Goal: Task Accomplishment & Management: Use online tool/utility

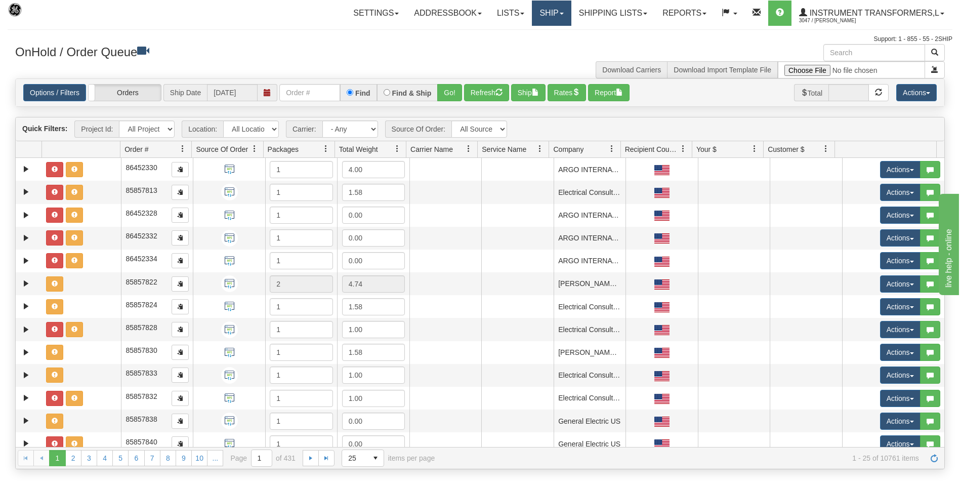
click at [548, 14] on link "Ship" at bounding box center [551, 13] width 39 height 25
click at [507, 34] on span "Ship Screen" at bounding box center [508, 35] width 38 height 8
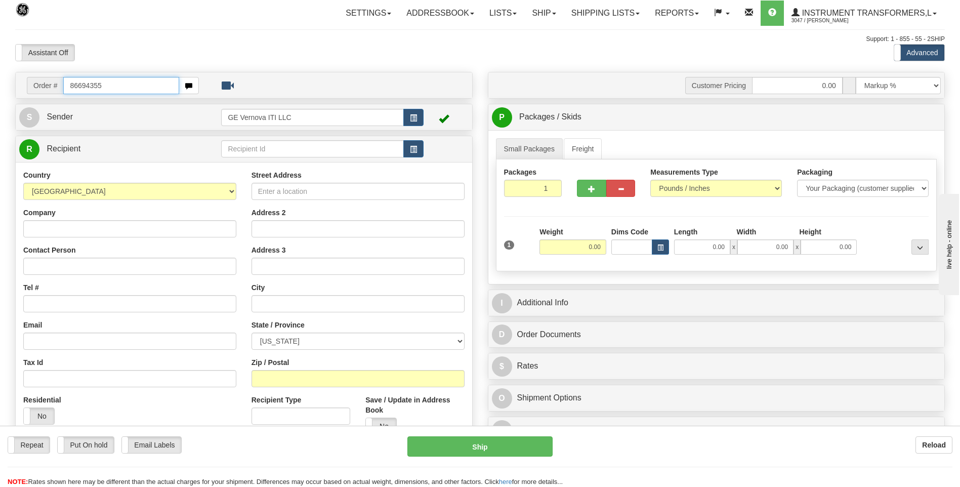
type input "86694355"
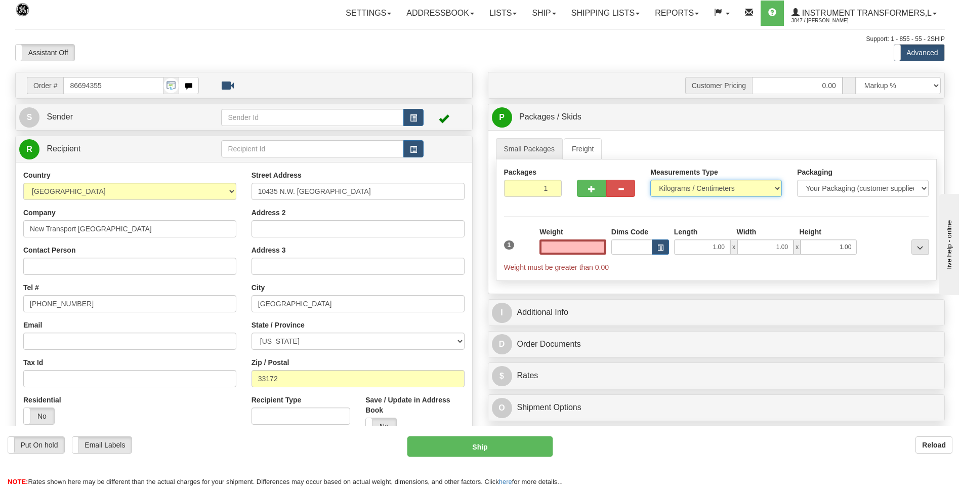
type input "0.00"
click at [681, 190] on select "Pounds / Inches Kilograms / Centimeters" at bounding box center [716, 188] width 132 height 17
select select "0"
click at [650, 180] on select "Pounds / Inches Kilograms / Centimeters" at bounding box center [716, 188] width 132 height 17
click at [603, 249] on input "0.00" at bounding box center [572, 246] width 67 height 15
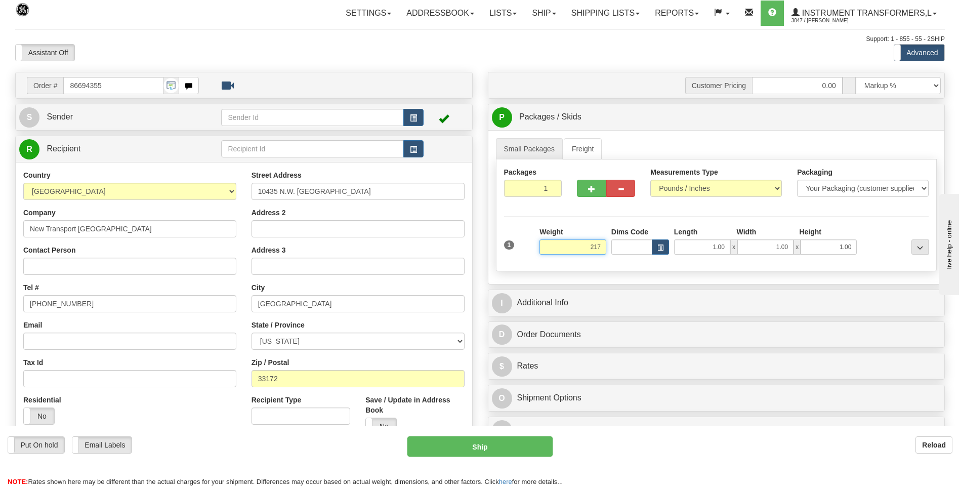
click button "Delete" at bounding box center [0, 0] width 0 height 0
type input "217.00"
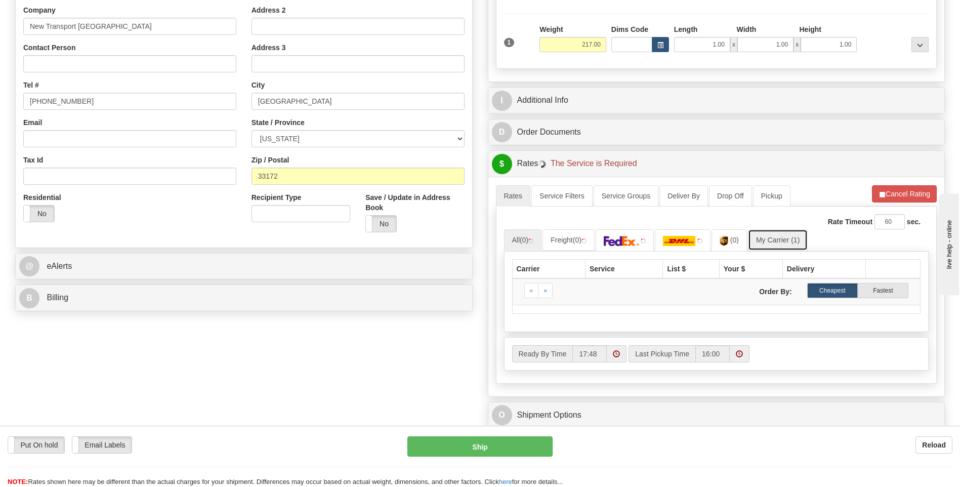
click at [783, 245] on link "My Carrier (1)" at bounding box center [778, 239] width 60 height 21
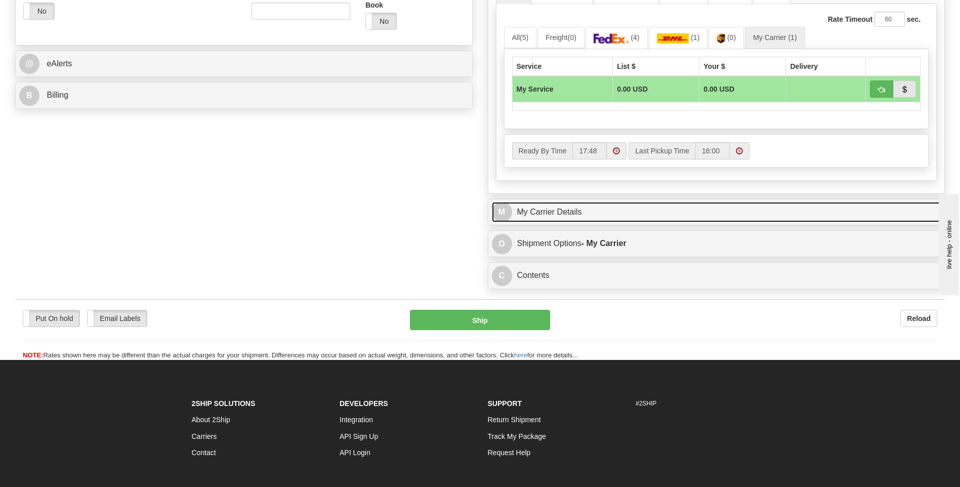
scroll to position [488, 0]
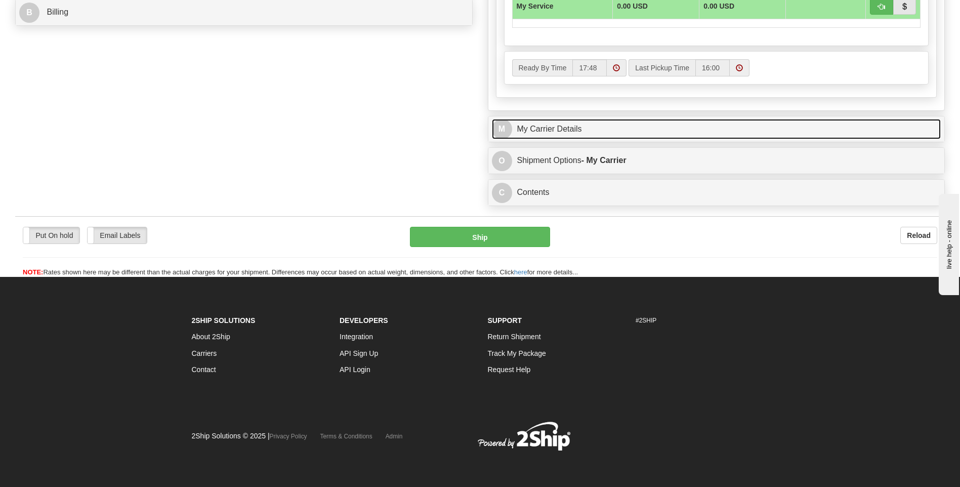
click at [614, 132] on link "M My Carrier Details" at bounding box center [716, 129] width 449 height 21
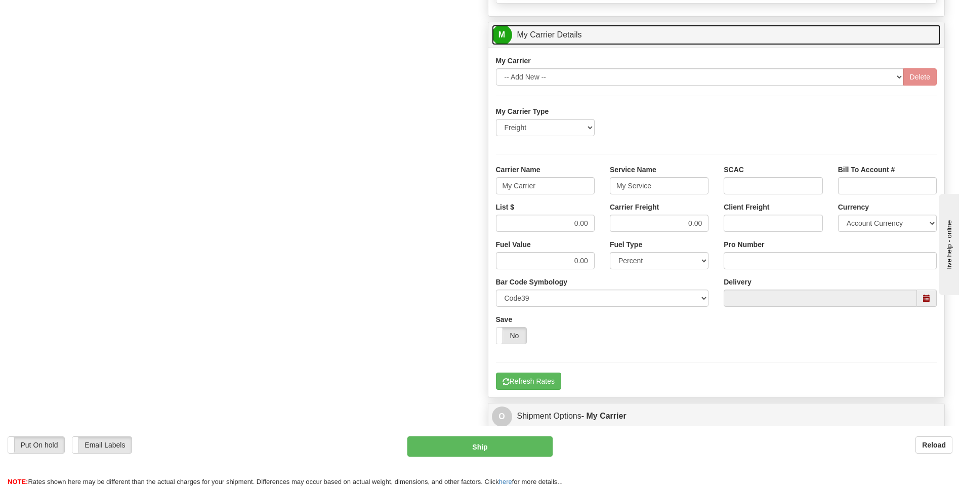
scroll to position [589, 0]
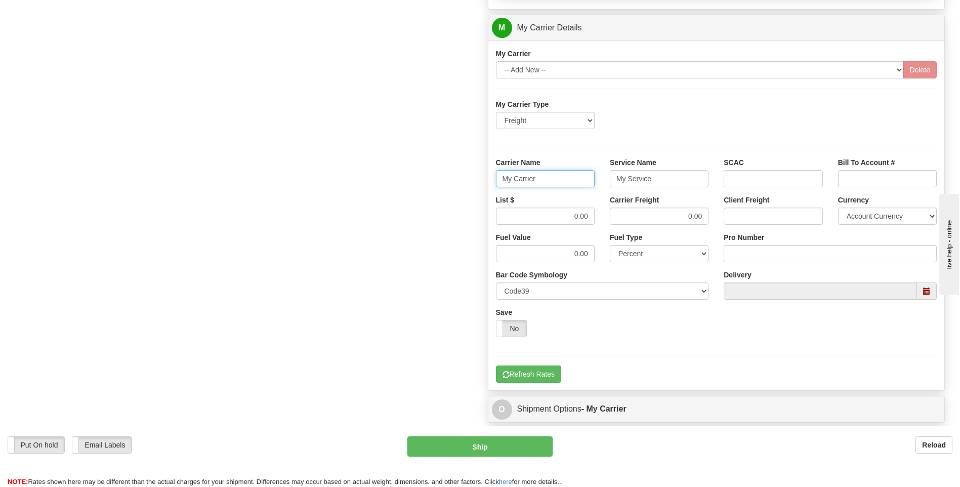
drag, startPoint x: 554, startPoint y: 176, endPoint x: 469, endPoint y: 184, distance: 85.9
type input "AVERI"
type input "LTL"
drag, startPoint x: 565, startPoint y: 215, endPoint x: 609, endPoint y: 218, distance: 44.6
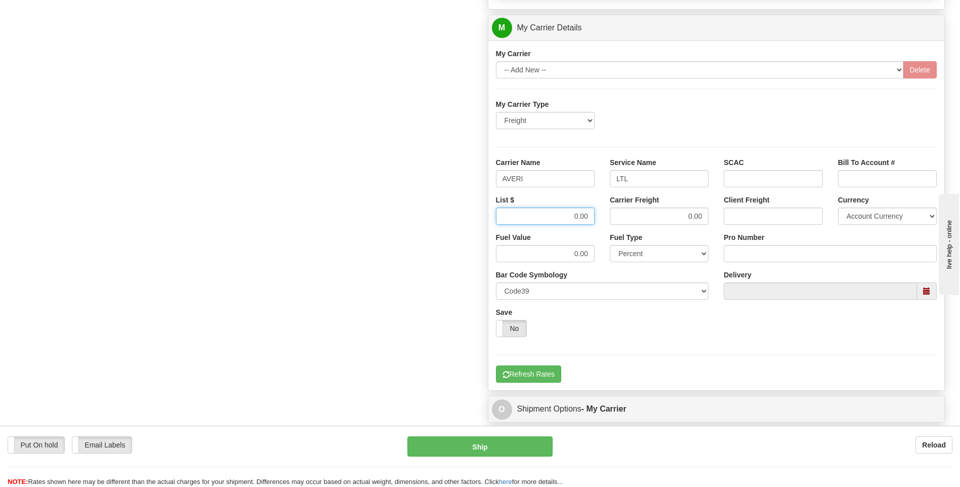
click at [609, 218] on div "List $ 0.00 Carrier Freight 0.00 Client Freight Currency Account Currency ARN A…" at bounding box center [716, 213] width 456 height 37
type input "320"
click at [745, 256] on input "Pro Number" at bounding box center [829, 253] width 213 height 17
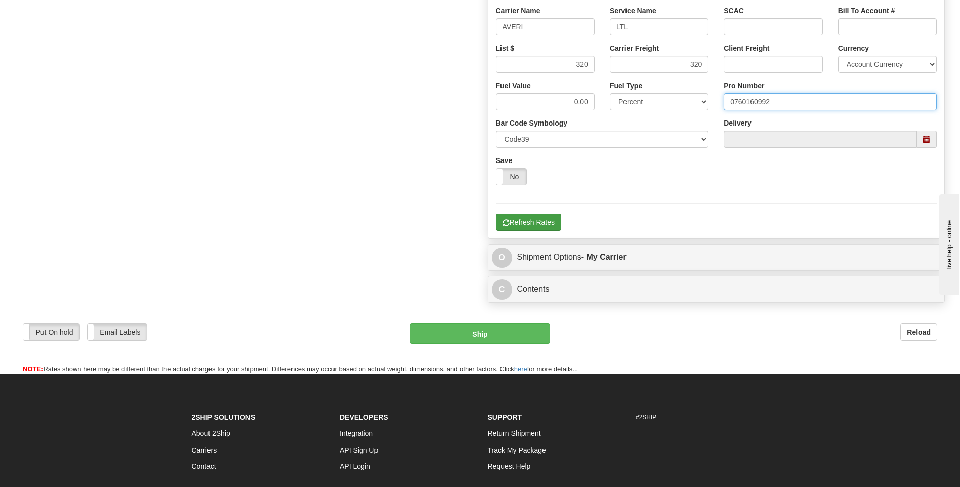
type input "0760160992"
click at [537, 223] on button "Refresh Rates" at bounding box center [528, 221] width 65 height 17
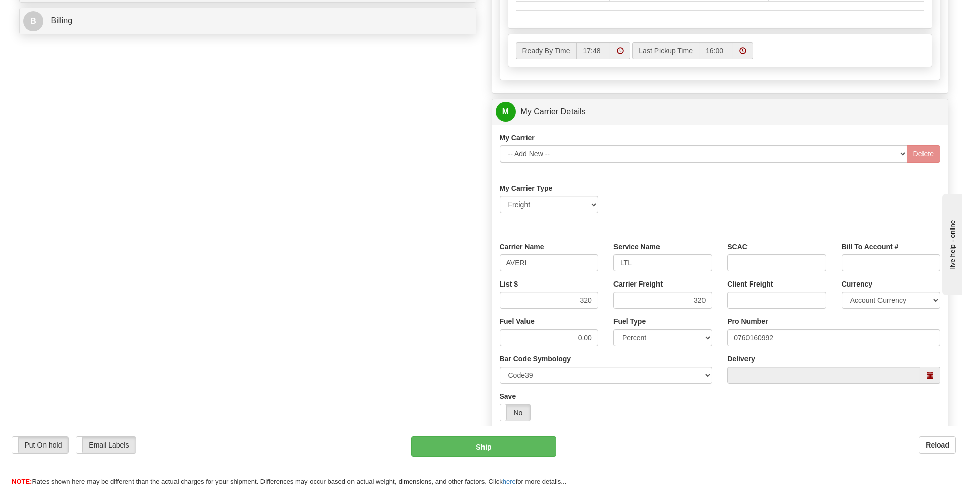
scroll to position [361, 0]
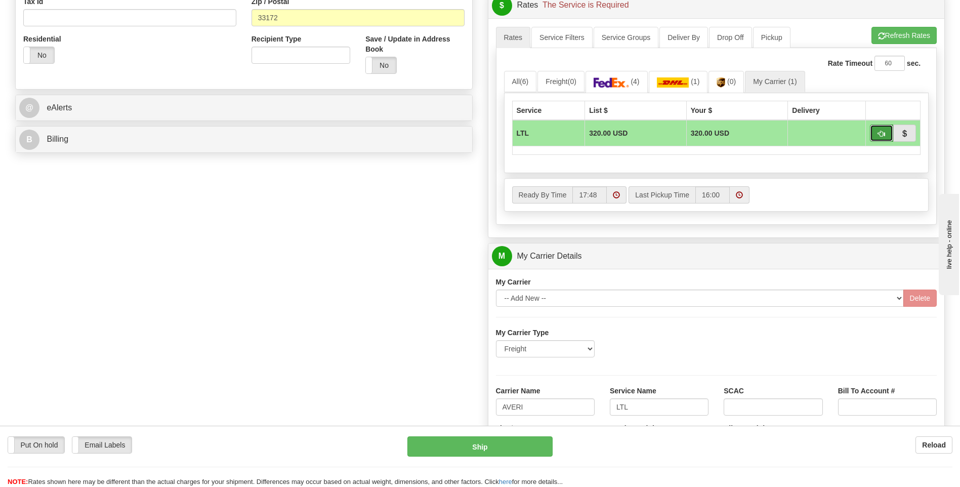
click at [877, 134] on button "button" at bounding box center [881, 132] width 23 height 17
type input "00"
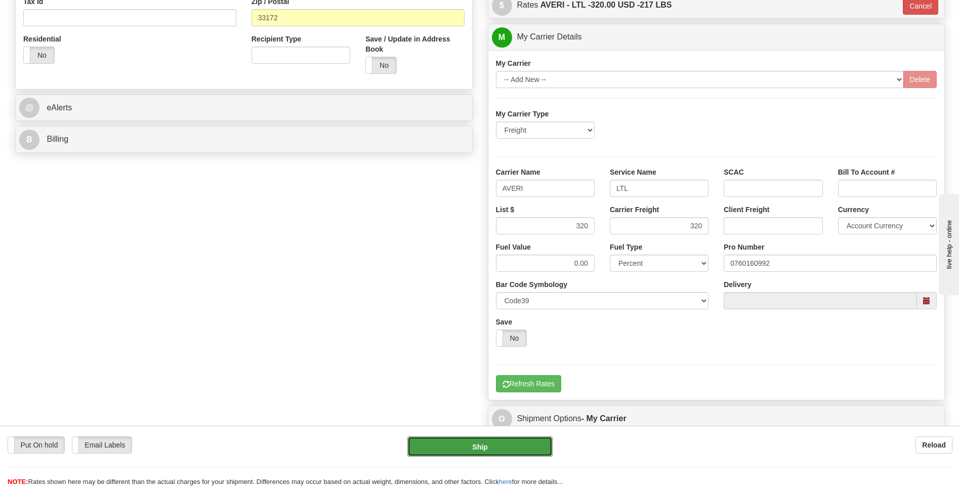
click at [490, 445] on button "Ship" at bounding box center [479, 446] width 145 height 20
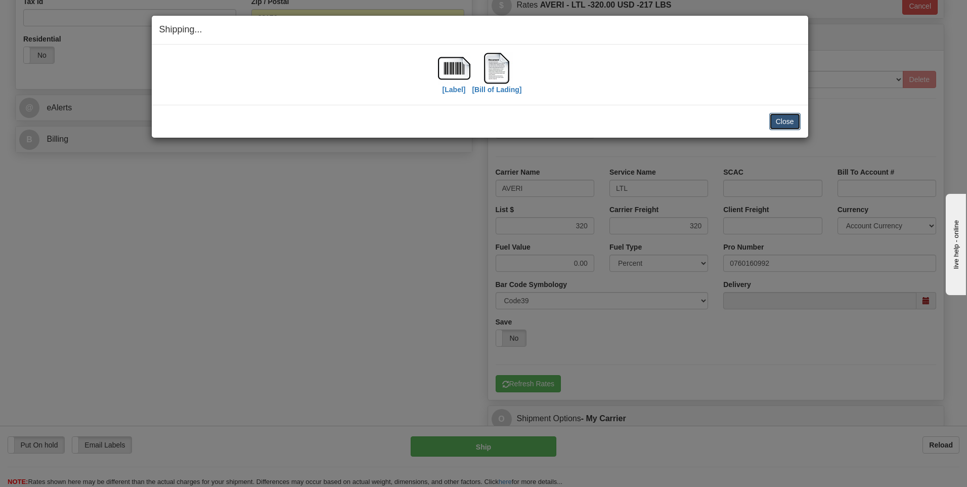
click at [785, 118] on button "Close" at bounding box center [784, 121] width 31 height 17
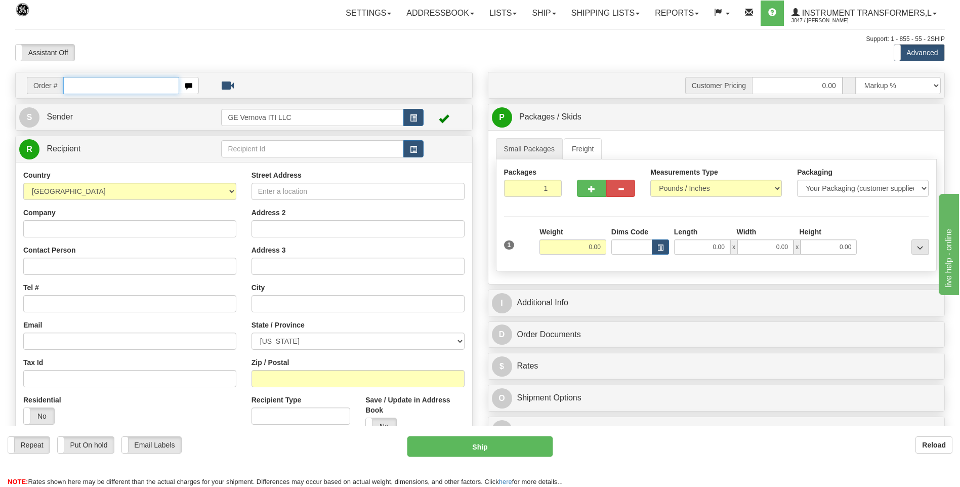
click at [158, 89] on input "text" at bounding box center [120, 85] width 115 height 17
type input "86694132"
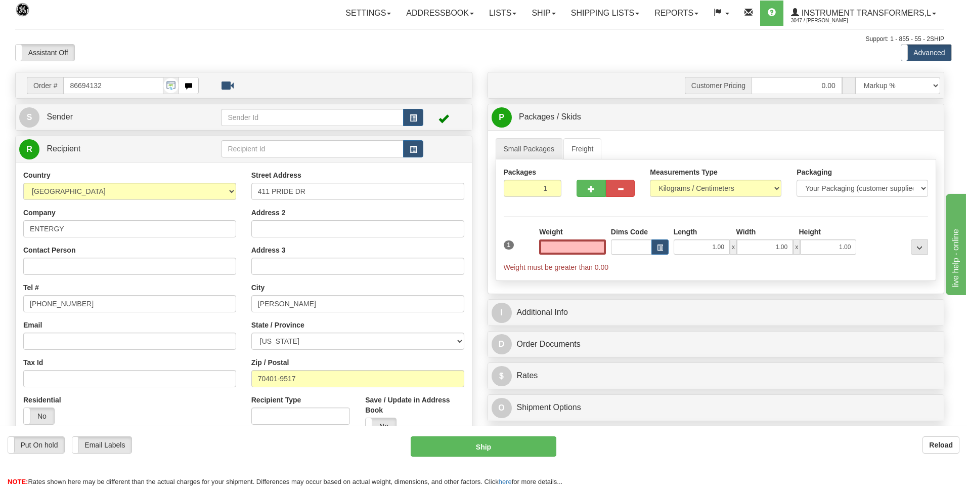
type input "0.00"
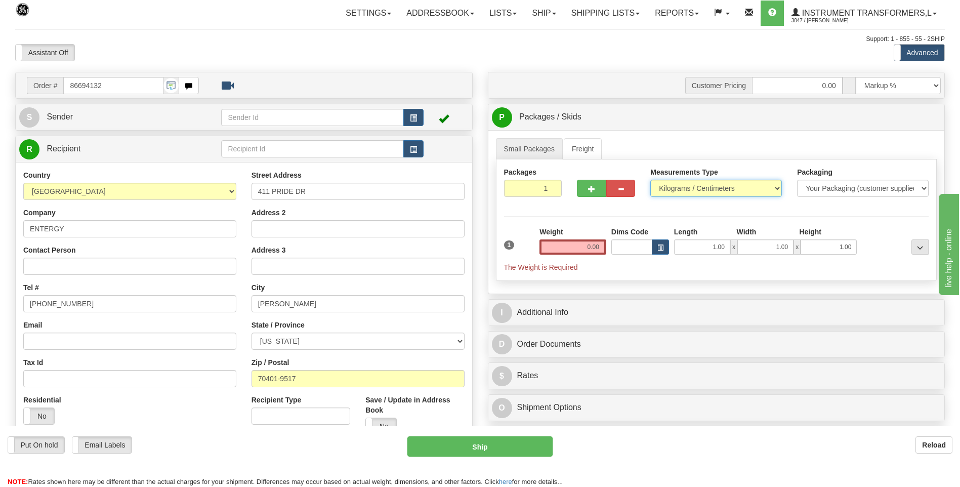
drag, startPoint x: 668, startPoint y: 189, endPoint x: 668, endPoint y: 197, distance: 8.1
click at [668, 189] on select "Pounds / Inches Kilograms / Centimeters" at bounding box center [716, 188] width 132 height 17
select select "0"
click at [650, 180] on select "Pounds / Inches Kilograms / Centimeters" at bounding box center [716, 188] width 132 height 17
click at [595, 250] on input "0.00" at bounding box center [572, 246] width 67 height 15
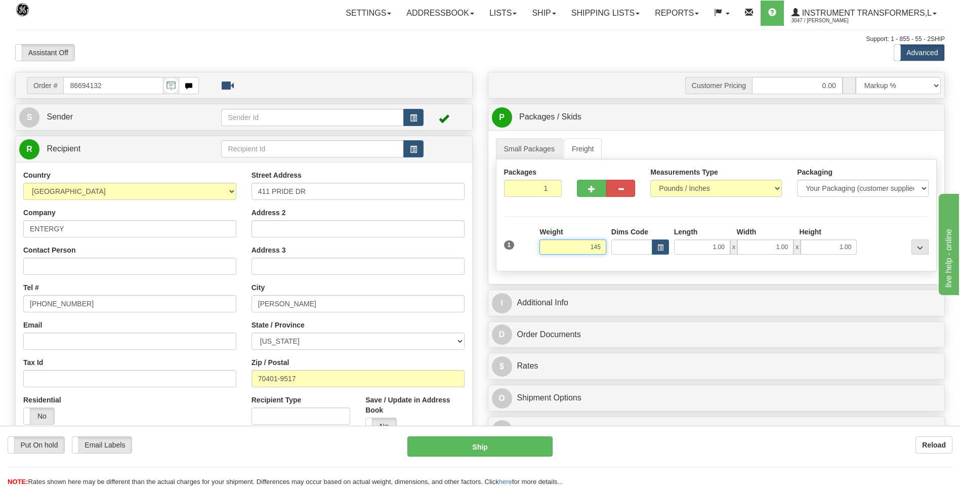
click button "Delete" at bounding box center [0, 0] width 0 height 0
type input "145.00"
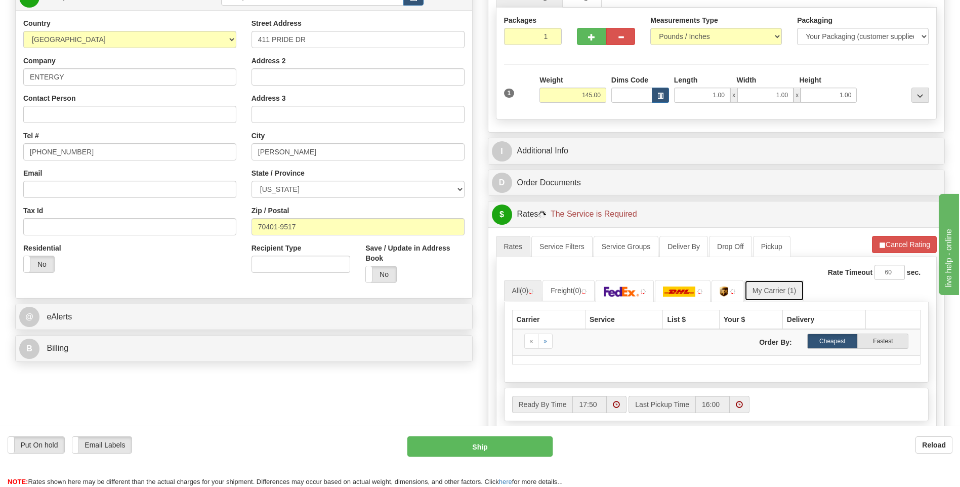
click at [786, 293] on link "My Carrier (1)" at bounding box center [774, 290] width 60 height 21
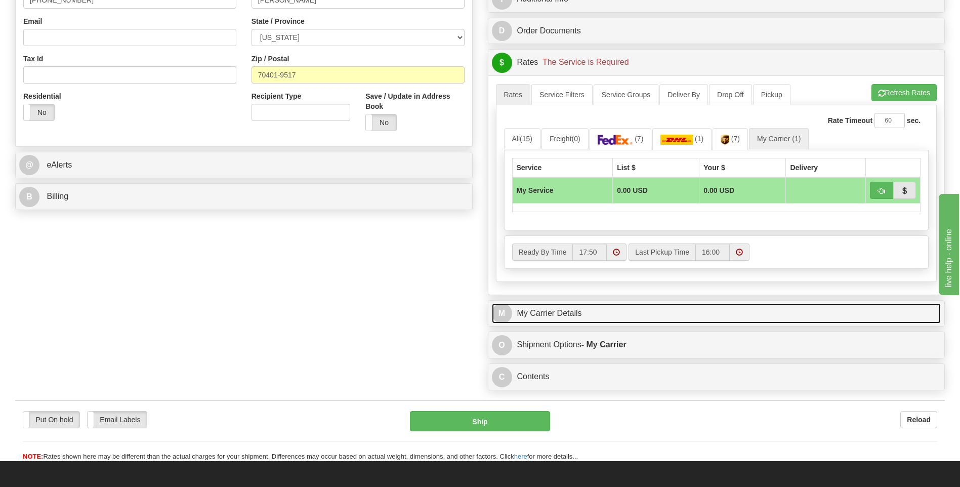
click at [635, 306] on link "M My Carrier Details" at bounding box center [716, 313] width 449 height 21
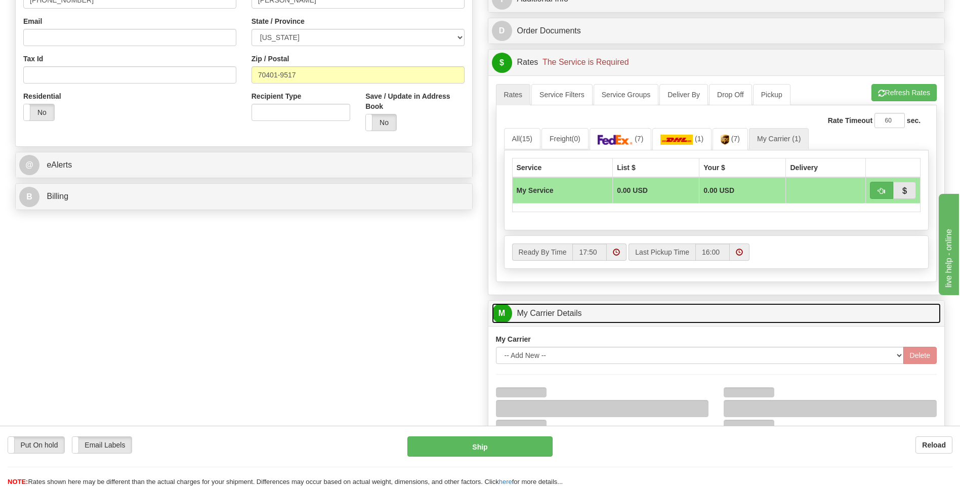
scroll to position [455, 0]
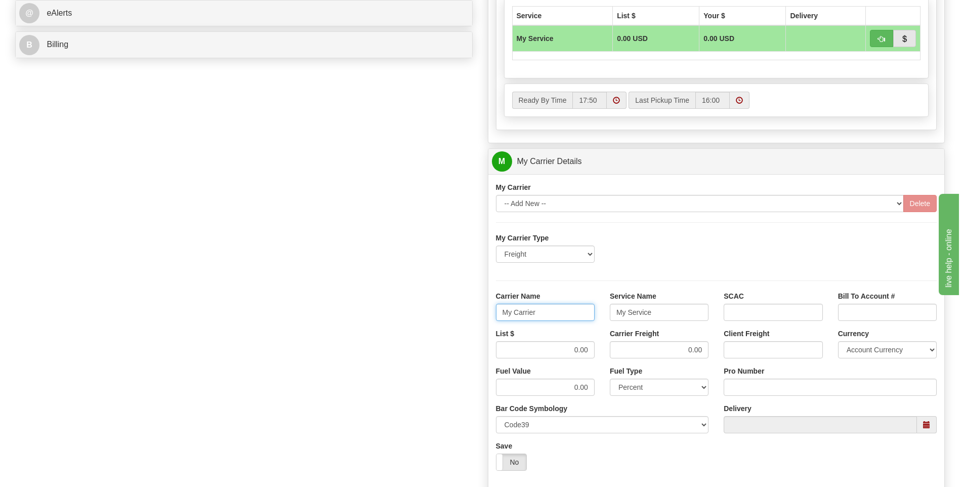
drag, startPoint x: 560, startPoint y: 312, endPoint x: 472, endPoint y: 315, distance: 87.6
click at [473, 315] on div "Order # 86694132 S Sender" at bounding box center [480, 105] width 945 height 976
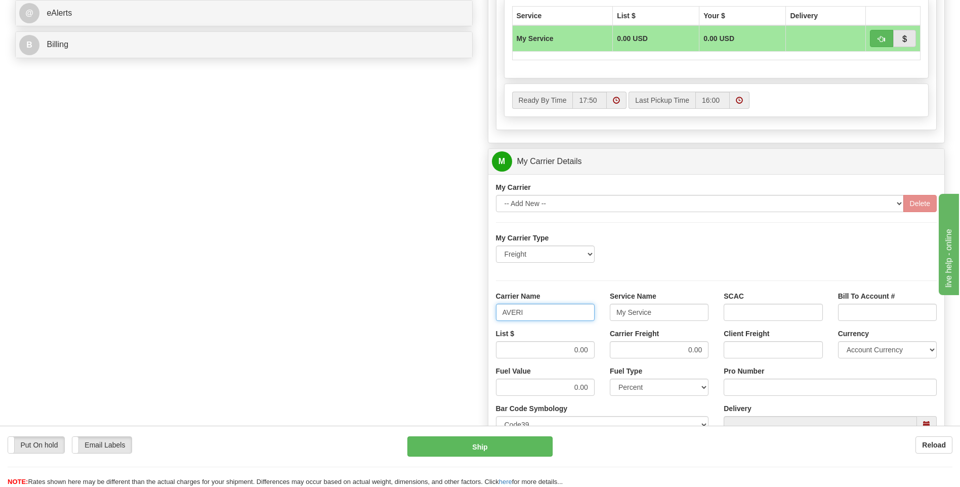
type input "AVERI"
type input "LTL"
drag, startPoint x: 548, startPoint y: 350, endPoint x: 601, endPoint y: 360, distance: 53.6
click at [602, 363] on div "List $ 0.00 Carrier Freight 0.00 Client Freight Currency Account Currency ARN A…" at bounding box center [716, 346] width 456 height 37
type input "320"
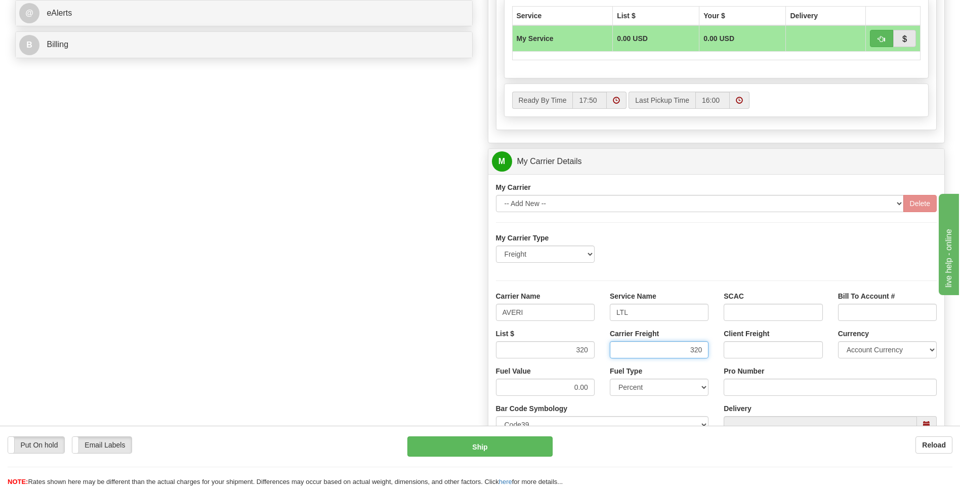
type input "320"
click at [741, 382] on input "Pro Number" at bounding box center [829, 386] width 213 height 17
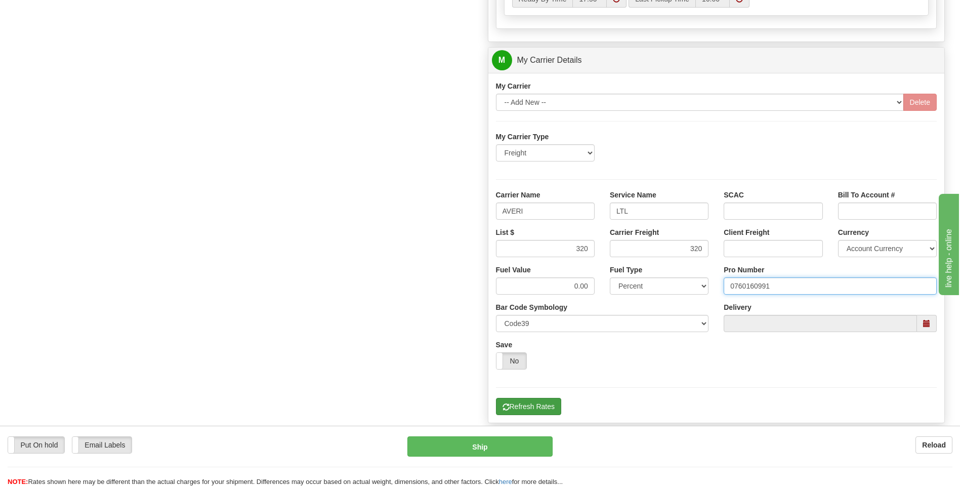
type input "0760160991"
click at [537, 412] on button "Refresh Rates" at bounding box center [528, 406] width 65 height 17
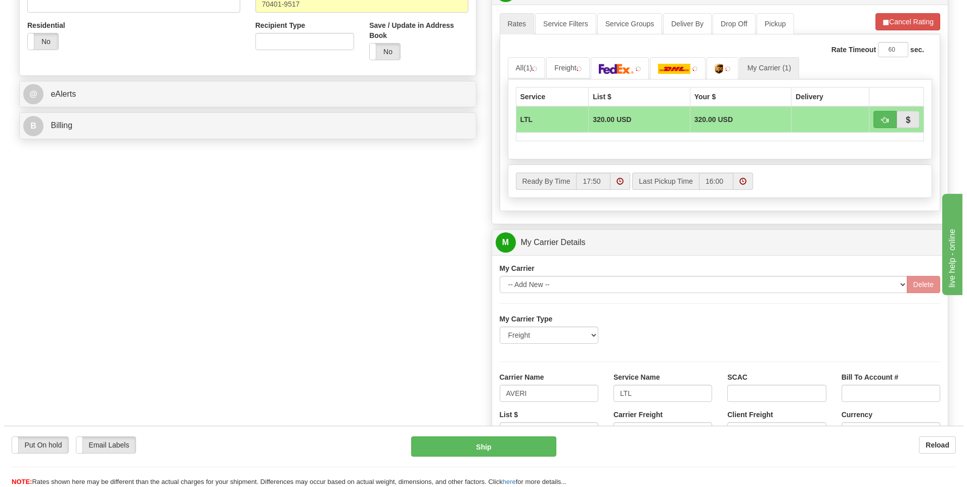
scroll to position [202, 0]
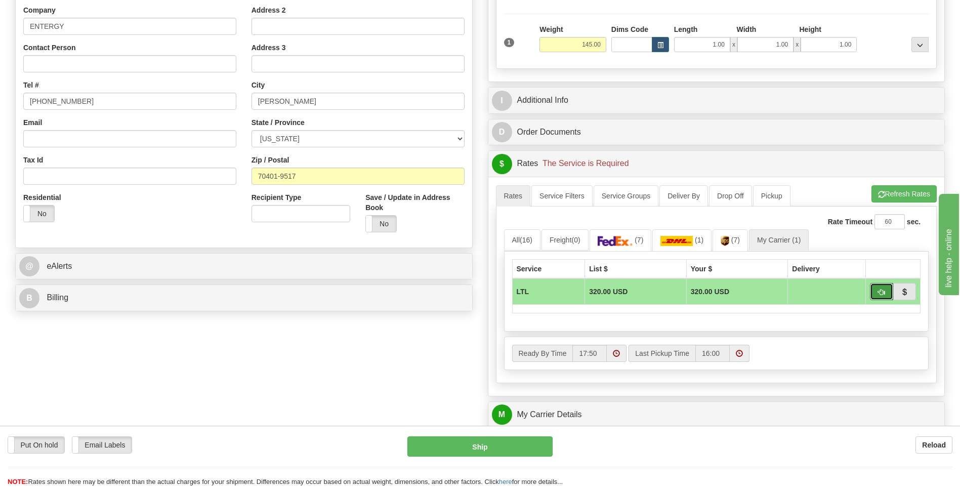
click at [881, 292] on span "button" at bounding box center [881, 292] width 7 height 7
type input "00"
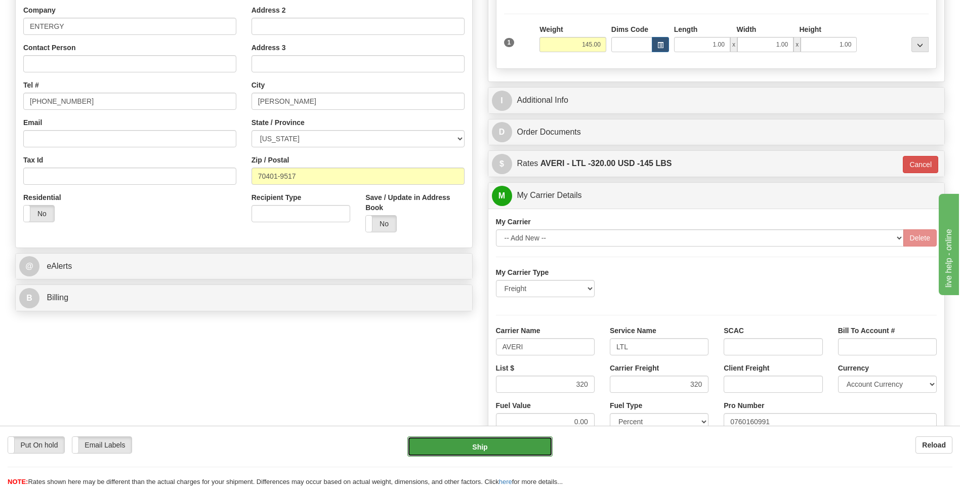
click at [522, 444] on button "Ship" at bounding box center [479, 446] width 145 height 20
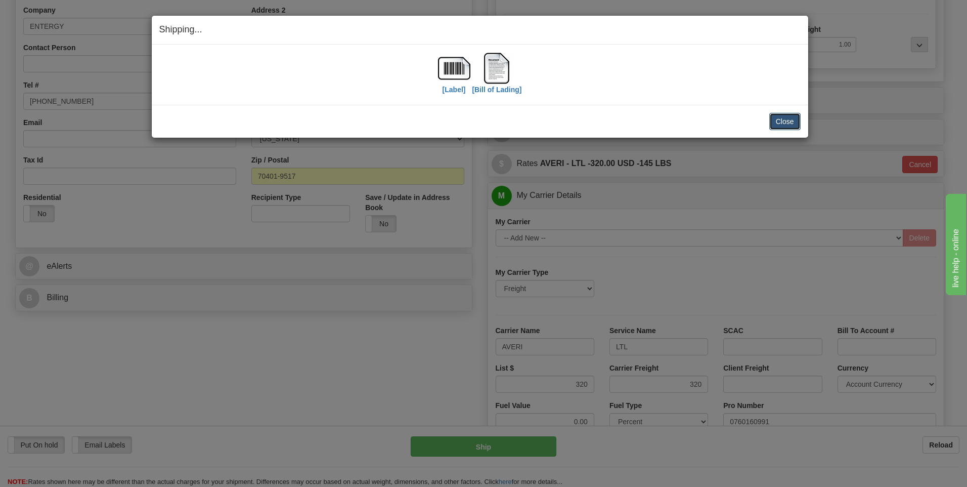
click at [774, 121] on button "Close" at bounding box center [784, 121] width 31 height 17
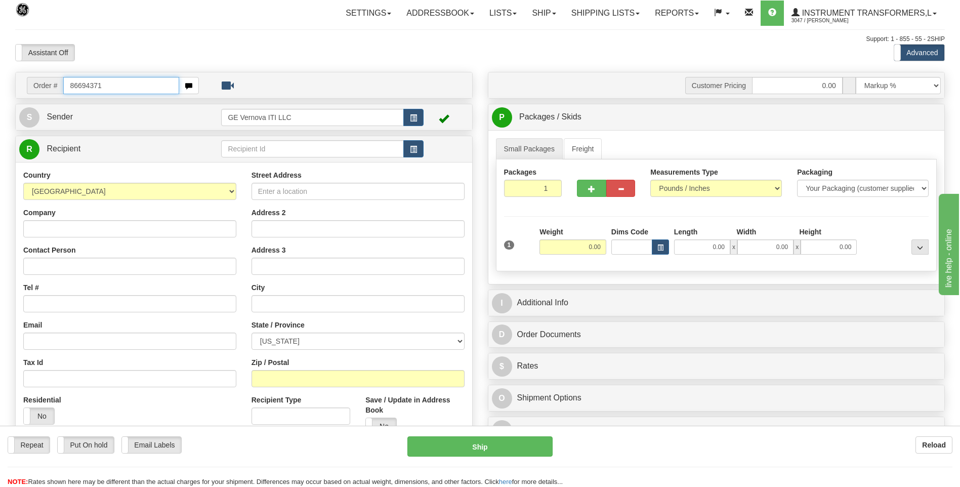
type input "86694371"
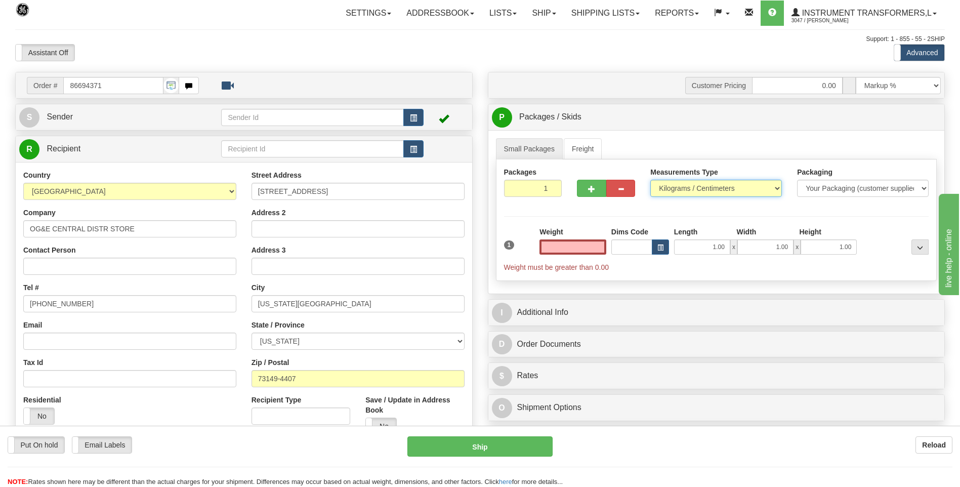
type input "0.00"
click at [659, 188] on select "Pounds / Inches Kilograms / Centimeters" at bounding box center [716, 188] width 132 height 17
select select "0"
click at [650, 180] on select "Pounds / Inches Kilograms / Centimeters" at bounding box center [716, 188] width 132 height 17
click at [596, 249] on input "0.00" at bounding box center [572, 246] width 67 height 15
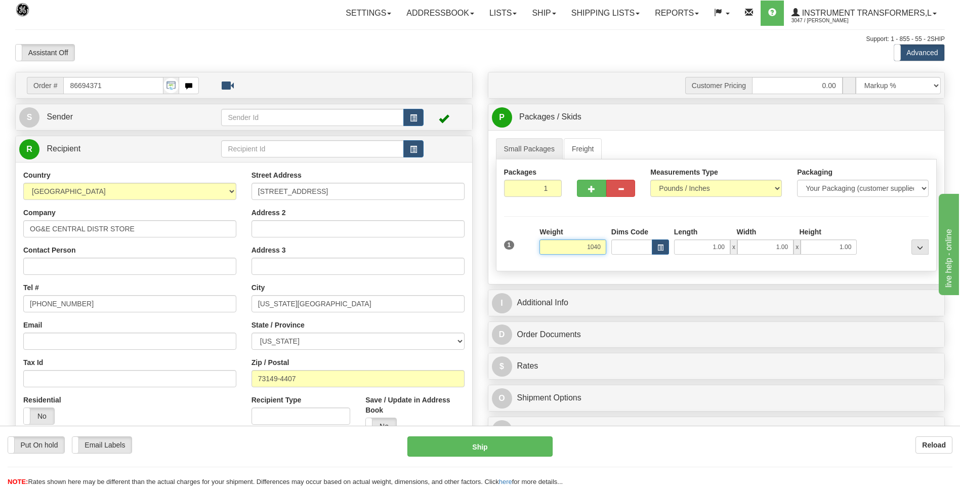
click button "Delete" at bounding box center [0, 0] width 0 height 0
type input "1040.00"
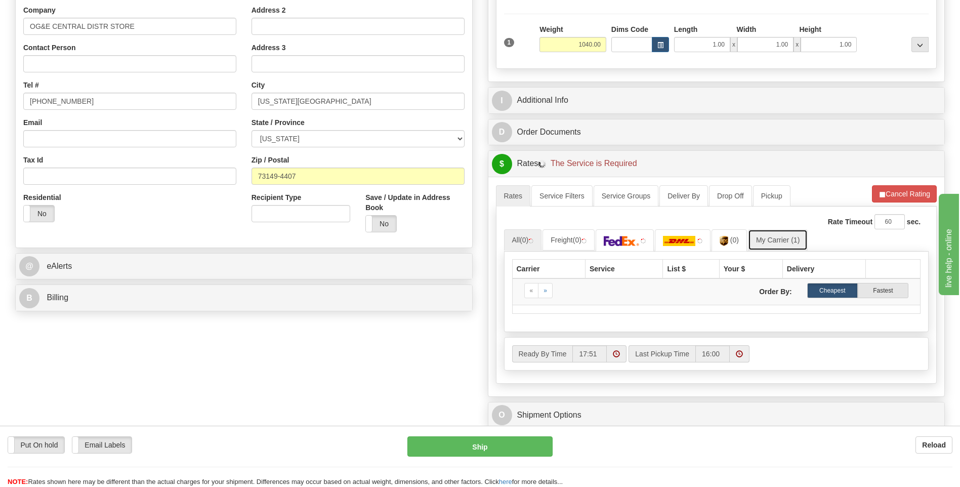
click at [771, 239] on link "My Carrier (1)" at bounding box center [778, 239] width 60 height 21
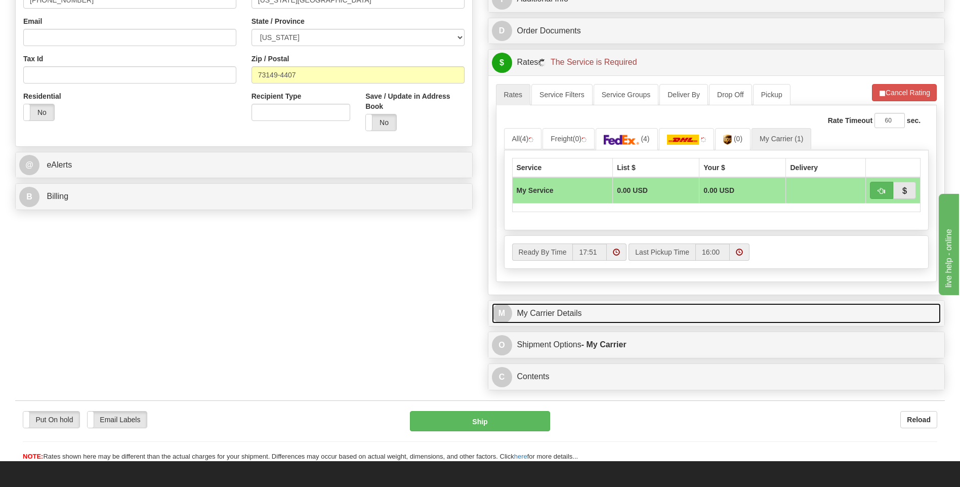
click at [576, 305] on link "M My Carrier Details" at bounding box center [716, 313] width 449 height 21
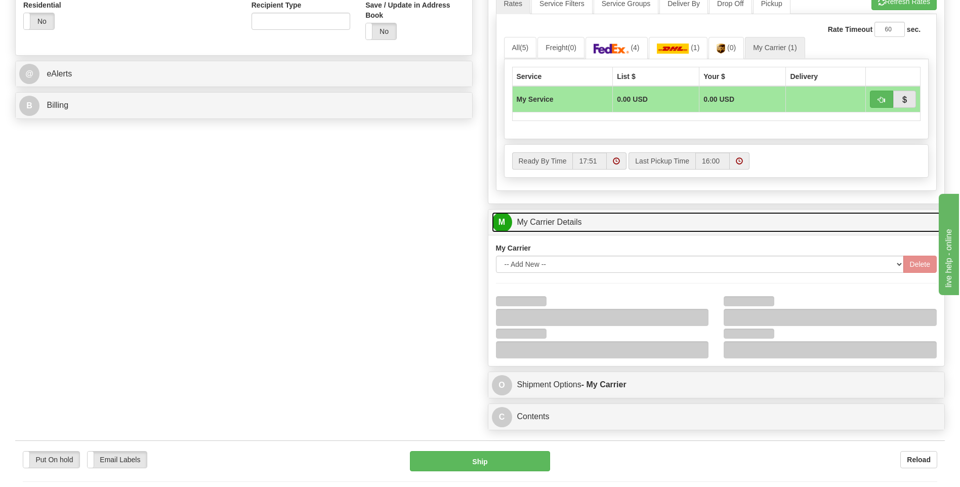
scroll to position [455, 0]
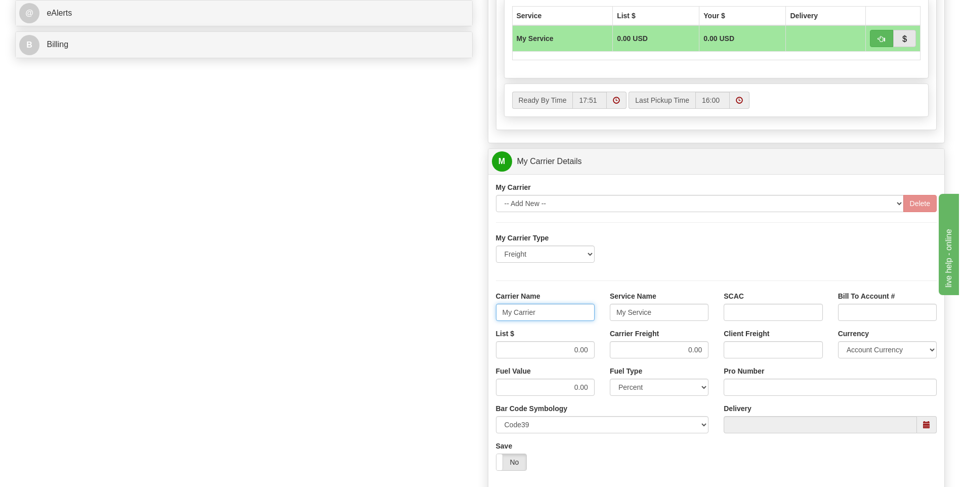
drag, startPoint x: 500, startPoint y: 316, endPoint x: 477, endPoint y: 320, distance: 23.6
click at [477, 320] on div "Order # 86694371 S Sender" at bounding box center [480, 105] width 945 height 976
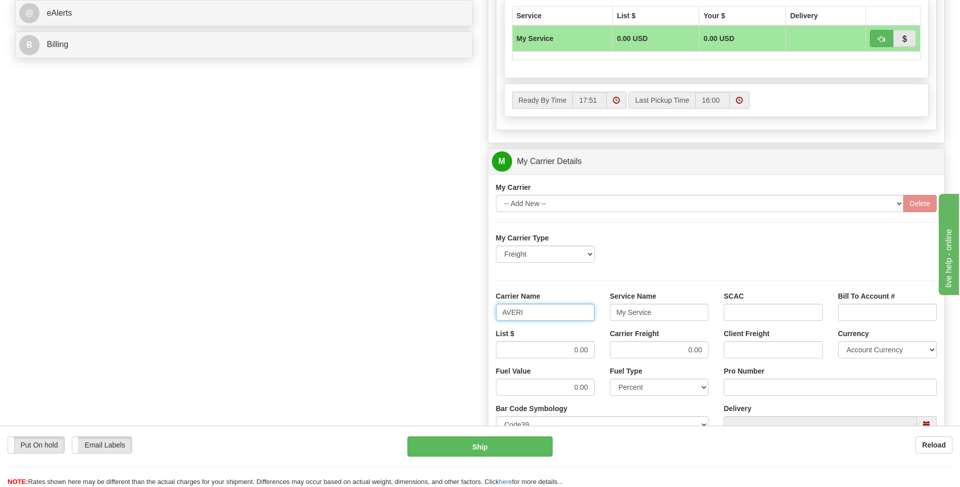
type input "AVERI"
type input "LTL"
drag, startPoint x: 565, startPoint y: 357, endPoint x: 610, endPoint y: 354, distance: 45.1
click at [610, 354] on div "List $ 0.00 Carrier Freight 0.00 Client Freight Currency Account Currency ARN A…" at bounding box center [716, 346] width 456 height 37
type input "350"
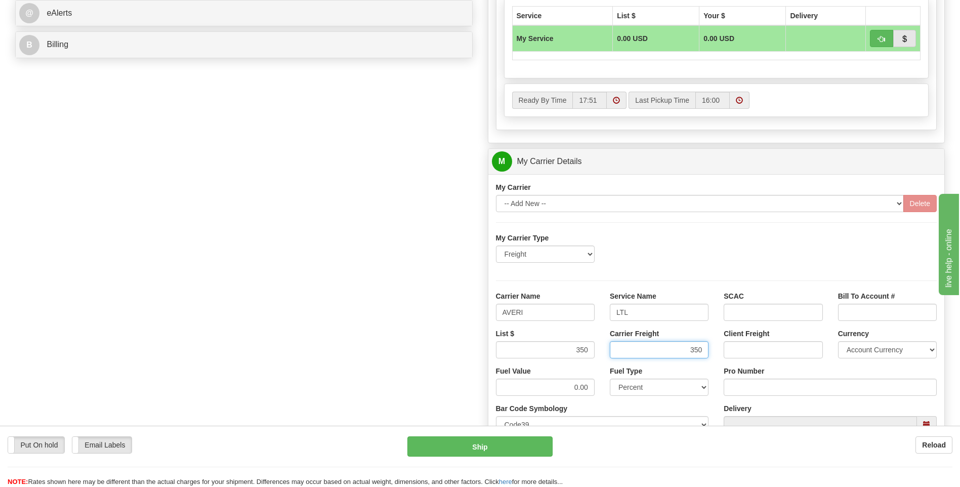
type input "350"
click at [760, 385] on input "Pro Number" at bounding box center [829, 386] width 213 height 17
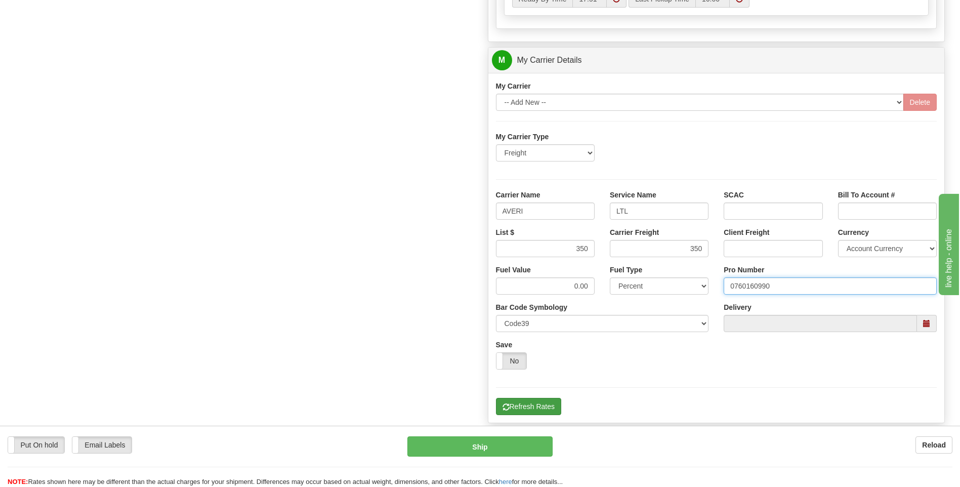
type input "0760160990"
click at [518, 406] on button "Refresh Rates" at bounding box center [528, 406] width 65 height 17
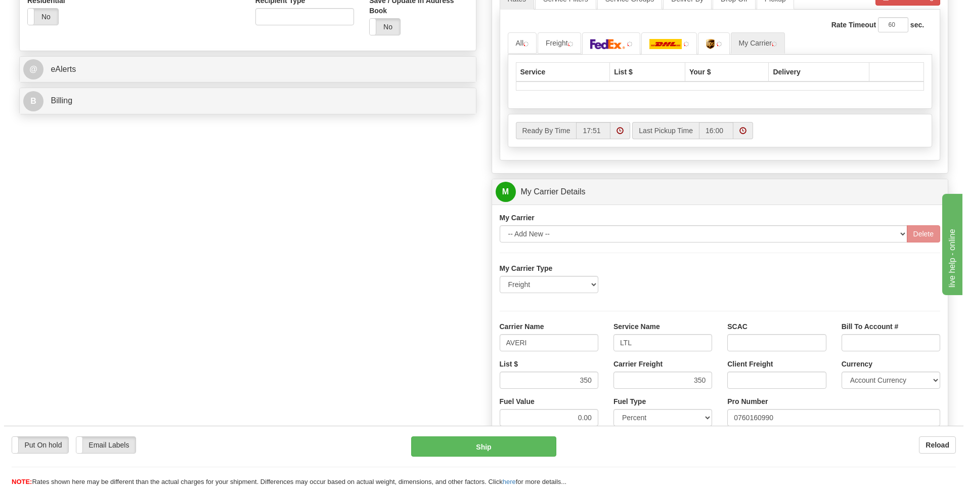
scroll to position [126, 0]
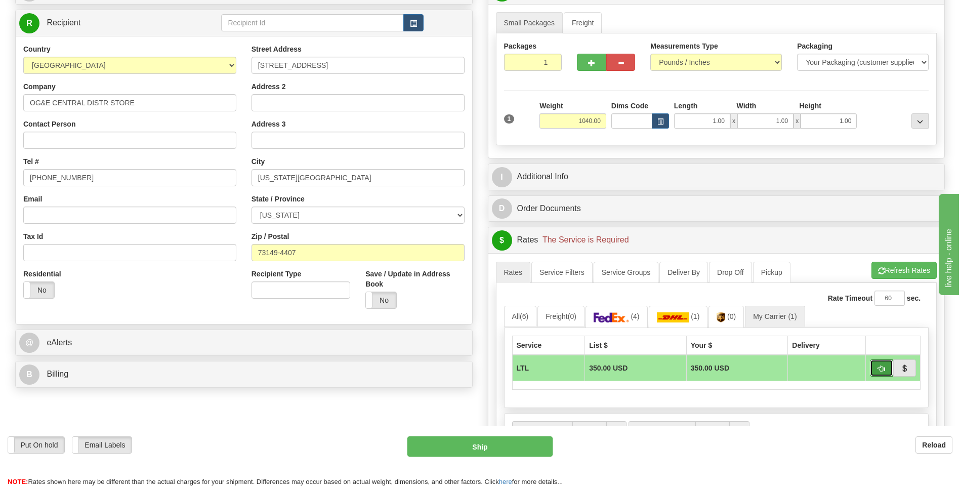
click at [884, 369] on span "button" at bounding box center [881, 368] width 7 height 7
type input "00"
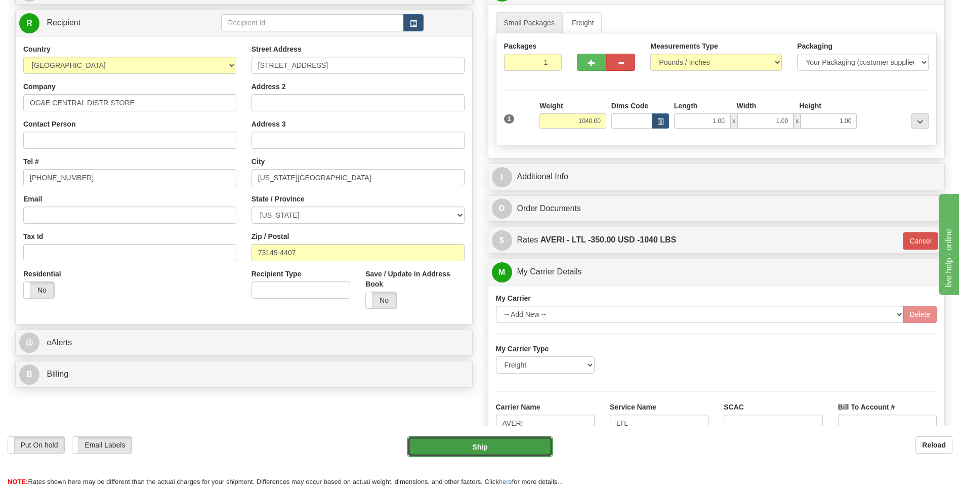
click at [512, 450] on button "Ship" at bounding box center [479, 446] width 145 height 20
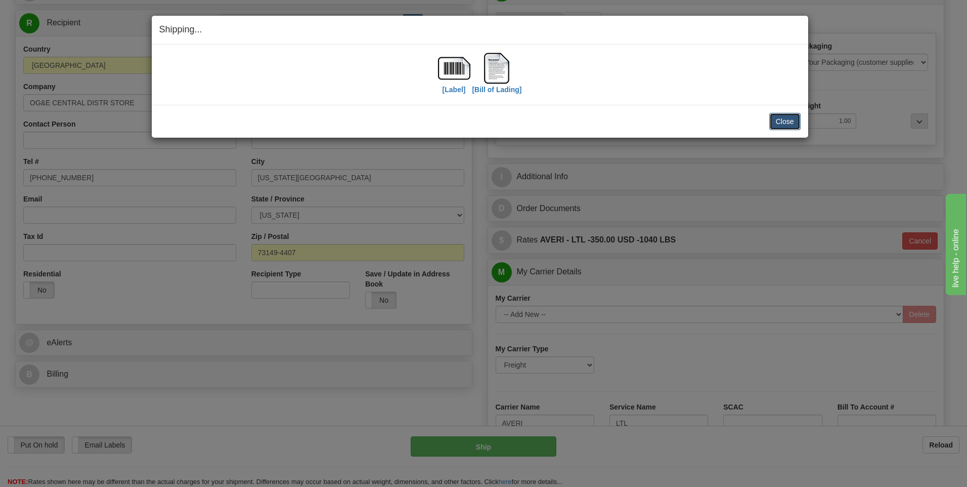
click at [787, 120] on button "Close" at bounding box center [784, 121] width 31 height 17
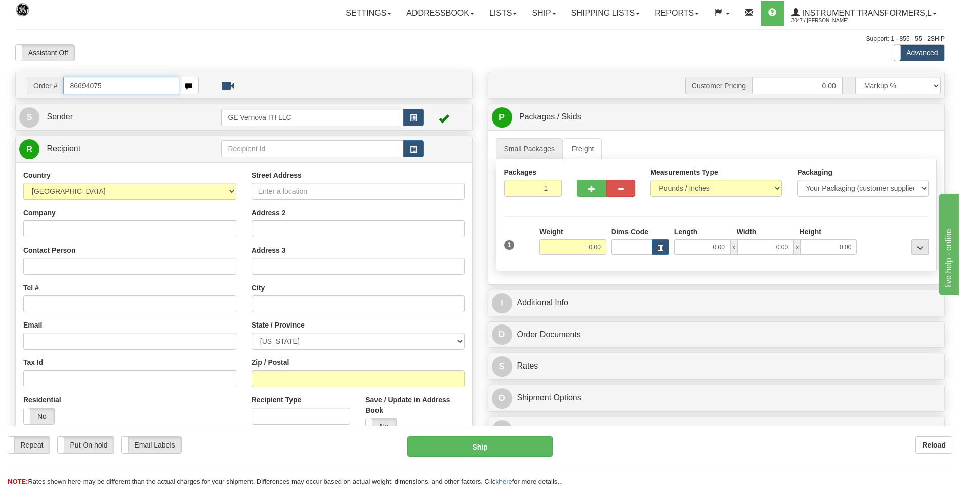
type input "86694075"
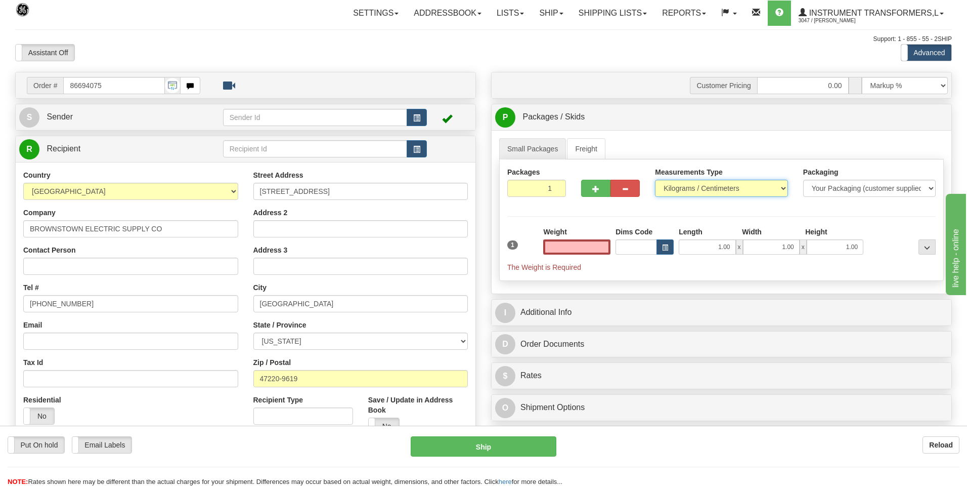
type input "0.00"
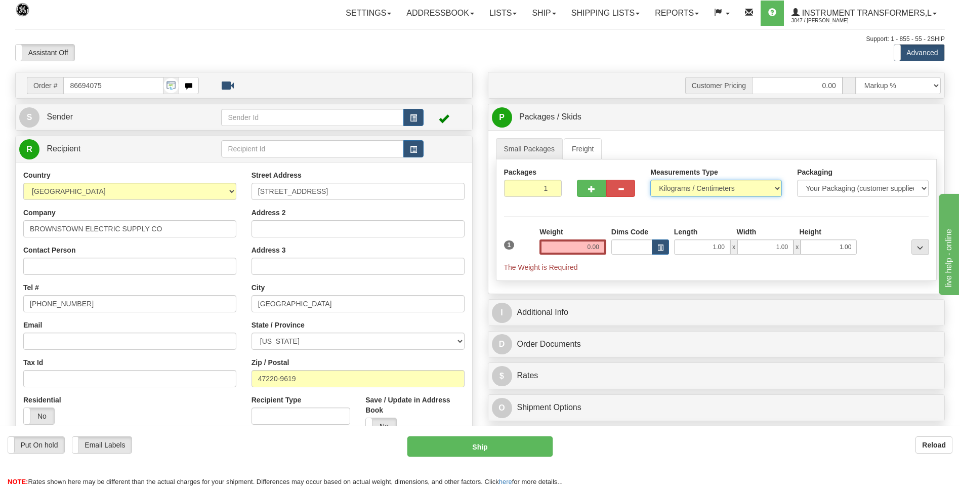
click at [662, 193] on select "Pounds / Inches Kilograms / Centimeters" at bounding box center [716, 188] width 132 height 17
select select "0"
click at [650, 180] on select "Pounds / Inches Kilograms / Centimeters" at bounding box center [716, 188] width 132 height 17
click at [598, 248] on input "0.00" at bounding box center [572, 246] width 67 height 15
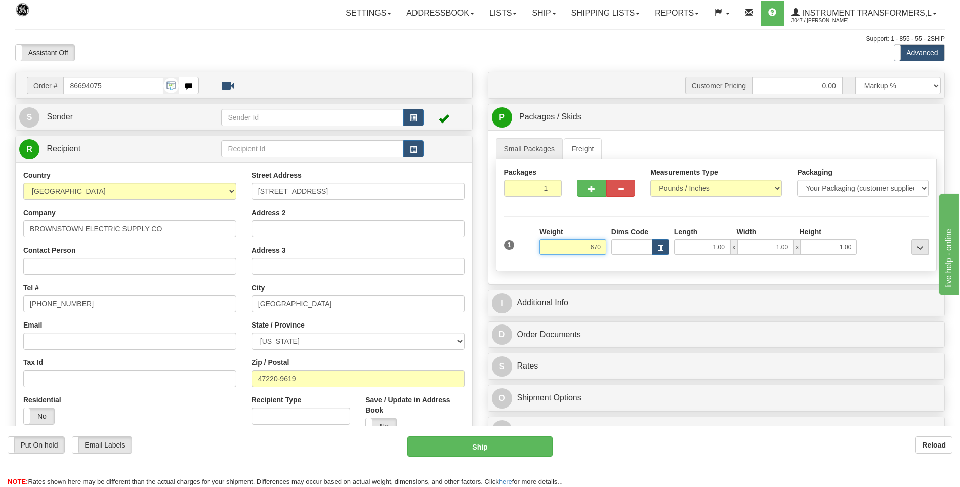
click button "Delete" at bounding box center [0, 0] width 0 height 0
type input "670.00"
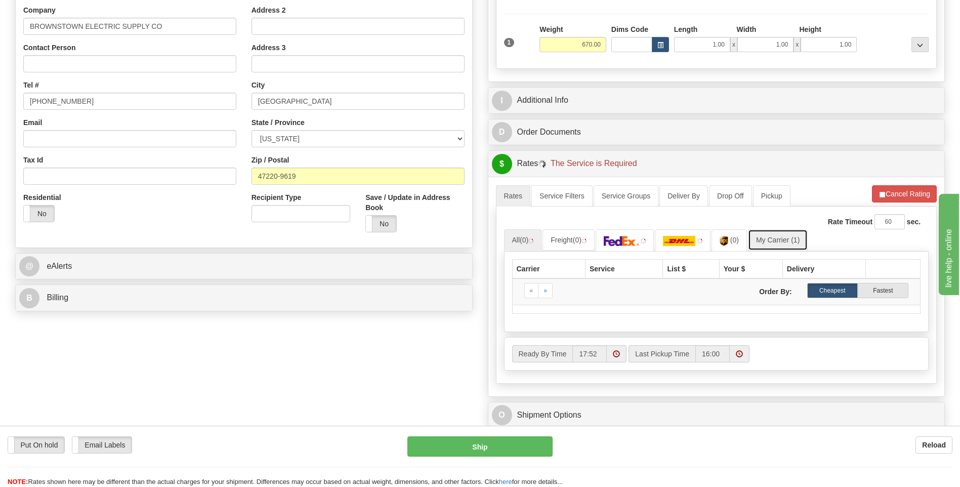
click at [782, 243] on link "My Carrier (1)" at bounding box center [778, 239] width 60 height 21
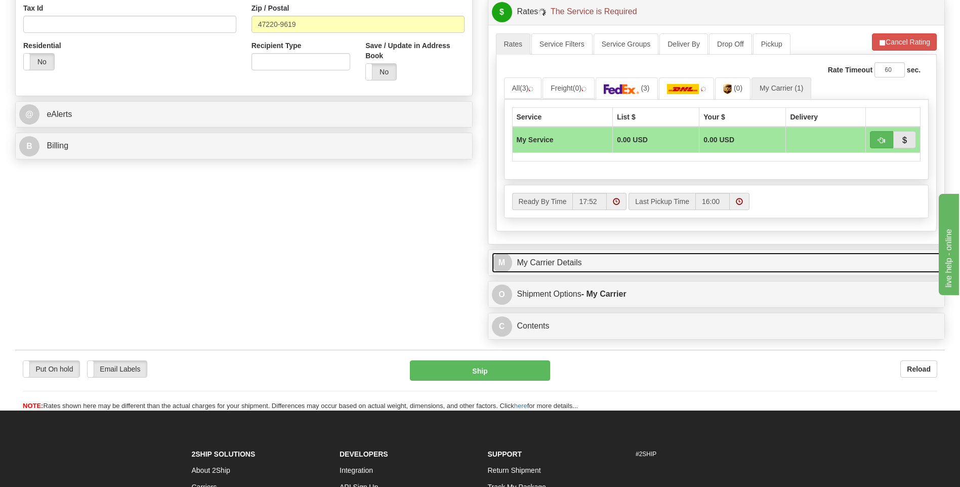
click at [580, 273] on link "M My Carrier Details" at bounding box center [716, 262] width 449 height 21
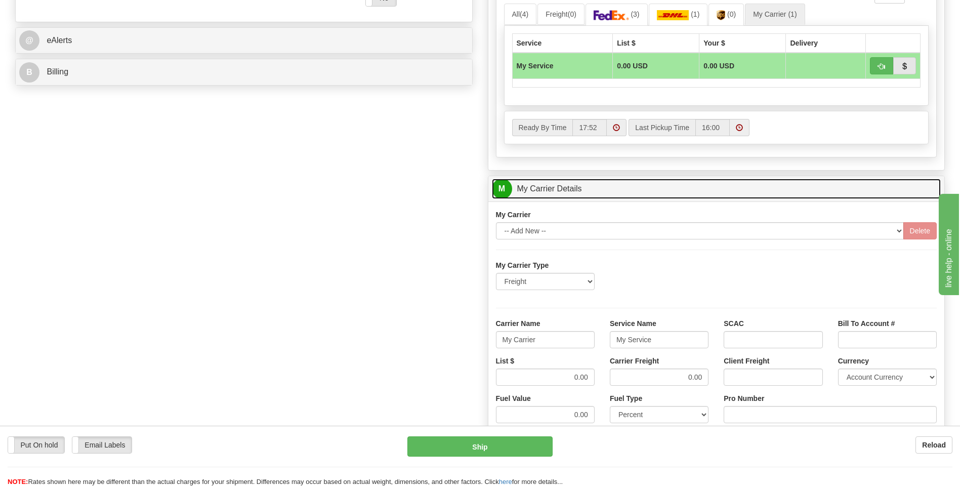
scroll to position [506, 0]
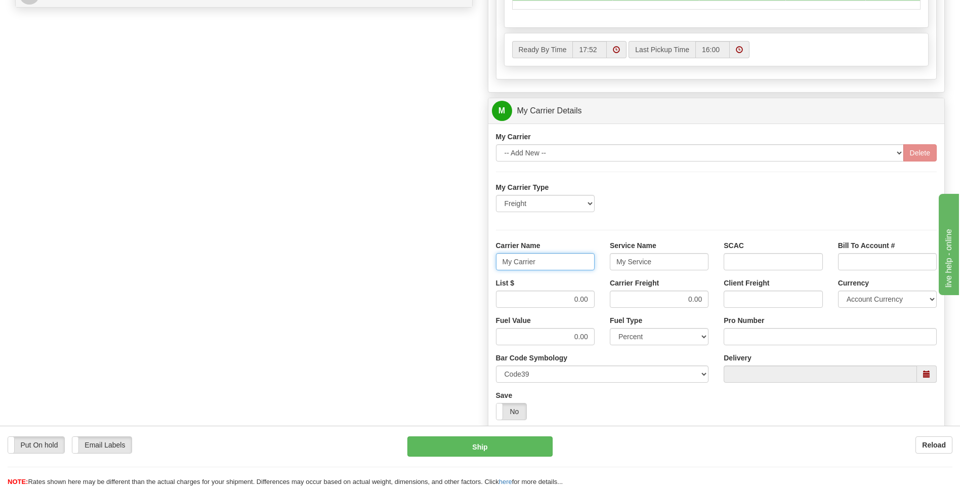
drag, startPoint x: 516, startPoint y: 261, endPoint x: 506, endPoint y: 262, distance: 10.2
click at [506, 262] on input "My Carrier" at bounding box center [545, 261] width 99 height 17
type input "M"
type input "AVERI"
type input "LTL"
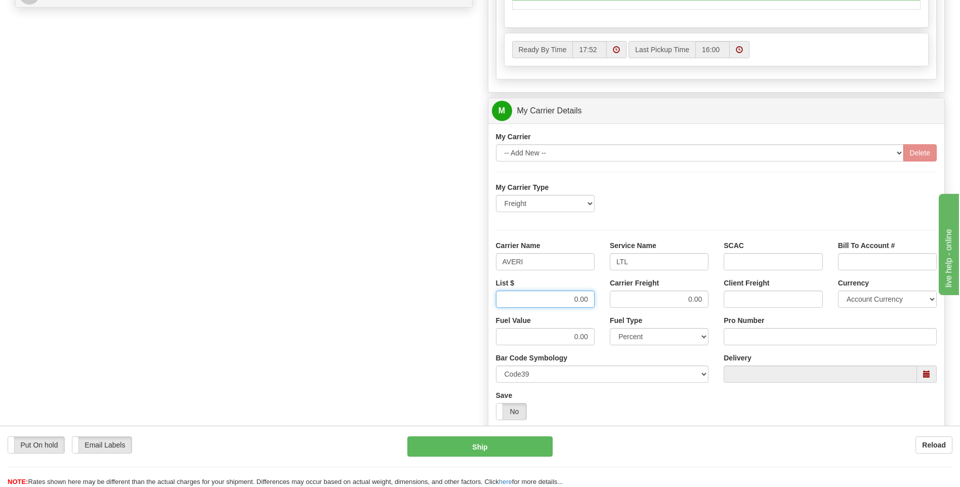
drag, startPoint x: 575, startPoint y: 298, endPoint x: 623, endPoint y: 300, distance: 48.1
click at [623, 300] on div "List $ 0.00 Carrier Freight 0.00 Client Freight Currency Account Currency ARN A…" at bounding box center [716, 296] width 456 height 37
type input "320"
click at [737, 331] on input "Pro Number" at bounding box center [829, 336] width 213 height 17
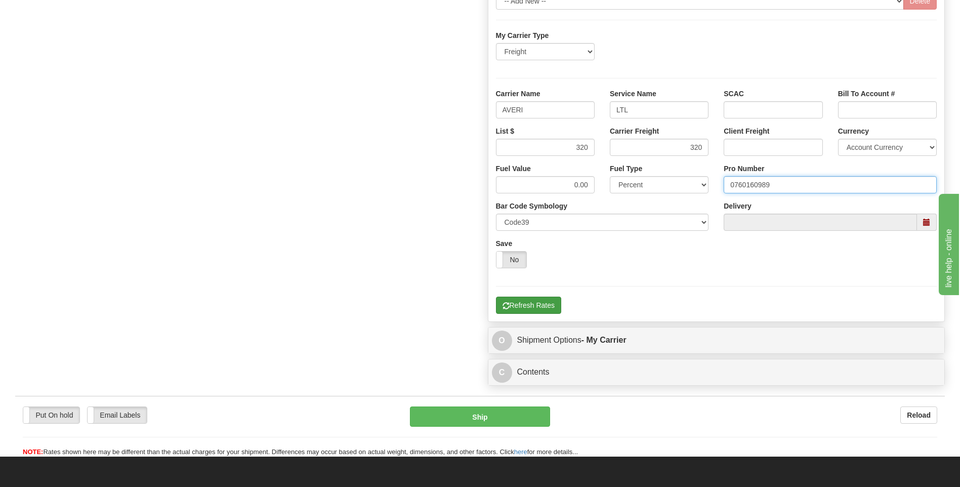
type input "0760160989"
click at [531, 308] on button "Refresh Rates" at bounding box center [528, 304] width 65 height 17
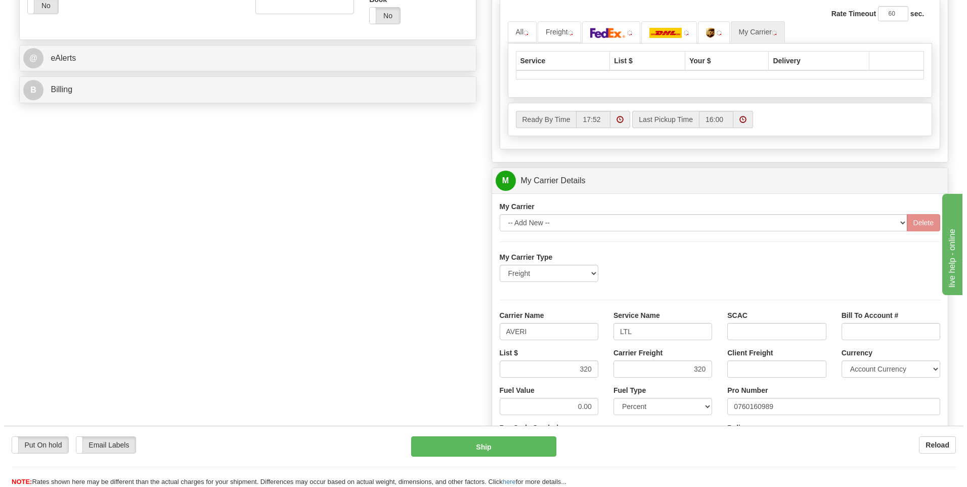
scroll to position [278, 0]
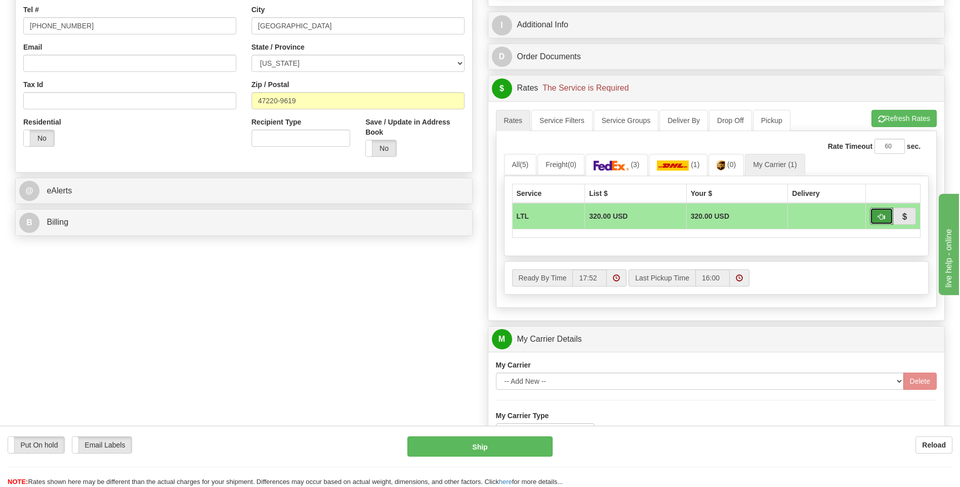
click at [878, 219] on span "button" at bounding box center [881, 216] width 7 height 7
type input "00"
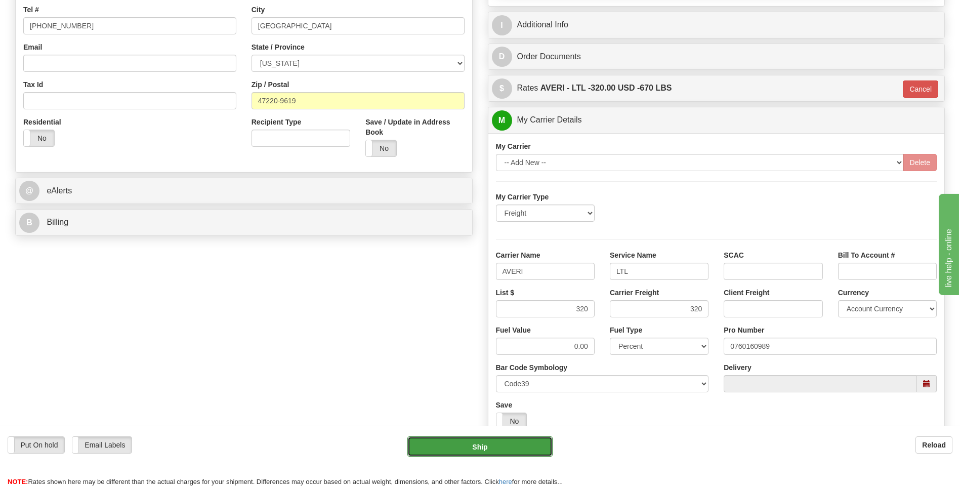
click at [523, 441] on button "Ship" at bounding box center [479, 446] width 145 height 20
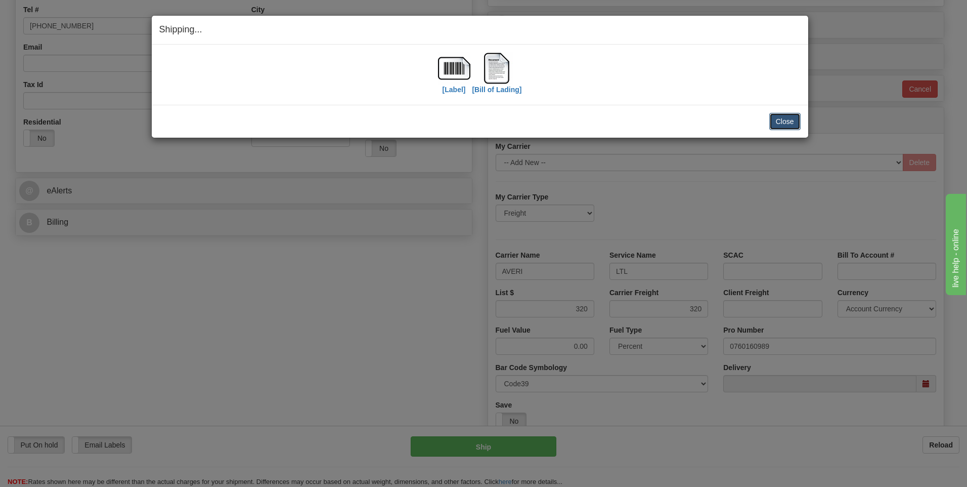
click at [782, 120] on button "Close" at bounding box center [784, 121] width 31 height 17
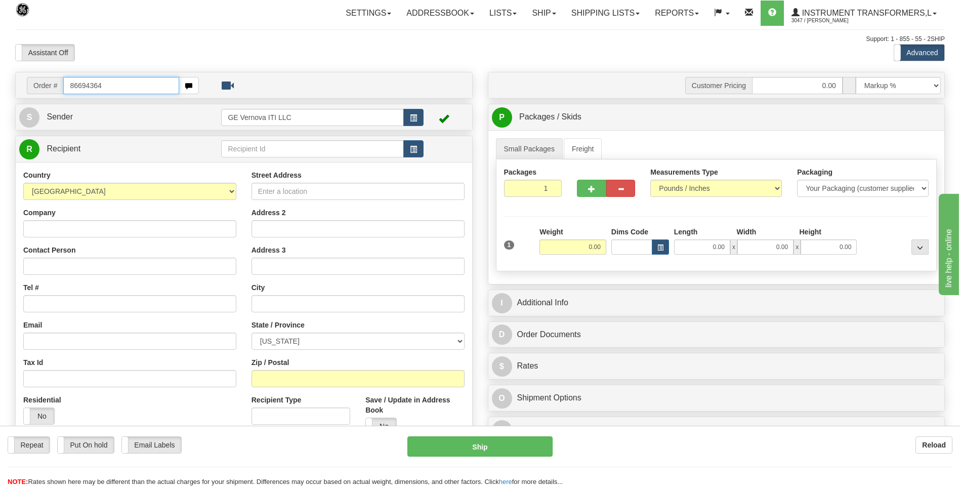
type input "86694364"
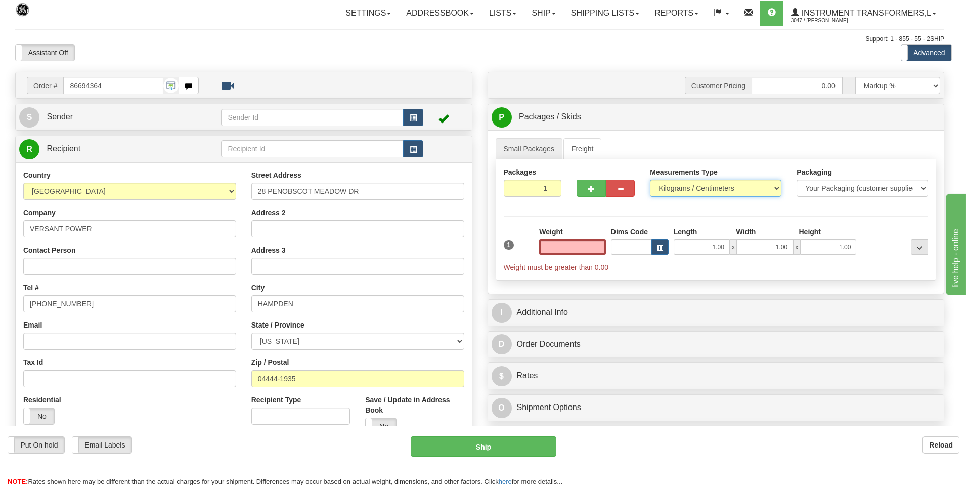
type input "0.00"
drag, startPoint x: 677, startPoint y: 186, endPoint x: 675, endPoint y: 196, distance: 10.4
click at [677, 186] on select "Pounds / Inches Kilograms / Centimeters" at bounding box center [716, 188] width 132 height 17
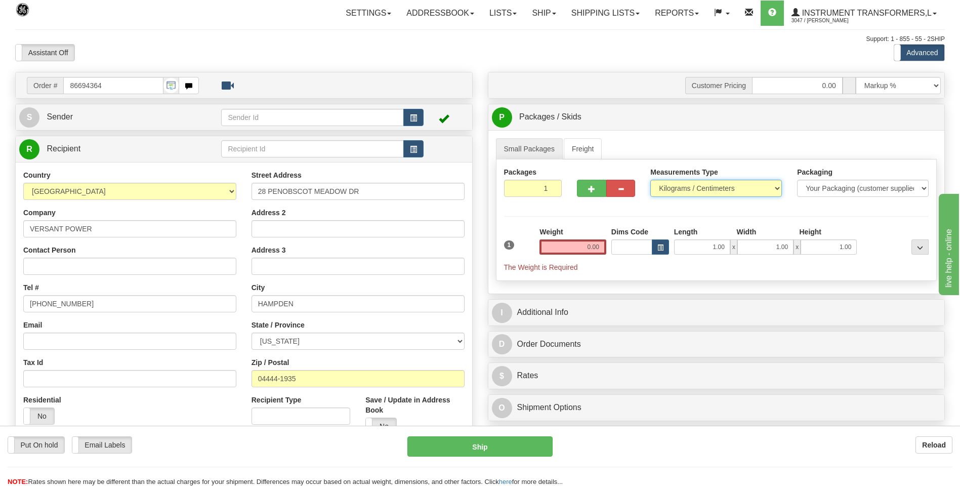
select select "0"
click at [650, 180] on select "Pounds / Inches Kilograms / Centimeters" at bounding box center [716, 188] width 132 height 17
click at [605, 246] on input "0.00" at bounding box center [572, 246] width 67 height 15
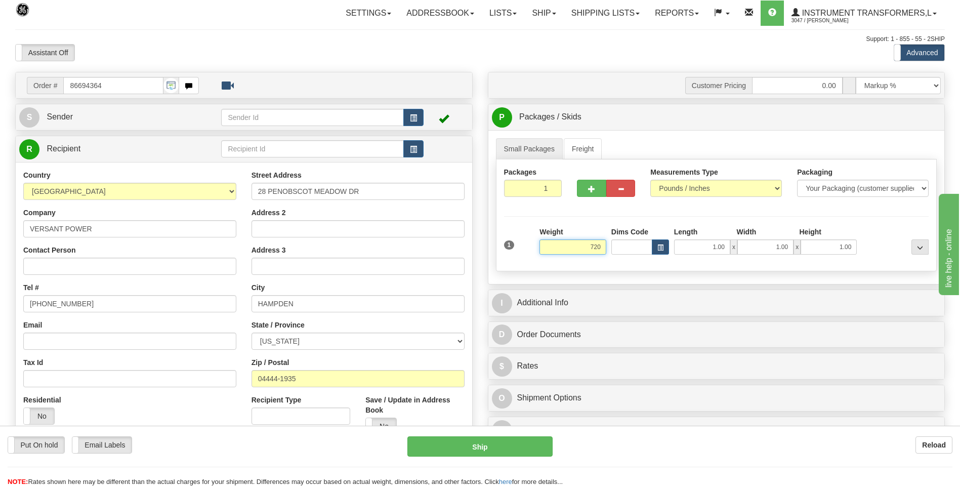
click button "Delete" at bounding box center [0, 0] width 0 height 0
type input "720.00"
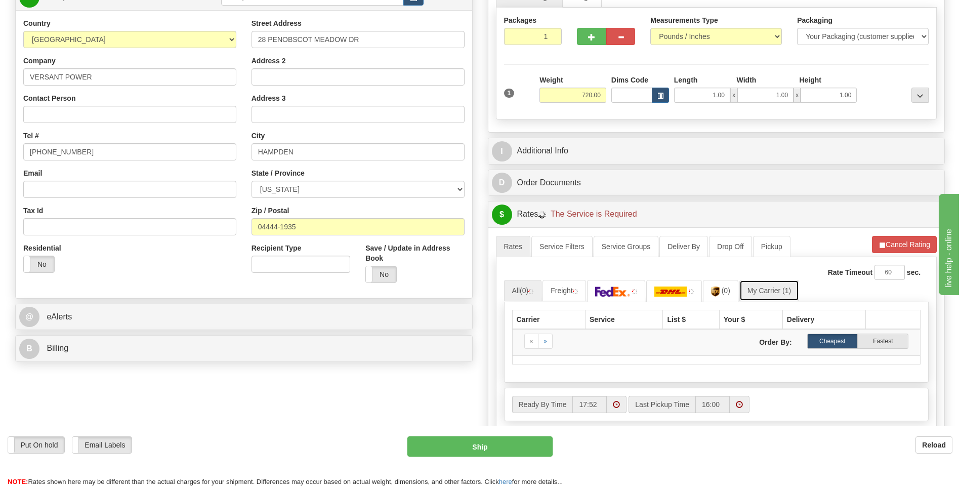
click at [770, 291] on link "My Carrier (1)" at bounding box center [769, 290] width 60 height 21
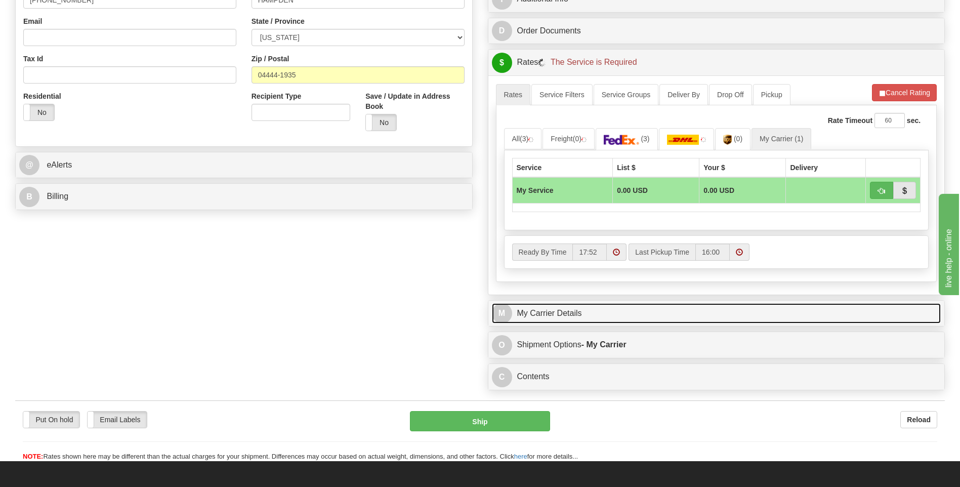
click at [627, 309] on link "M My Carrier Details" at bounding box center [716, 313] width 449 height 21
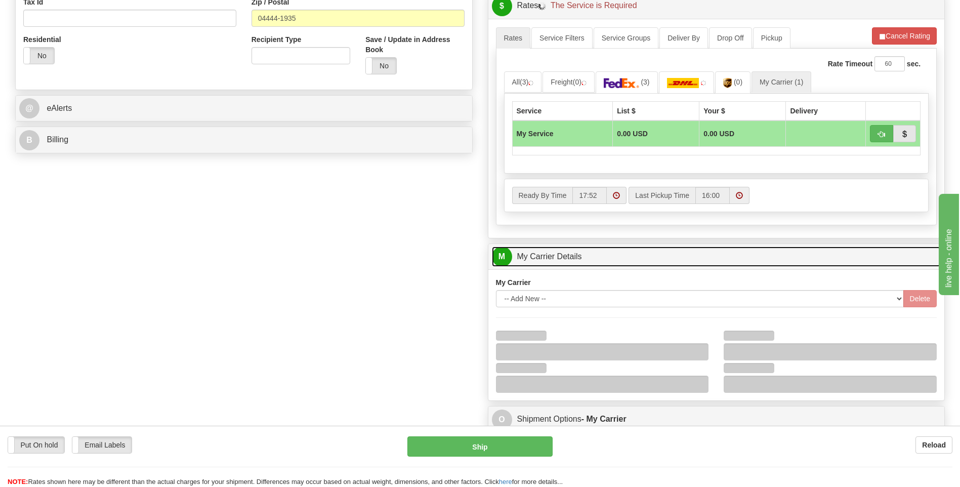
scroll to position [405, 0]
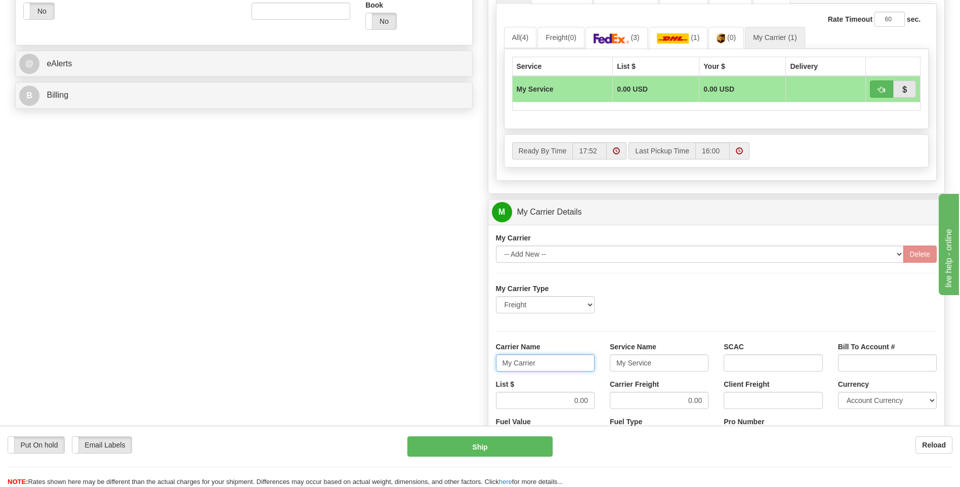
drag, startPoint x: 550, startPoint y: 367, endPoint x: 491, endPoint y: 364, distance: 59.8
click at [490, 364] on div "Carrier Name My Carrier" at bounding box center [545, 359] width 114 height 37
type input "XPO"
type input "LTL"
drag, startPoint x: 561, startPoint y: 403, endPoint x: 617, endPoint y: 391, distance: 57.3
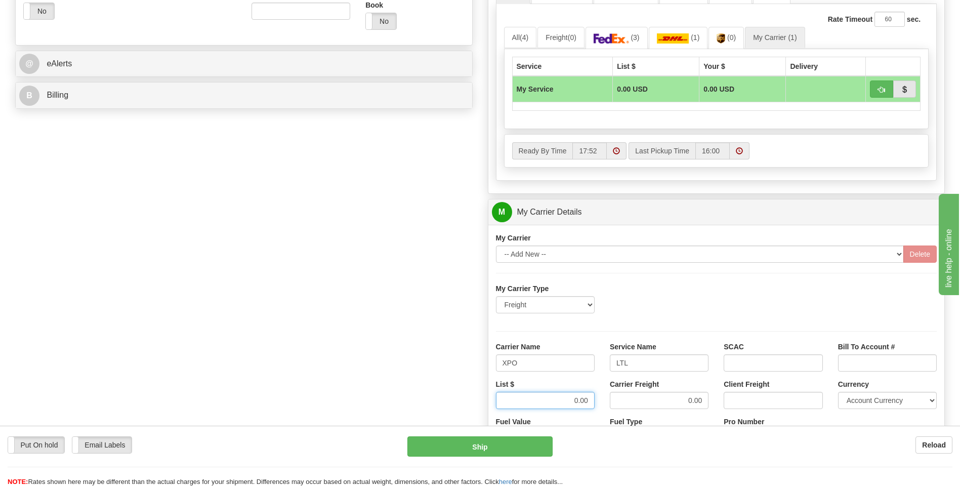
click at [610, 394] on div "List $ 0.00 Carrier Freight 0.00 Client Freight Currency Account Currency ARN A…" at bounding box center [716, 397] width 456 height 37
type input "385"
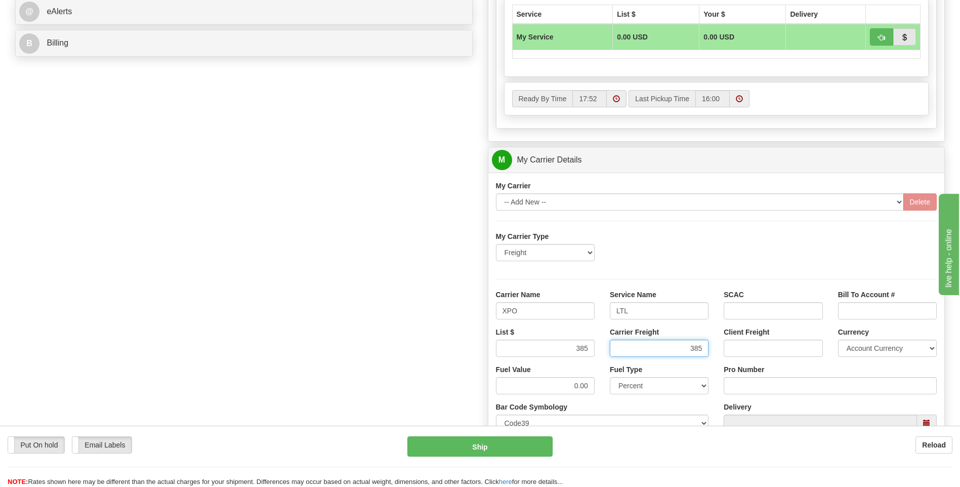
scroll to position [607, 0]
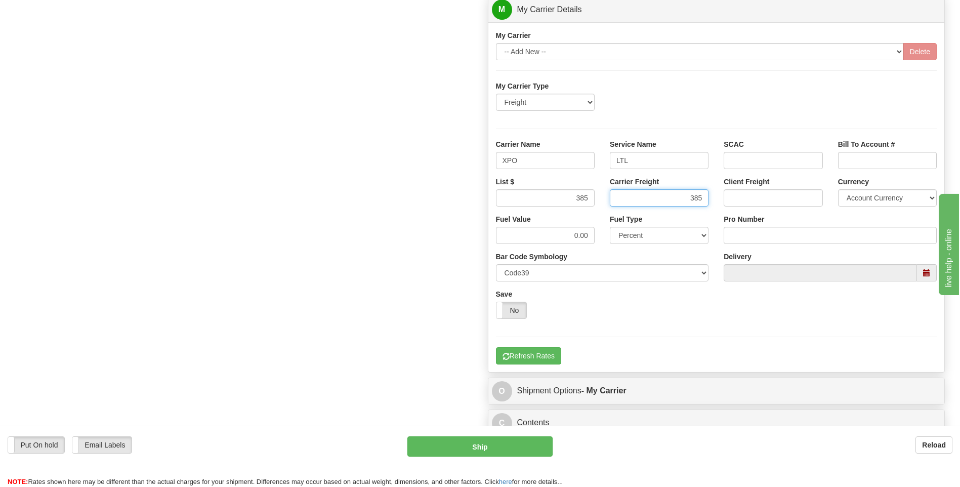
type input "385"
click at [740, 232] on input "Pro Number" at bounding box center [829, 235] width 213 height 17
type input "251-328630"
click at [524, 357] on button "Refresh Rates" at bounding box center [528, 355] width 65 height 17
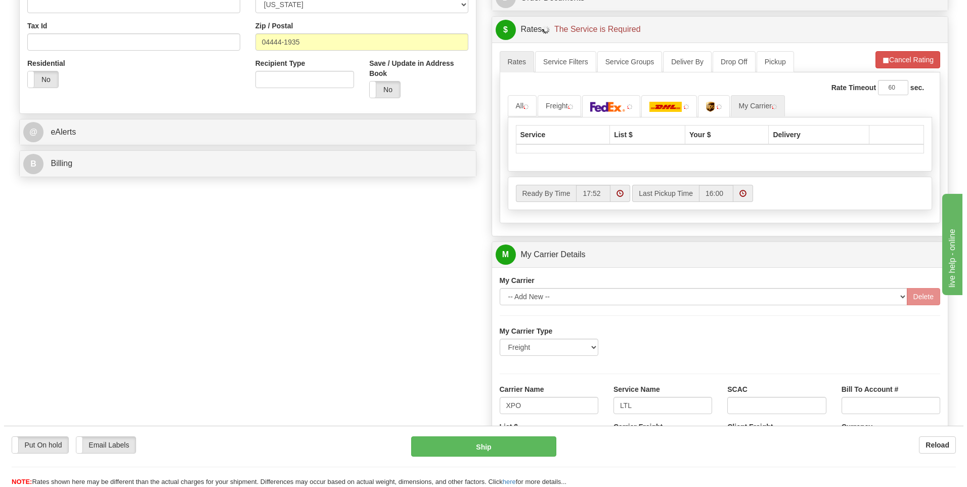
scroll to position [278, 0]
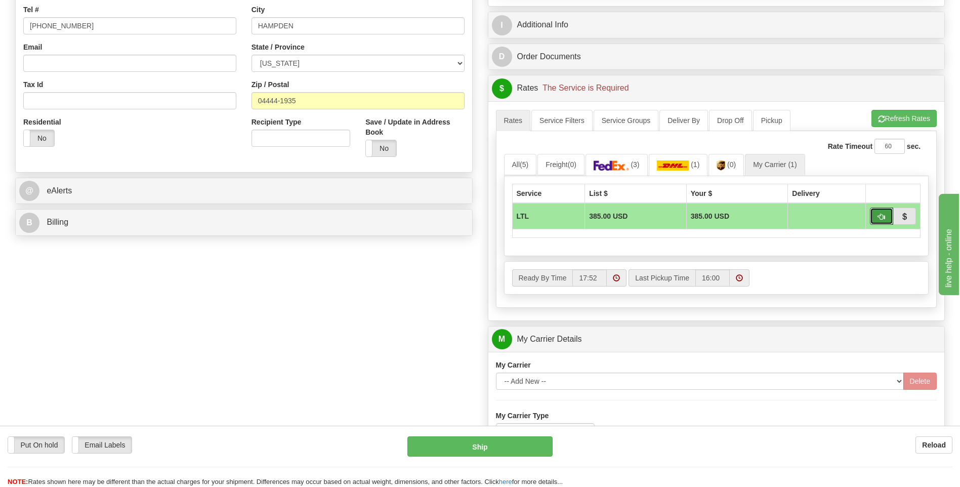
drag, startPoint x: 881, startPoint y: 218, endPoint x: 864, endPoint y: 229, distance: 20.5
click at [881, 218] on span "button" at bounding box center [881, 216] width 7 height 7
type input "00"
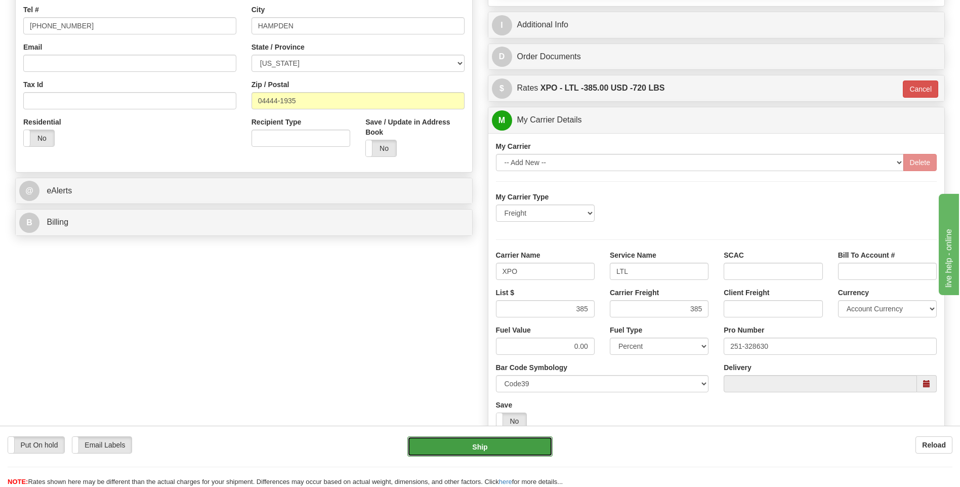
click at [494, 455] on button "Ship" at bounding box center [479, 446] width 145 height 20
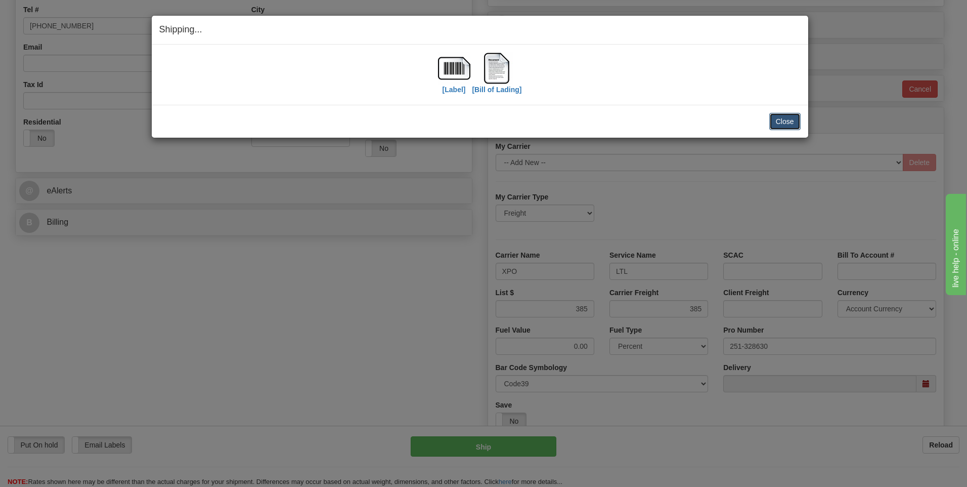
click at [776, 115] on button "Close" at bounding box center [784, 121] width 31 height 17
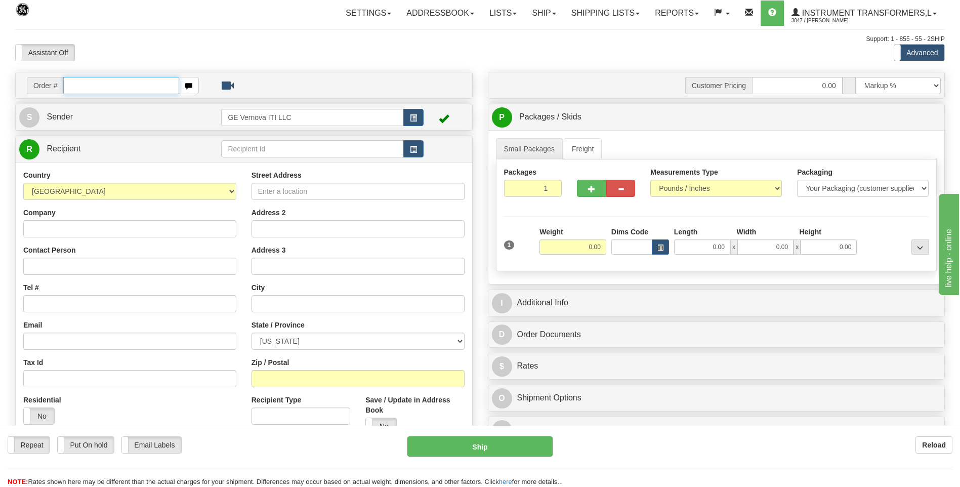
click at [157, 88] on input "text" at bounding box center [120, 85] width 115 height 17
type input "86694376"
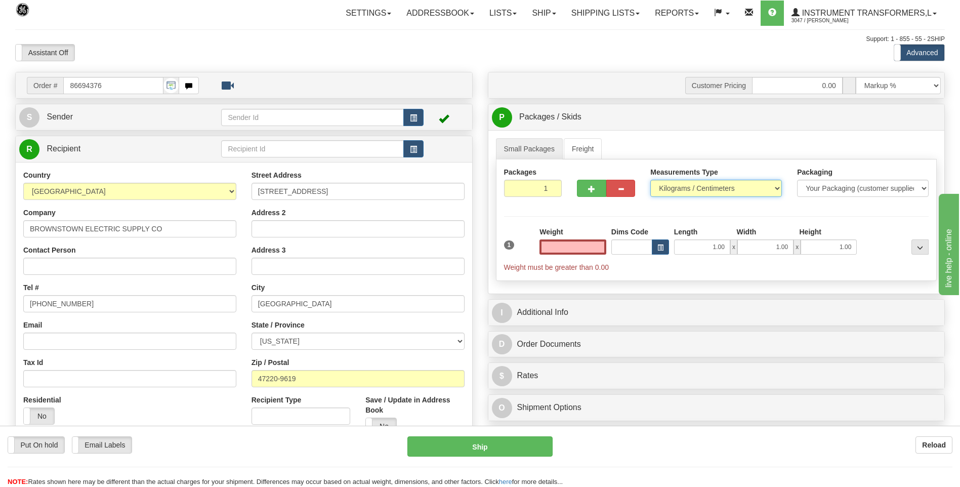
type input "0.00"
click at [659, 192] on select "Pounds / Inches Kilograms / Centimeters" at bounding box center [716, 188] width 132 height 17
select select "0"
click at [650, 180] on select "Pounds / Inches Kilograms / Centimeters" at bounding box center [716, 188] width 132 height 17
click at [599, 245] on input "0.00" at bounding box center [572, 246] width 67 height 15
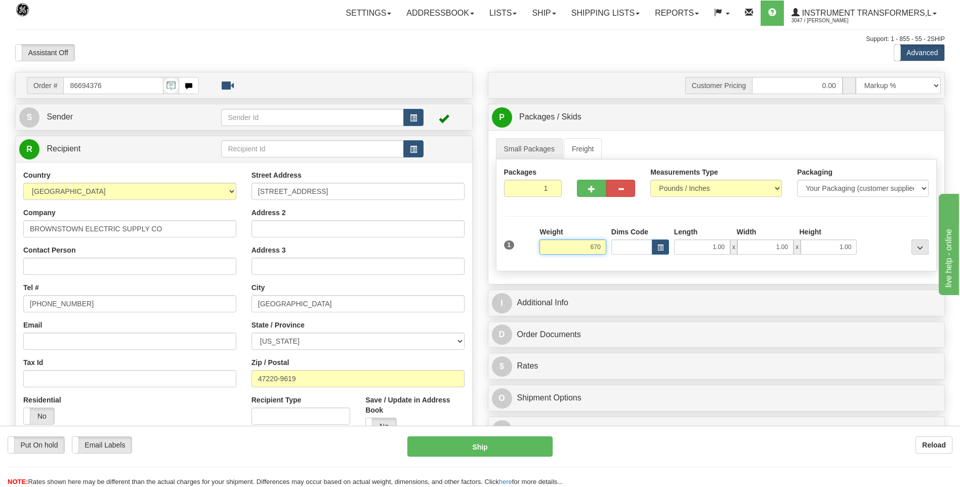
click button "Delete" at bounding box center [0, 0] width 0 height 0
type input "670.00"
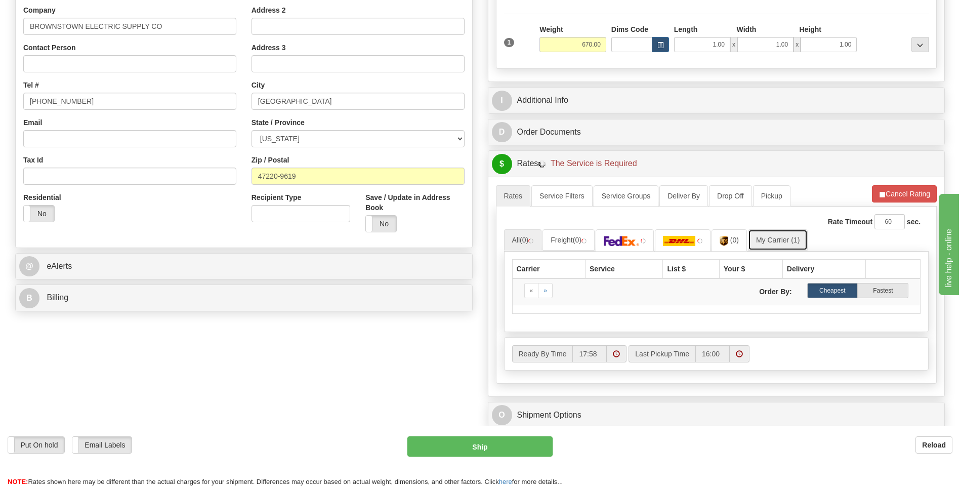
click at [780, 241] on link "My Carrier (1)" at bounding box center [778, 239] width 60 height 21
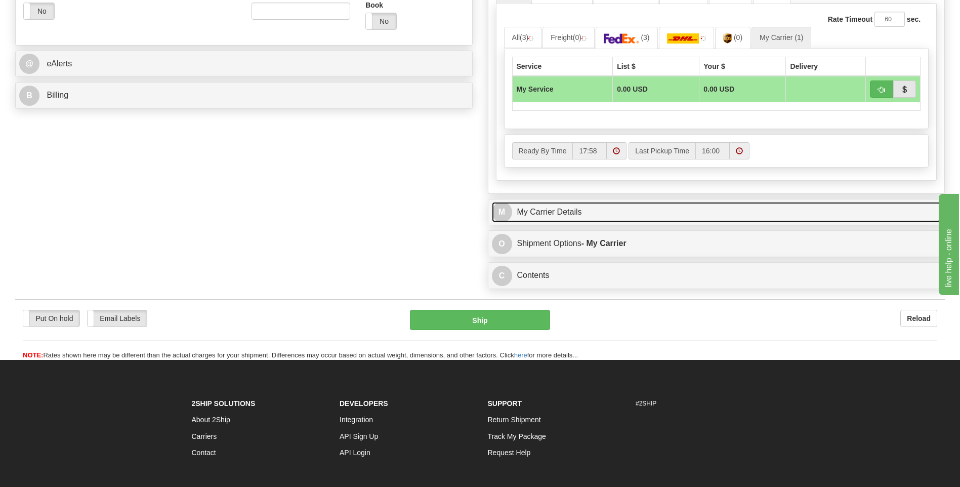
click at [581, 211] on link "M My Carrier Details" at bounding box center [716, 212] width 449 height 21
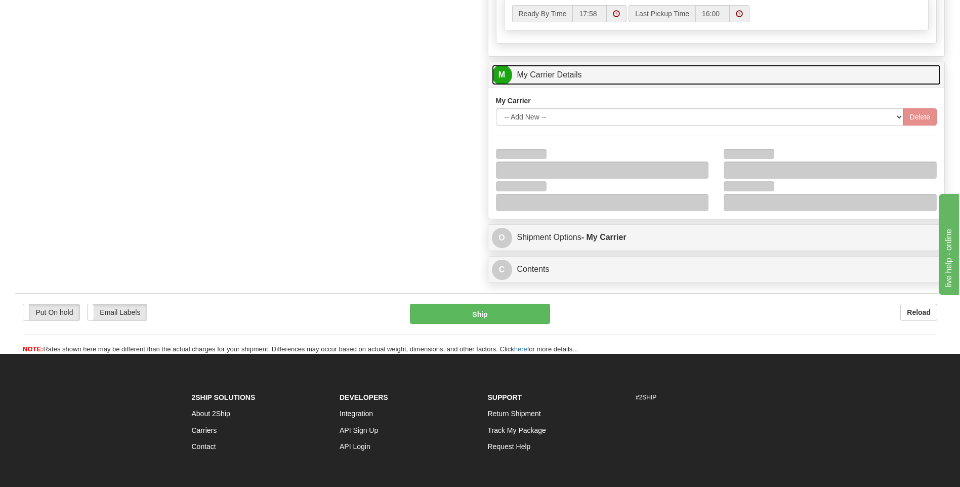
scroll to position [556, 0]
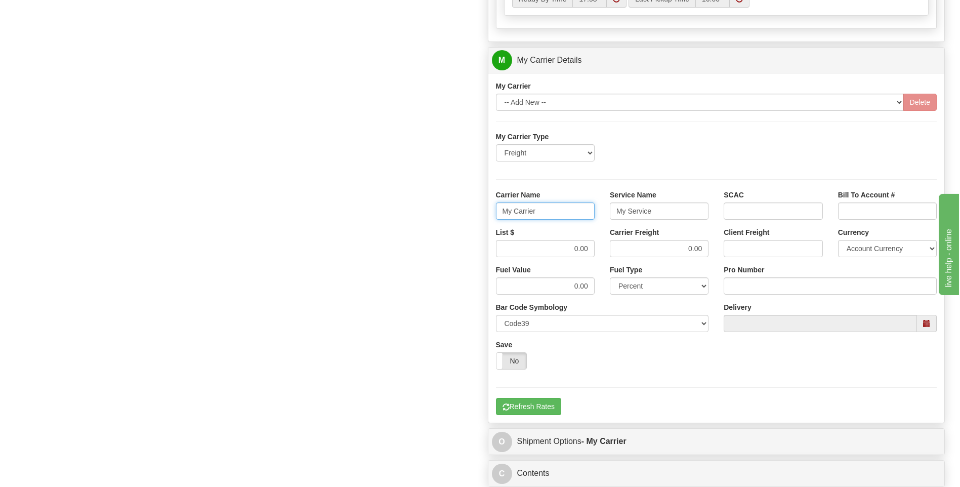
drag, startPoint x: 498, startPoint y: 199, endPoint x: 492, endPoint y: 199, distance: 6.1
click at [492, 199] on div "Carrier Name My Carrier" at bounding box center [545, 208] width 114 height 37
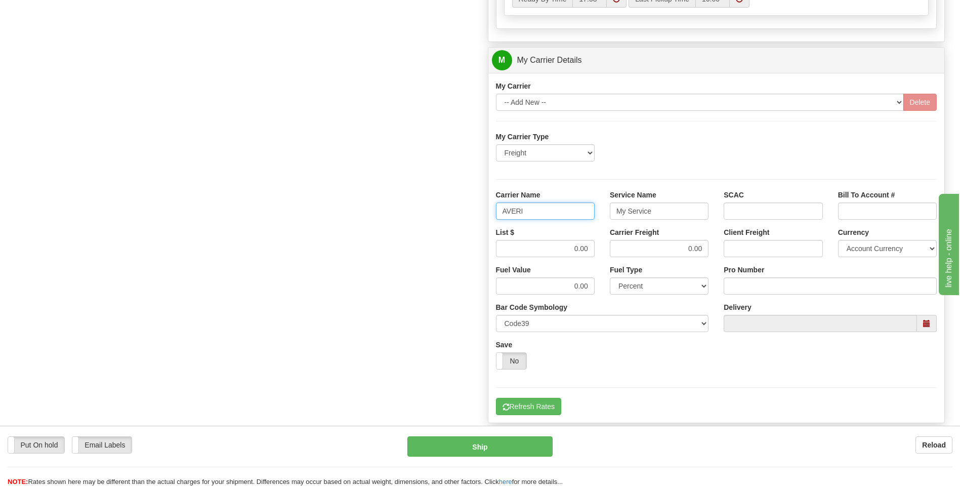
type input "AVERI"
type input "LTL"
drag, startPoint x: 555, startPoint y: 243, endPoint x: 629, endPoint y: 250, distance: 73.7
click at [629, 250] on div "List $ 0.00 Carrier Freight 0.00 Client Freight Currency Account Currency ARN A…" at bounding box center [716, 245] width 456 height 37
type input "320"
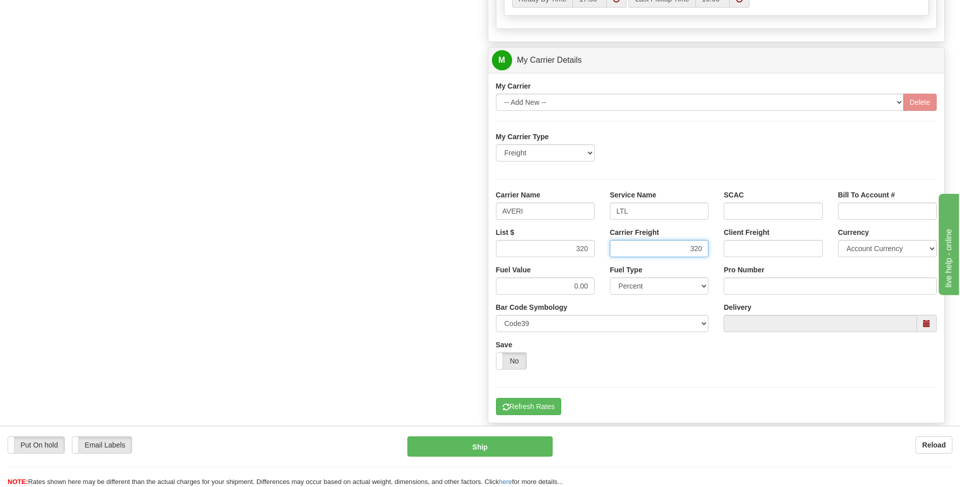
type input "320"
click at [733, 287] on input "Pro Number" at bounding box center [829, 285] width 213 height 17
type input "0760160996"
click at [530, 401] on button "Refresh Rates" at bounding box center [528, 406] width 65 height 17
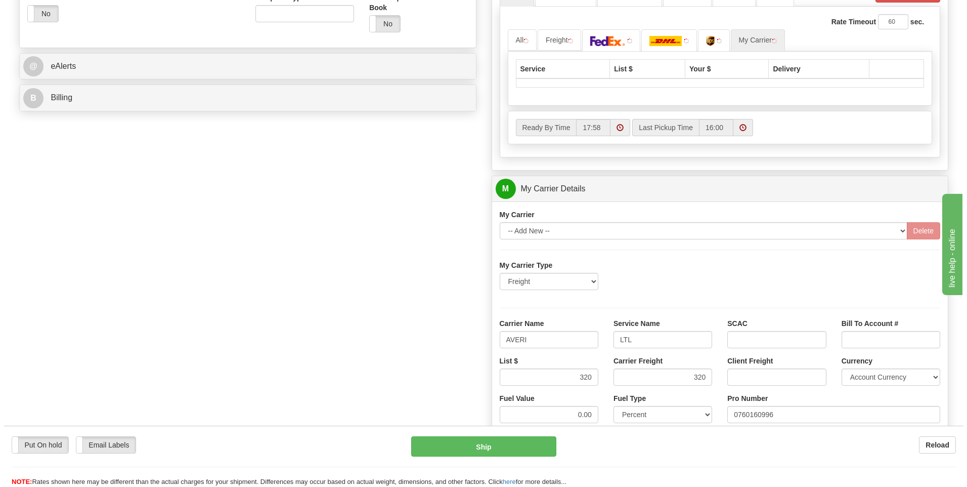
scroll to position [227, 0]
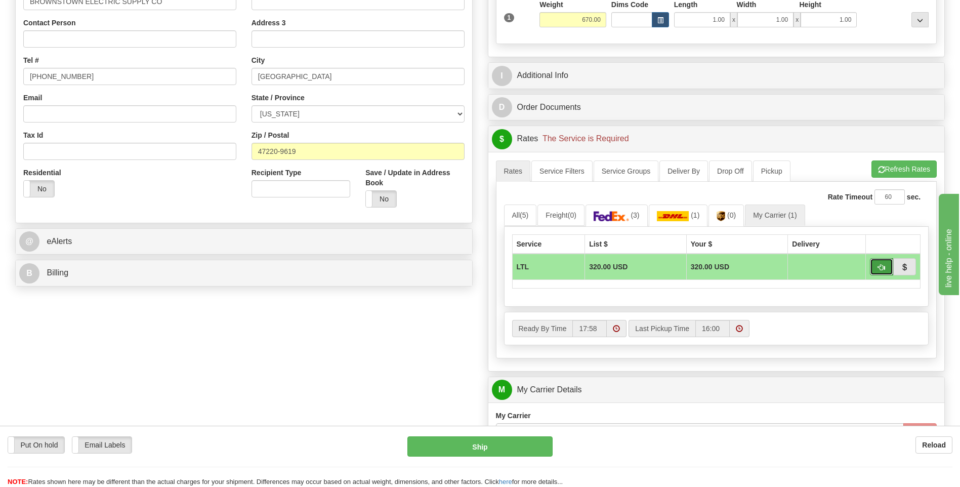
click at [876, 269] on button "button" at bounding box center [881, 266] width 23 height 17
type input "00"
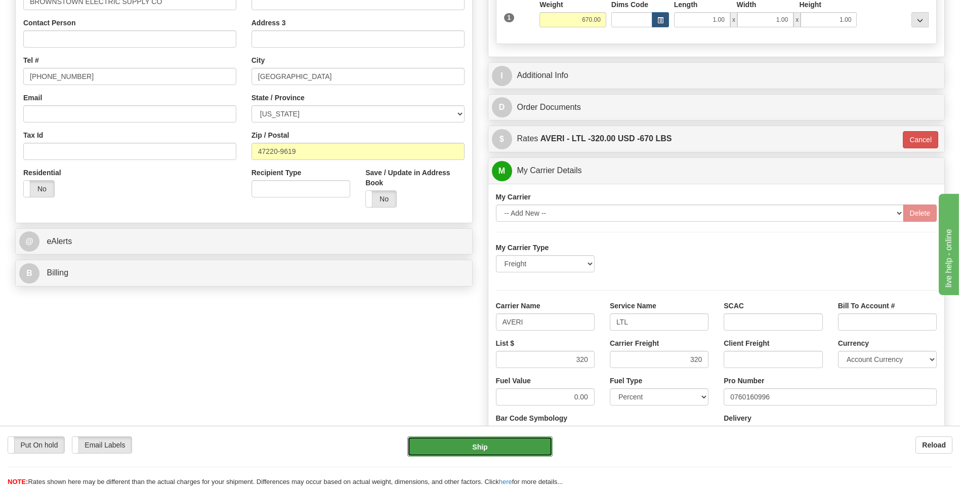
click at [509, 451] on button "Ship" at bounding box center [479, 446] width 145 height 20
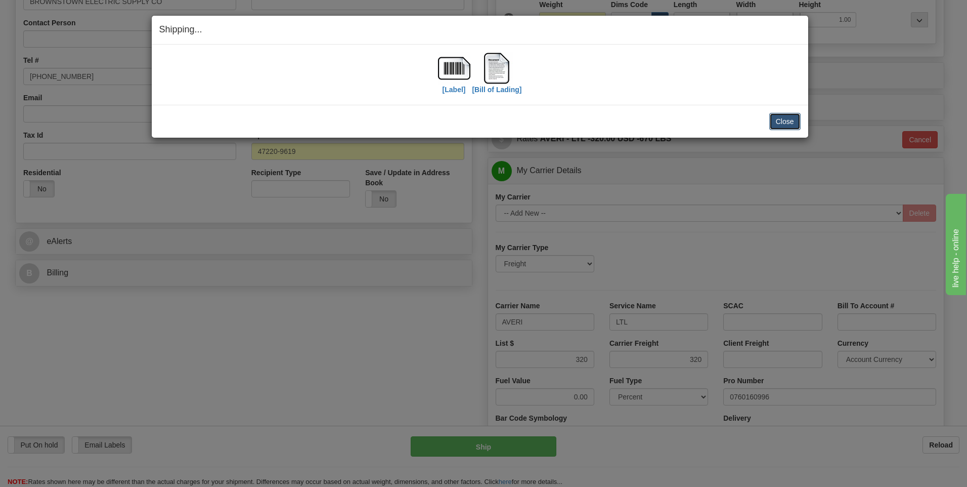
click at [787, 124] on button "Close" at bounding box center [784, 121] width 31 height 17
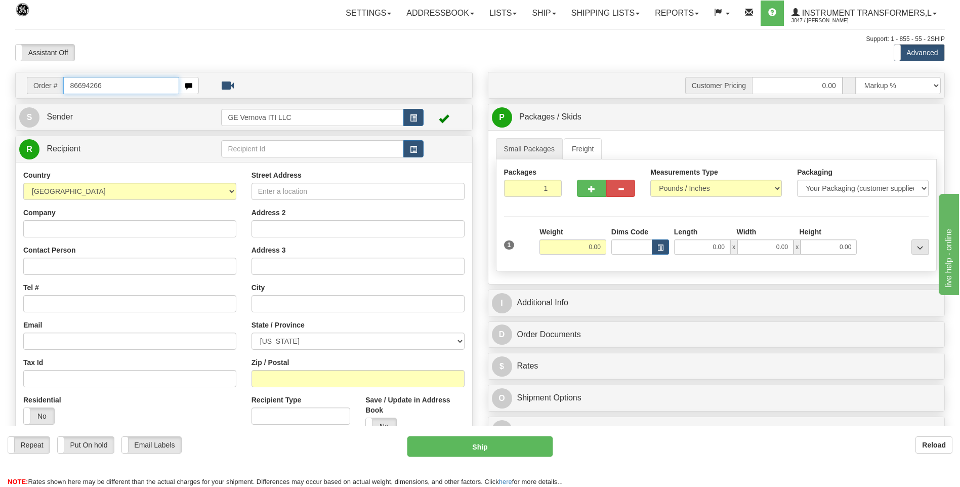
type input "86694266"
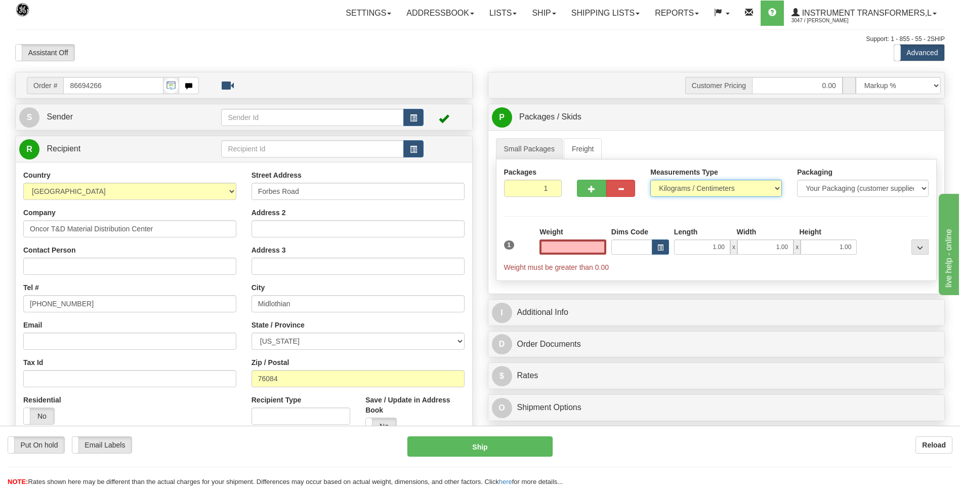
type input "0.00"
drag, startPoint x: 676, startPoint y: 190, endPoint x: 673, endPoint y: 198, distance: 8.4
click at [676, 190] on select "Pounds / Inches Kilograms / Centimeters" at bounding box center [716, 188] width 132 height 17
select select "0"
click at [650, 180] on select "Pounds / Inches Kilograms / Centimeters" at bounding box center [716, 188] width 132 height 17
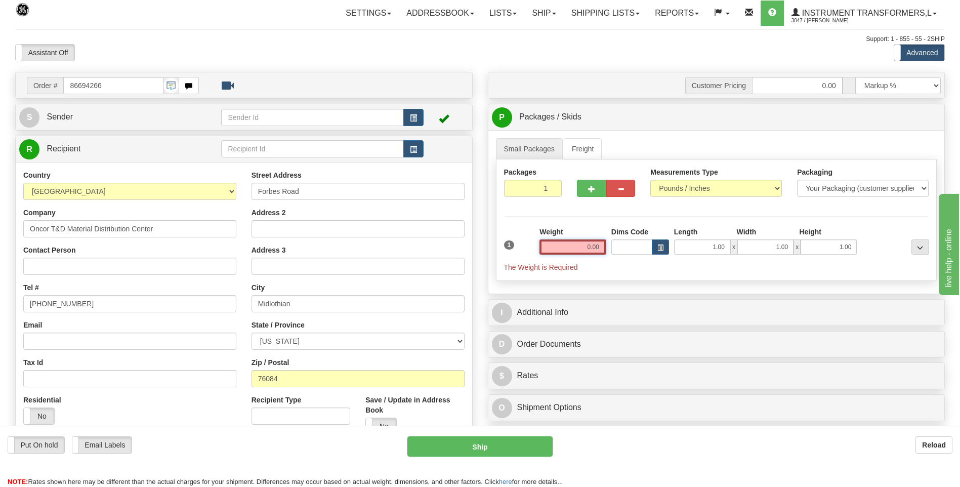
click at [590, 245] on input "0.00" at bounding box center [572, 246] width 67 height 15
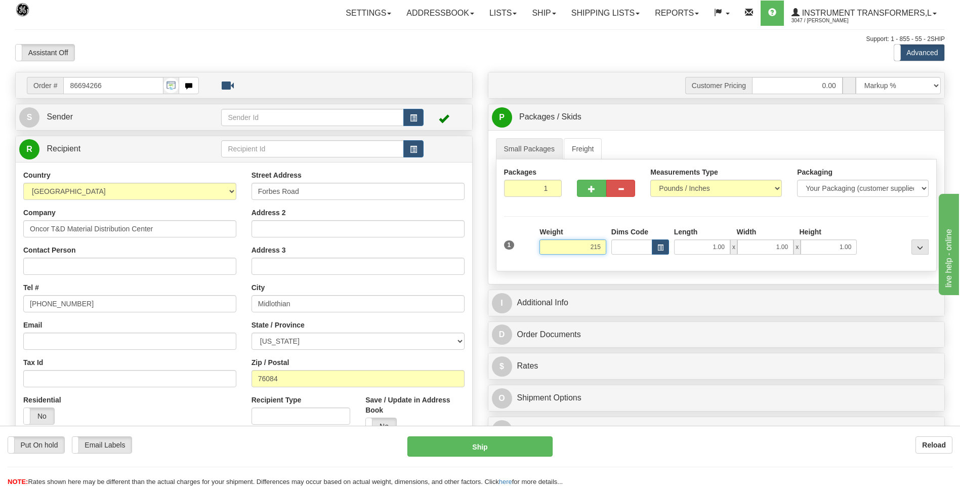
click button "Delete" at bounding box center [0, 0] width 0 height 0
type input "215.00"
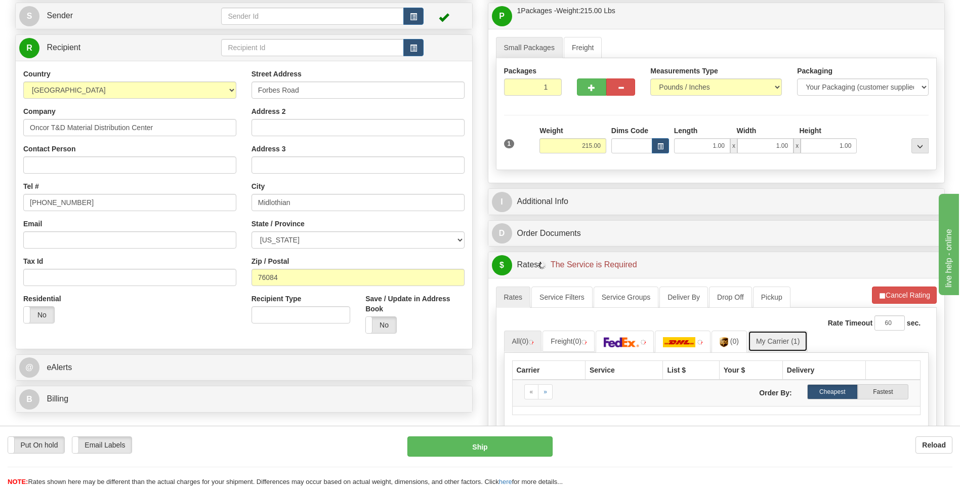
click at [793, 340] on link "My Carrier (1)" at bounding box center [778, 340] width 60 height 21
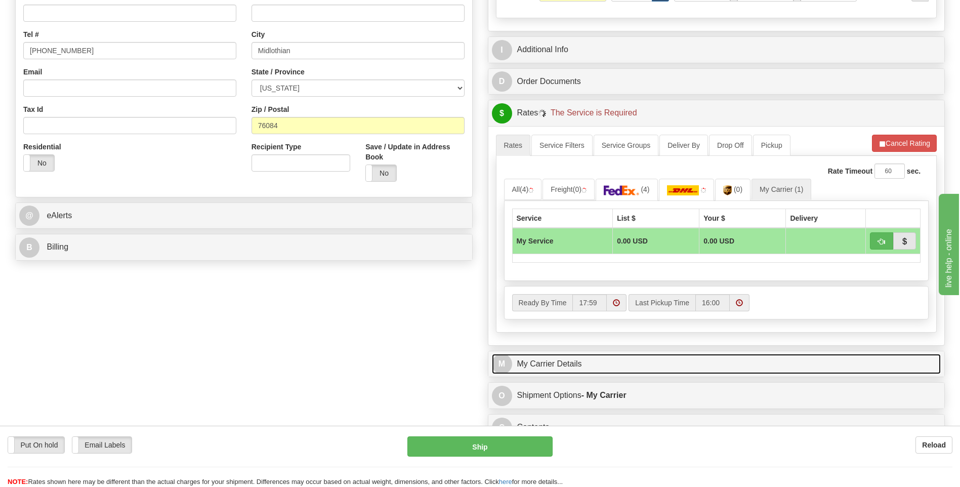
click at [619, 363] on link "M My Carrier Details" at bounding box center [716, 364] width 449 height 21
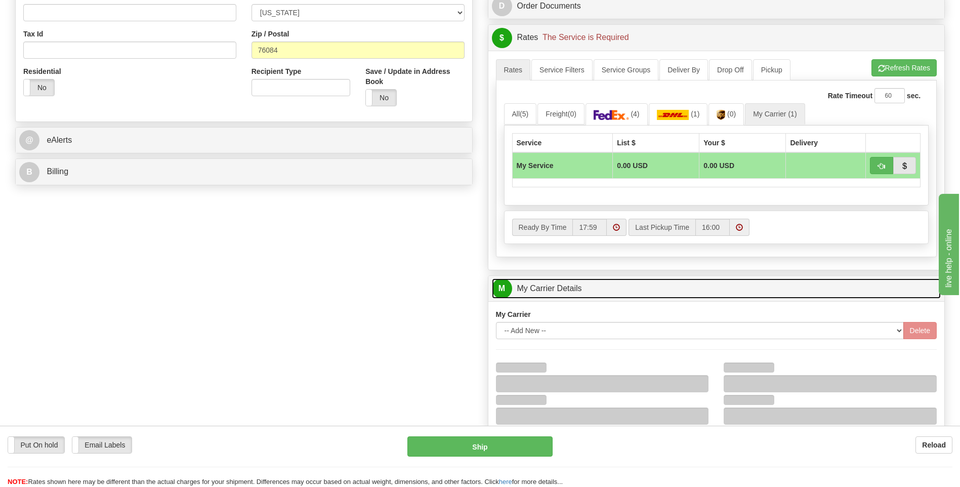
scroll to position [405, 0]
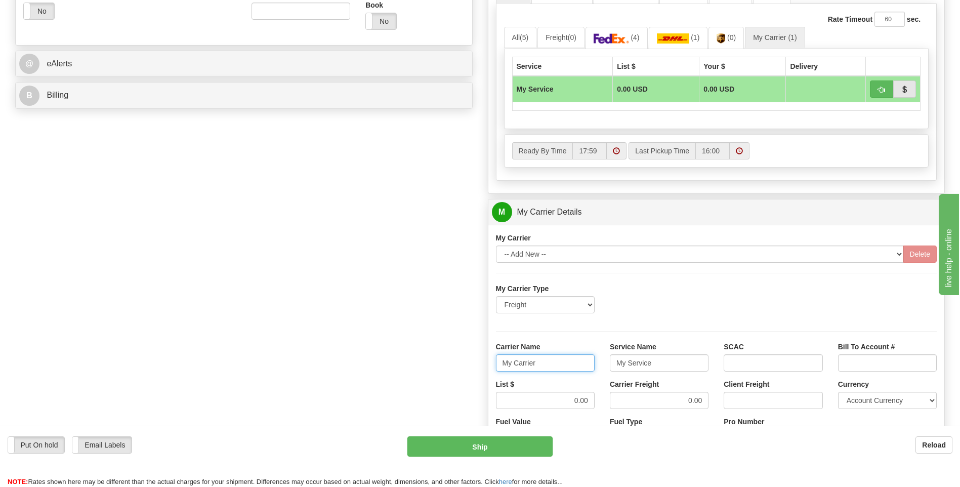
drag, startPoint x: 565, startPoint y: 363, endPoint x: 466, endPoint y: 362, distance: 98.1
click at [464, 362] on div "Order # 86694266 S Sender" at bounding box center [480, 155] width 945 height 976
type input "AVERI"
type input "LTL"
drag, startPoint x: 577, startPoint y: 398, endPoint x: 608, endPoint y: 397, distance: 30.9
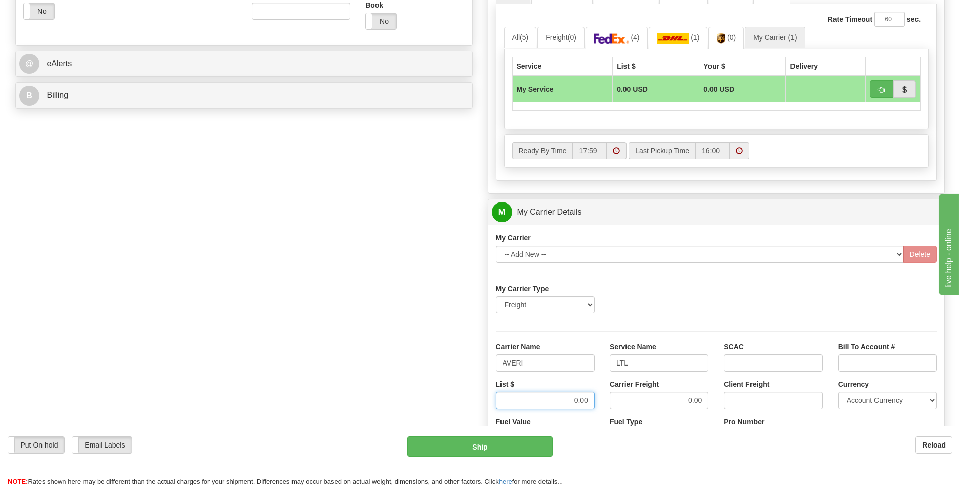
click at [608, 397] on div "List $ 0.00 Carrier Freight 0.00 Client Freight Currency Account Currency ARN A…" at bounding box center [716, 397] width 456 height 37
type input "320"
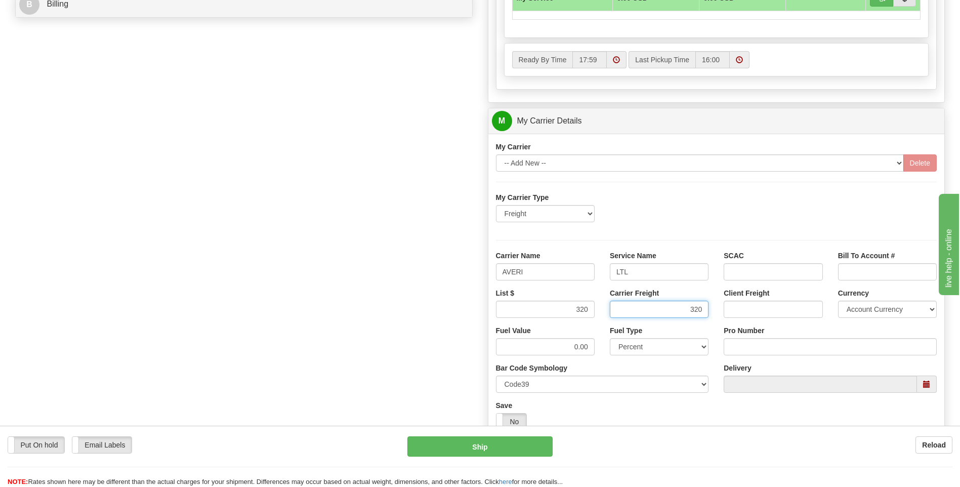
scroll to position [556, 0]
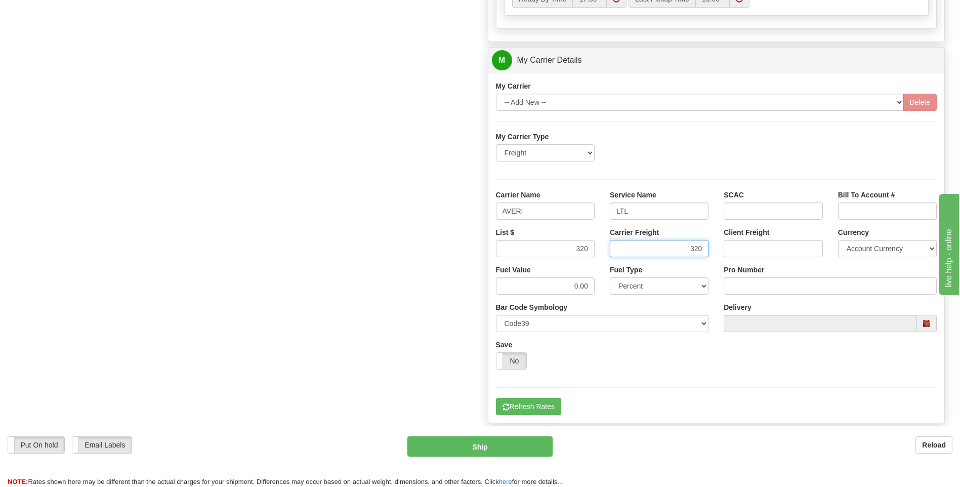
type input "320"
click at [744, 286] on input "Pro Number" at bounding box center [829, 285] width 213 height 17
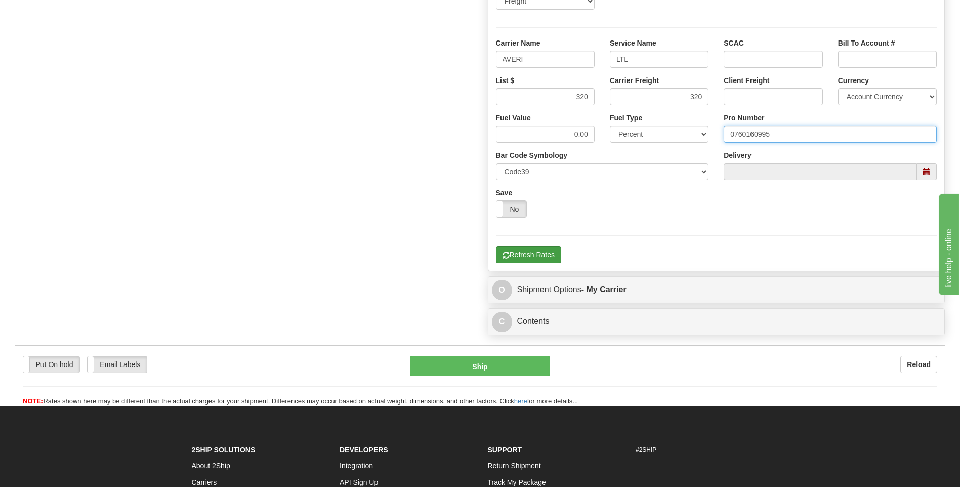
type input "0760160995"
click at [535, 255] on button "Refresh Rates" at bounding box center [528, 254] width 65 height 17
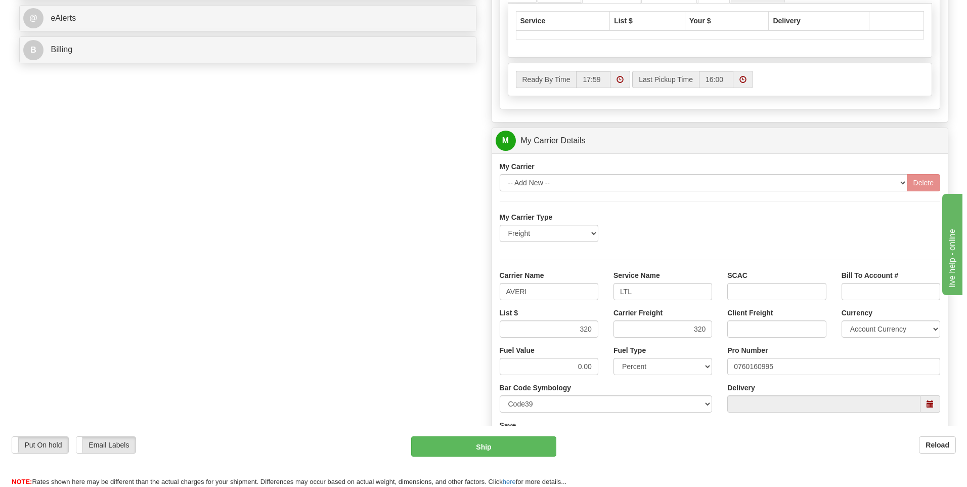
scroll to position [278, 0]
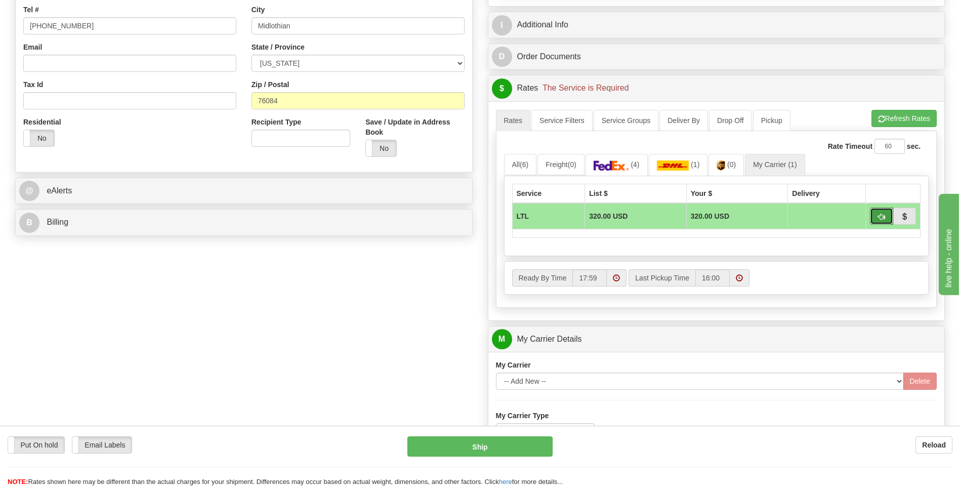
click at [881, 214] on span "button" at bounding box center [881, 216] width 7 height 7
type input "00"
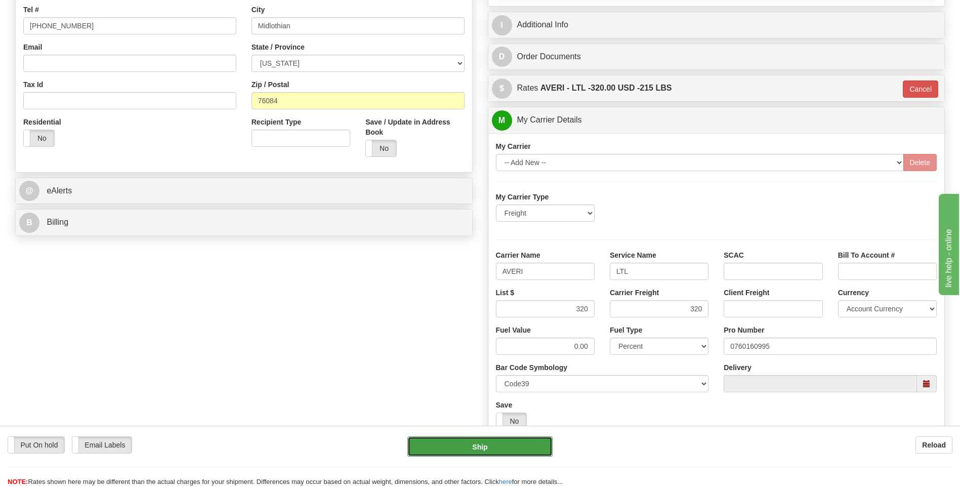
click at [468, 448] on button "Ship" at bounding box center [479, 446] width 145 height 20
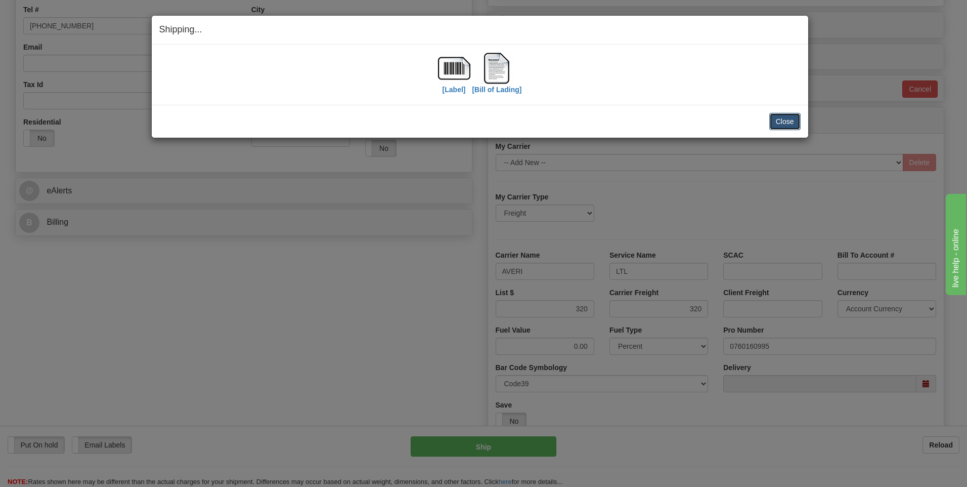
click at [787, 120] on button "Close" at bounding box center [784, 121] width 31 height 17
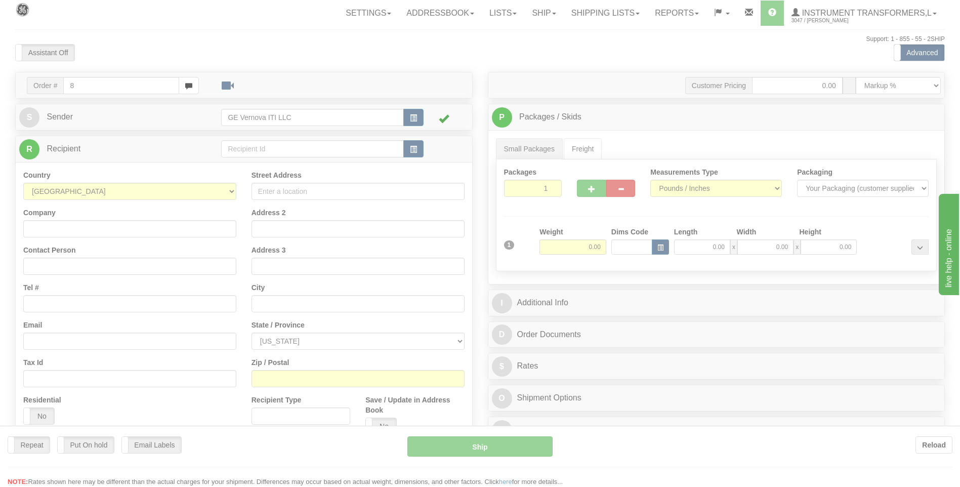
type input "8"
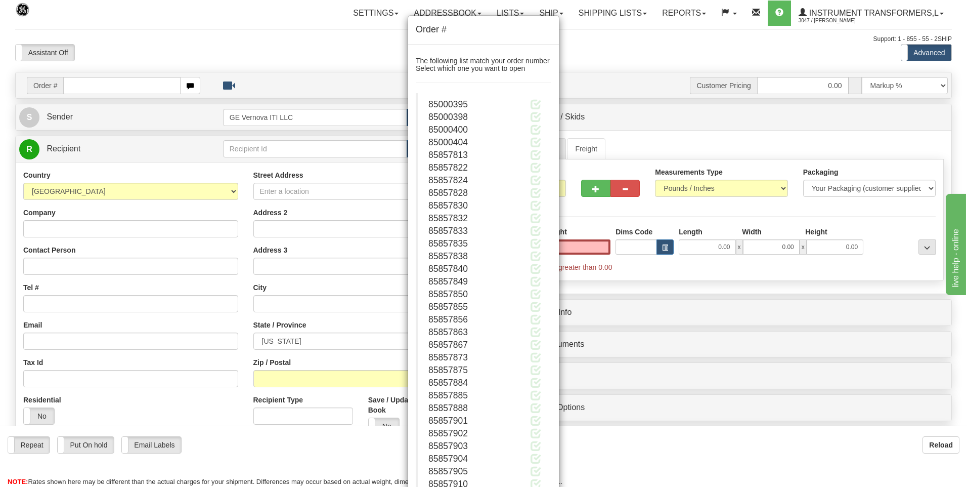
type input "0.00"
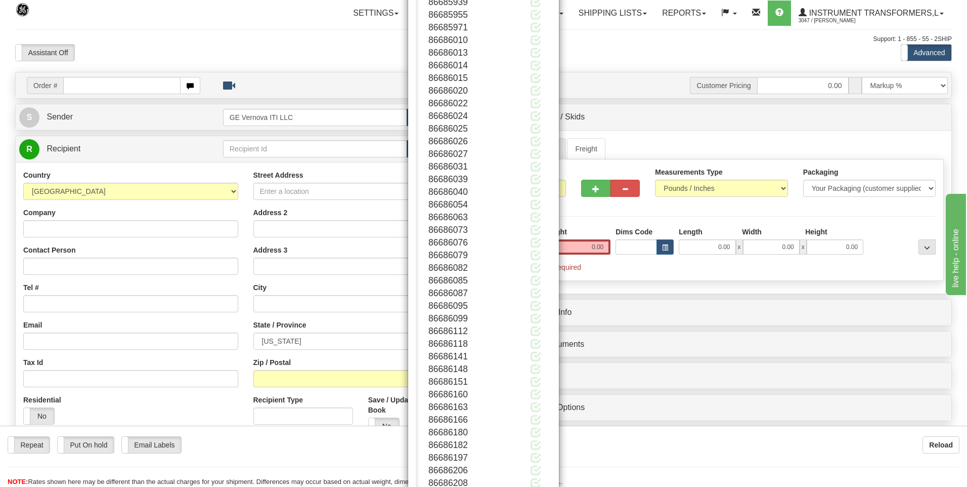
scroll to position [135757, 0]
click at [529, 453] on button "Close" at bounding box center [535, 454] width 31 height 17
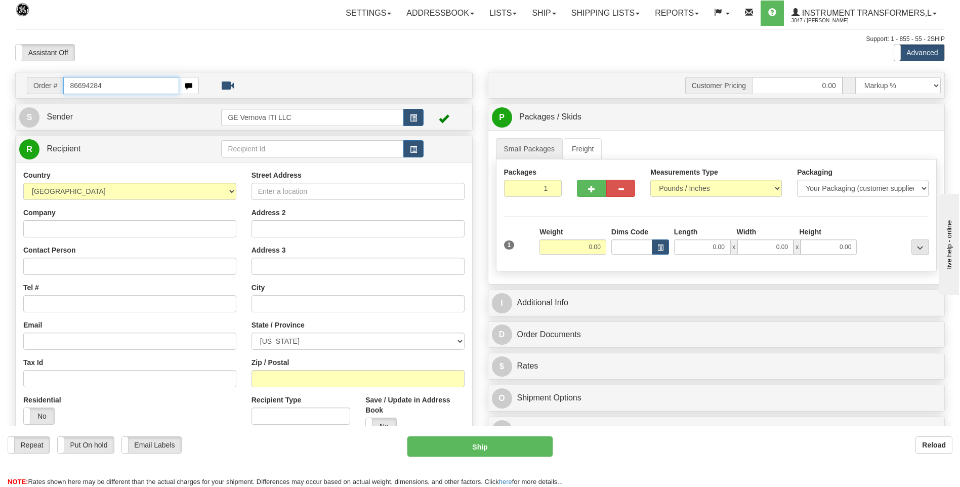
type input "86694284"
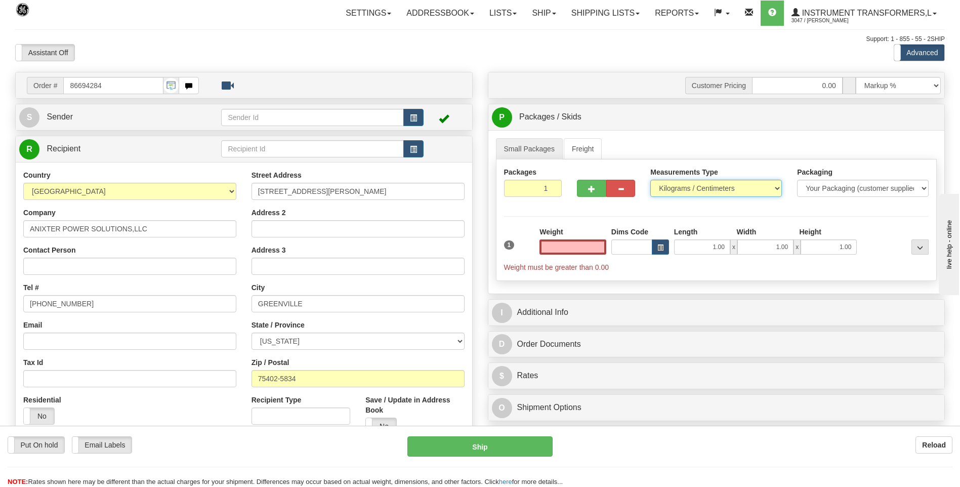
type input "0.00"
click at [670, 190] on select "Pounds / Inches Kilograms / Centimeters" at bounding box center [716, 188] width 132 height 17
select select "0"
click at [650, 180] on select "Pounds / Inches Kilograms / Centimeters" at bounding box center [716, 188] width 132 height 17
click at [603, 241] on input "0.00" at bounding box center [572, 246] width 67 height 15
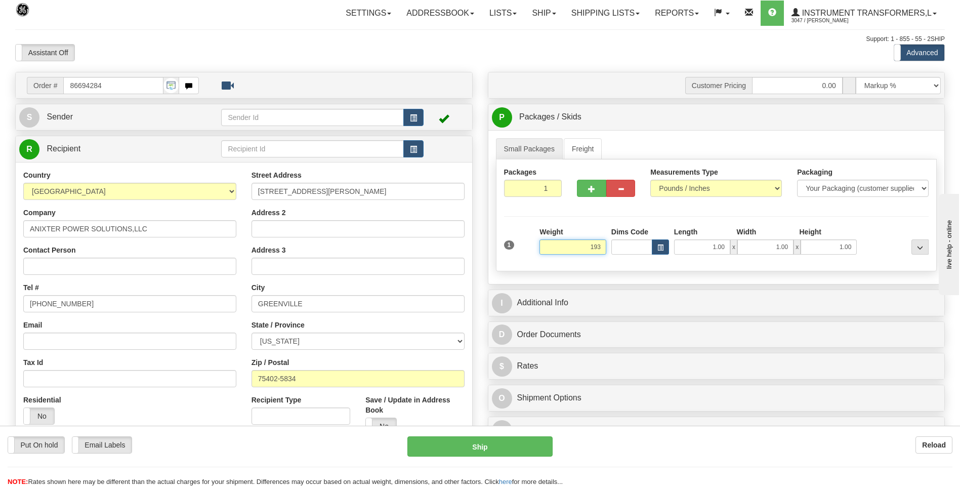
click button "Delete" at bounding box center [0, 0] width 0 height 0
type input "193.00"
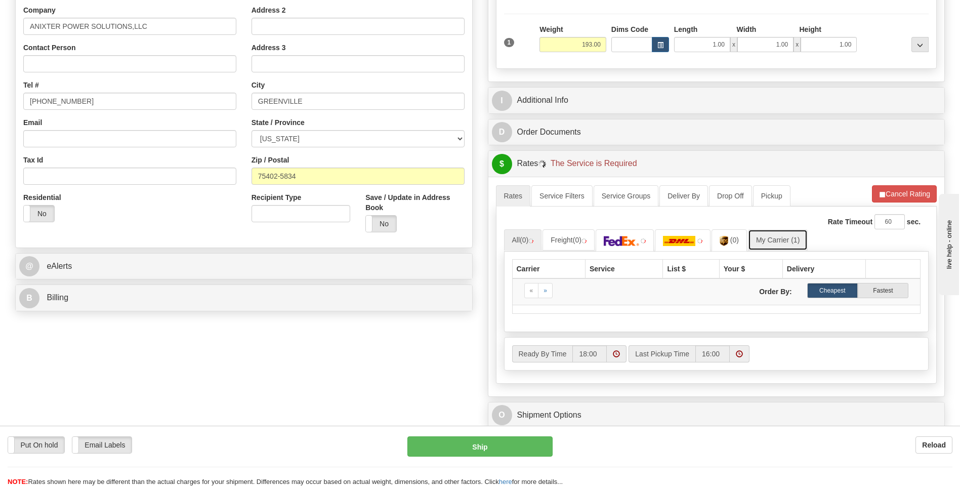
click at [778, 240] on link "My Carrier (1)" at bounding box center [778, 239] width 60 height 21
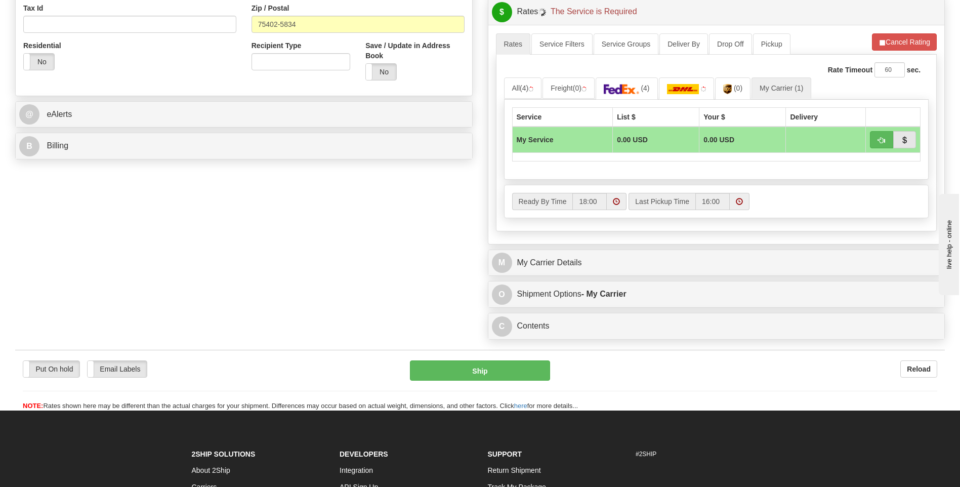
click at [615, 250] on div "M My Carrier Details" at bounding box center [716, 263] width 456 height 26
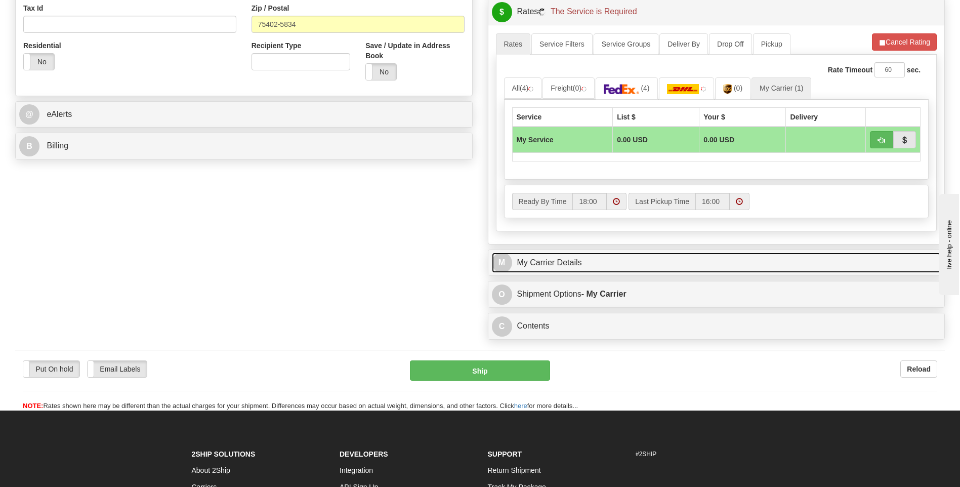
click at [614, 259] on link "M My Carrier Details" at bounding box center [716, 262] width 449 height 21
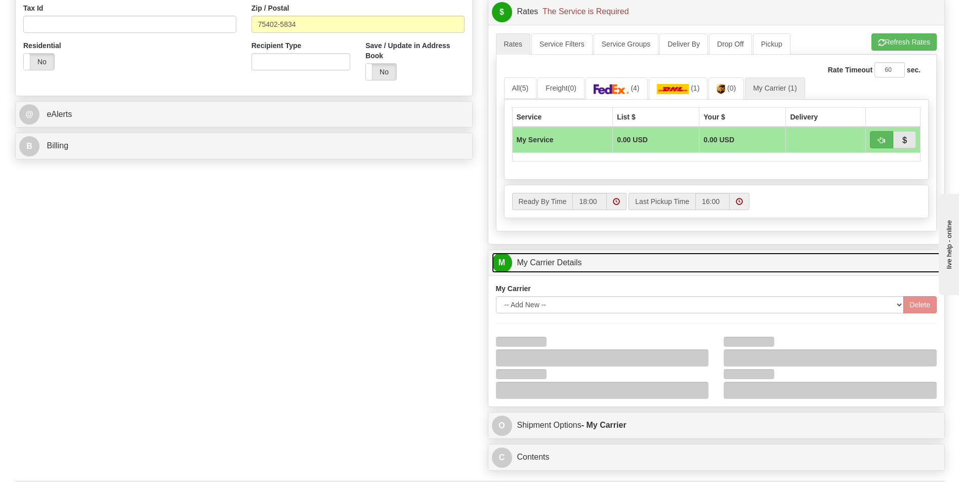
scroll to position [506, 0]
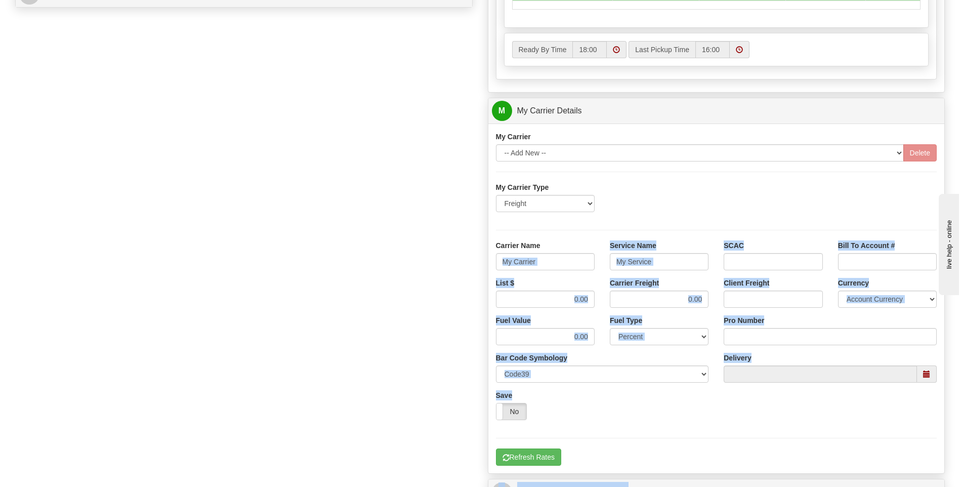
drag, startPoint x: 550, startPoint y: 270, endPoint x: 466, endPoint y: 263, distance: 84.8
click at [466, 263] on div "Order # 86694284 S Sender" at bounding box center [480, 54] width 945 height 976
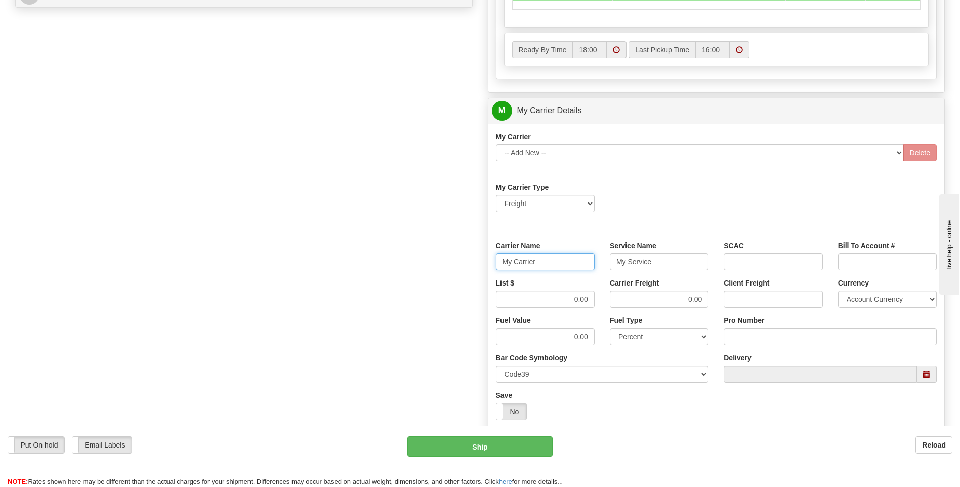
drag, startPoint x: 466, startPoint y: 263, endPoint x: 543, endPoint y: 265, distance: 77.4
click at [543, 265] on input "My Carrier" at bounding box center [545, 261] width 99 height 17
drag, startPoint x: 552, startPoint y: 263, endPoint x: 488, endPoint y: 268, distance: 64.9
click at [488, 268] on div "Carrier Name My Carrier" at bounding box center [545, 258] width 114 height 37
type input "AVERI"
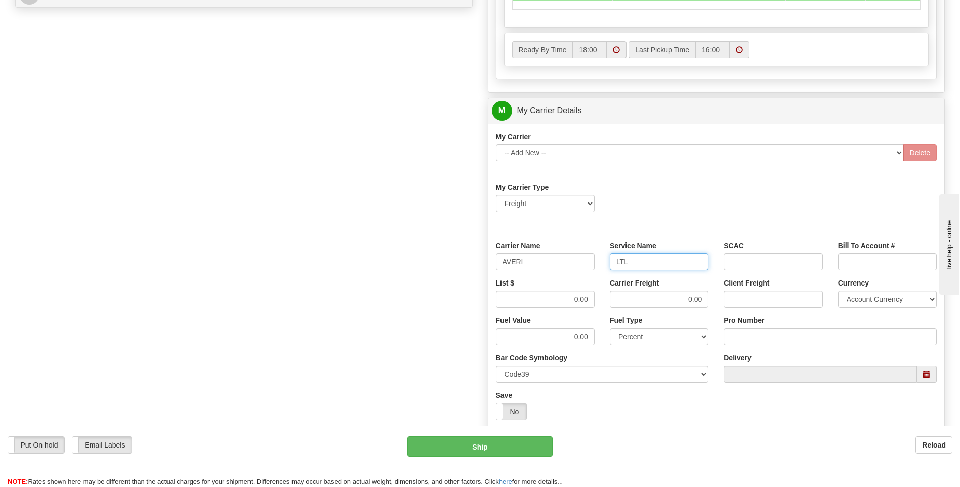
type input "LTL"
drag, startPoint x: 571, startPoint y: 296, endPoint x: 619, endPoint y: 292, distance: 47.7
click at [619, 293] on div "List $ 0.00 Carrier Freight 0.00 Client Freight Currency Account Currency ARN A…" at bounding box center [716, 296] width 456 height 37
type input "320"
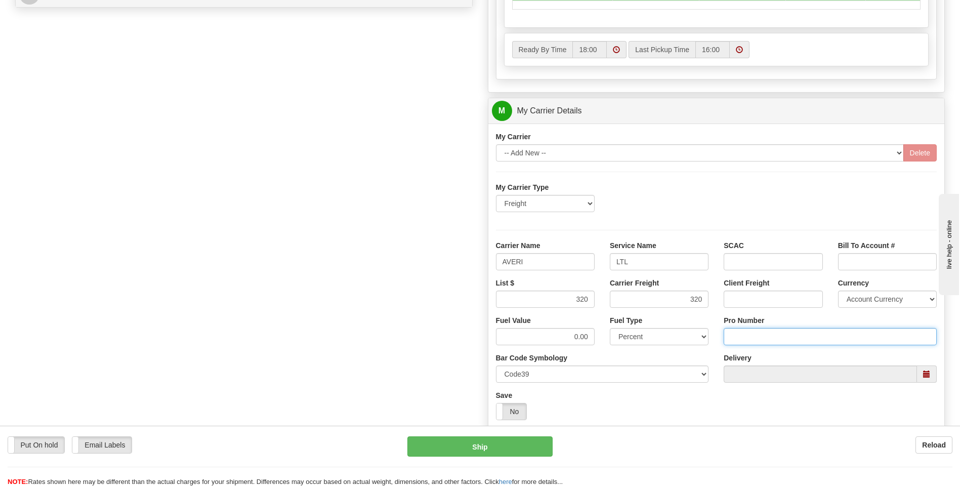
click at [759, 337] on input "Pro Number" at bounding box center [829, 336] width 213 height 17
type input "0760160994"
click button "Delete" at bounding box center [0, 0] width 0 height 0
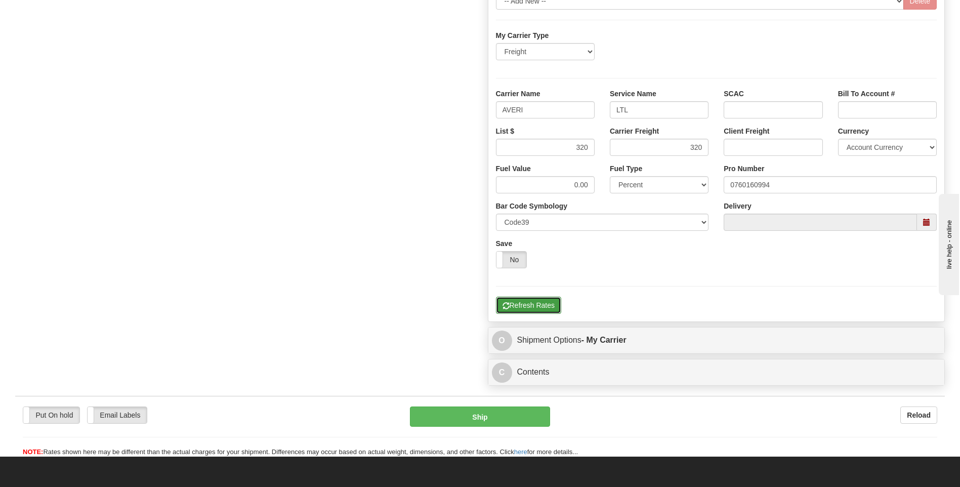
click at [532, 300] on button "Refresh Rates" at bounding box center [528, 304] width 65 height 17
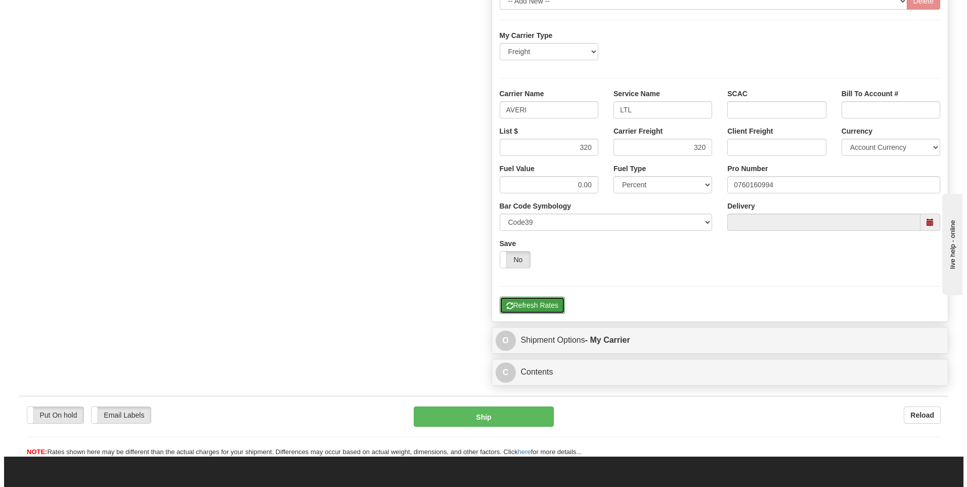
scroll to position [328, 0]
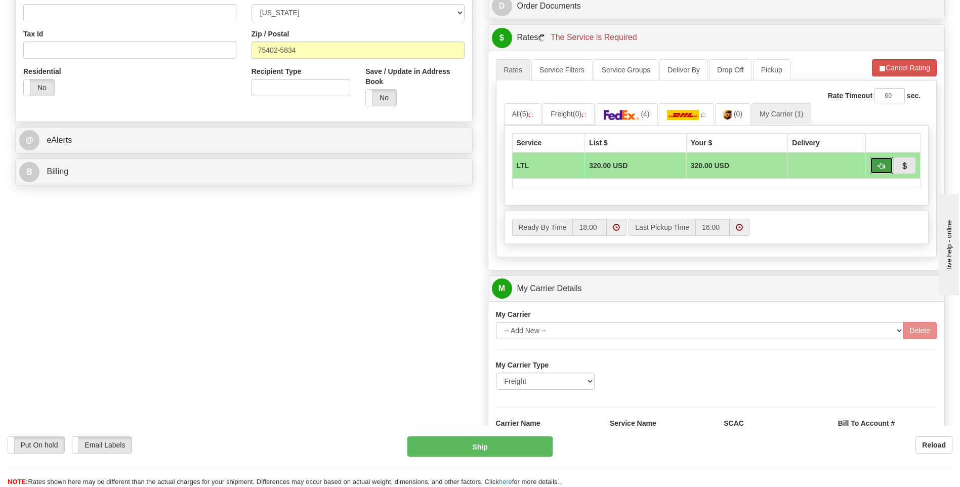
click at [878, 168] on span "button" at bounding box center [881, 166] width 7 height 7
type input "00"
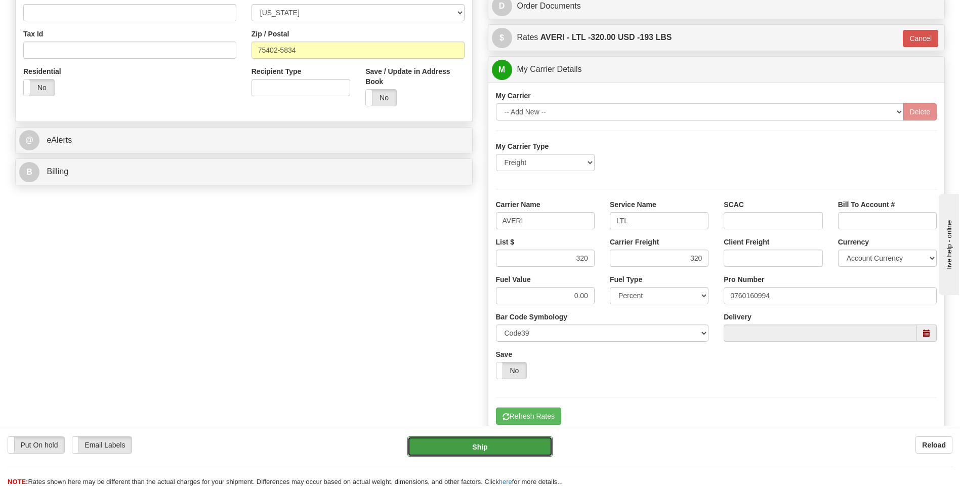
click at [487, 450] on button "Ship" at bounding box center [479, 446] width 145 height 20
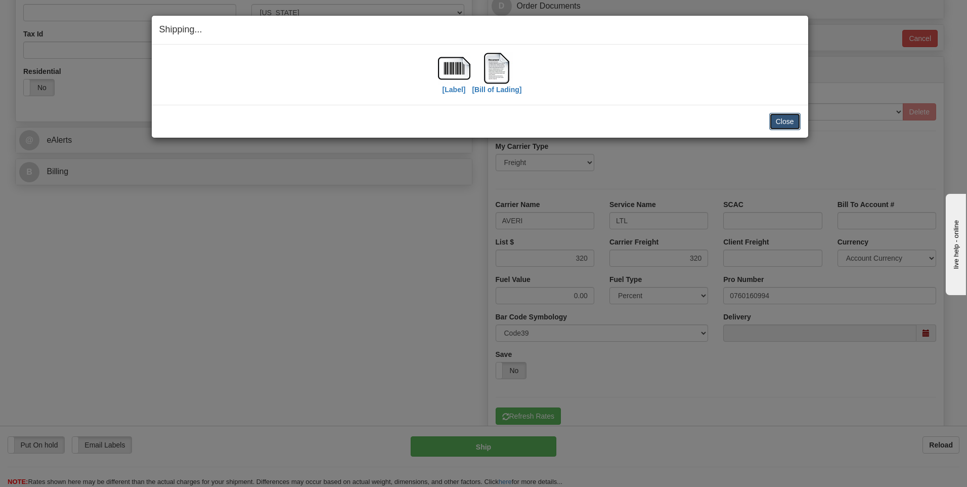
click at [776, 127] on button "Close" at bounding box center [784, 121] width 31 height 17
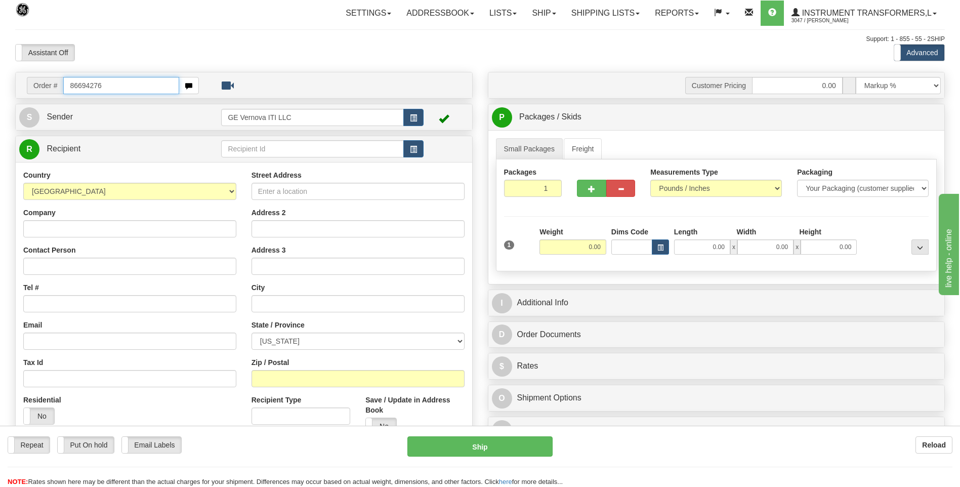
type input "86694276"
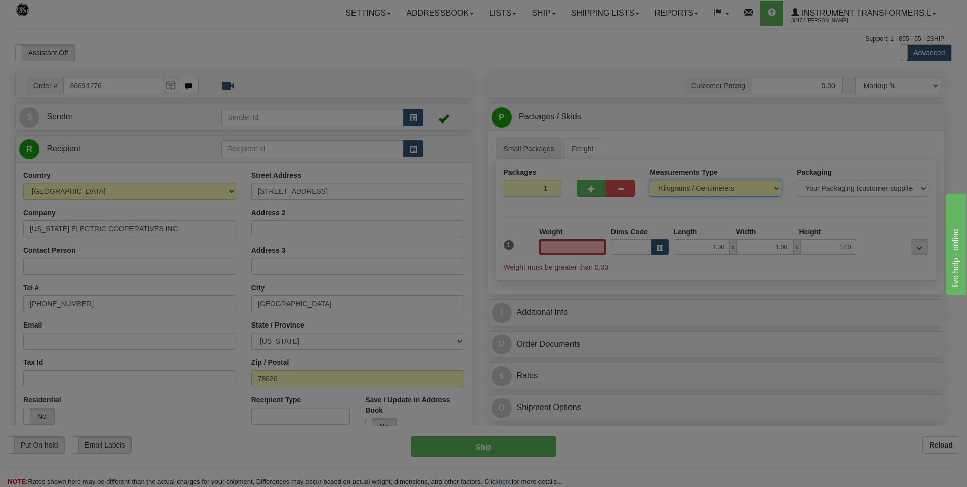
type input "0.00"
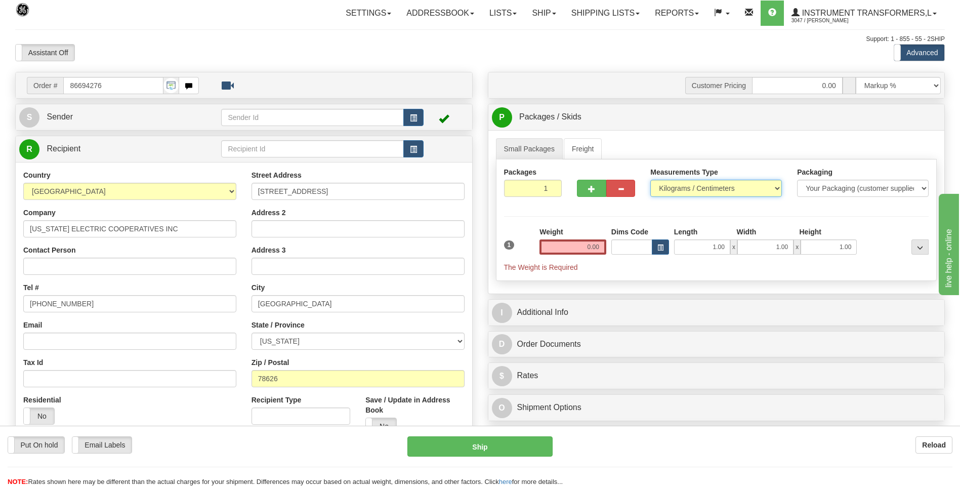
drag, startPoint x: 665, startPoint y: 188, endPoint x: 667, endPoint y: 198, distance: 10.9
click at [665, 188] on select "Pounds / Inches Kilograms / Centimeters" at bounding box center [716, 188] width 132 height 17
select select "0"
click at [650, 180] on select "Pounds / Inches Kilograms / Centimeters" at bounding box center [716, 188] width 132 height 17
click at [602, 247] on input "0.00" at bounding box center [572, 246] width 67 height 15
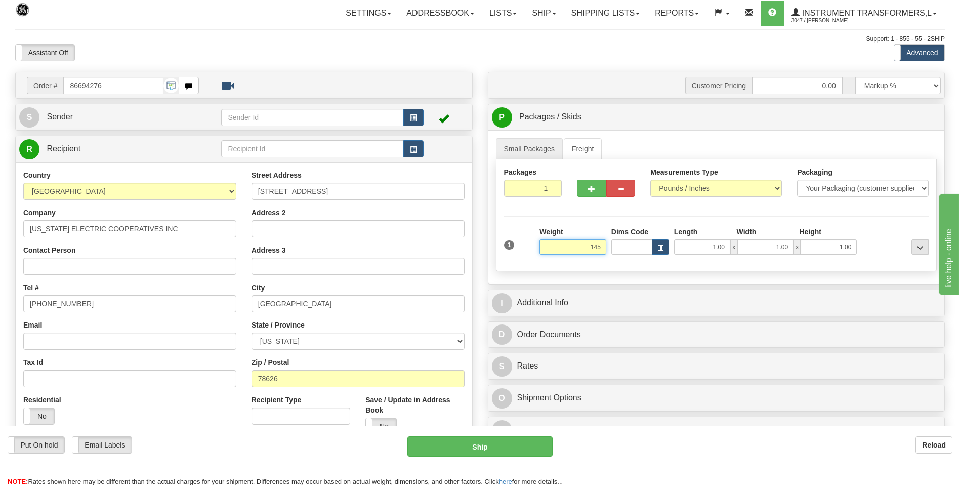
click button "Delete" at bounding box center [0, 0] width 0 height 0
type input "145.00"
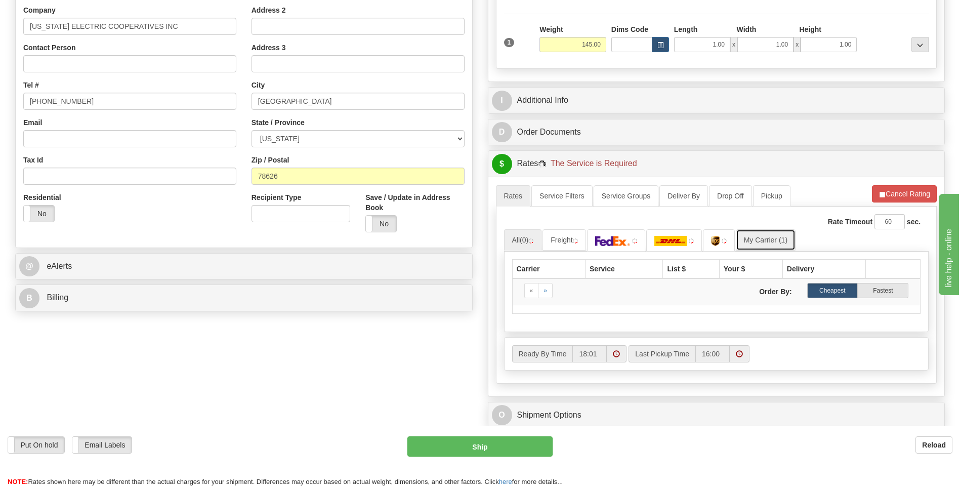
click at [789, 245] on link "My Carrier (1)" at bounding box center [766, 239] width 60 height 21
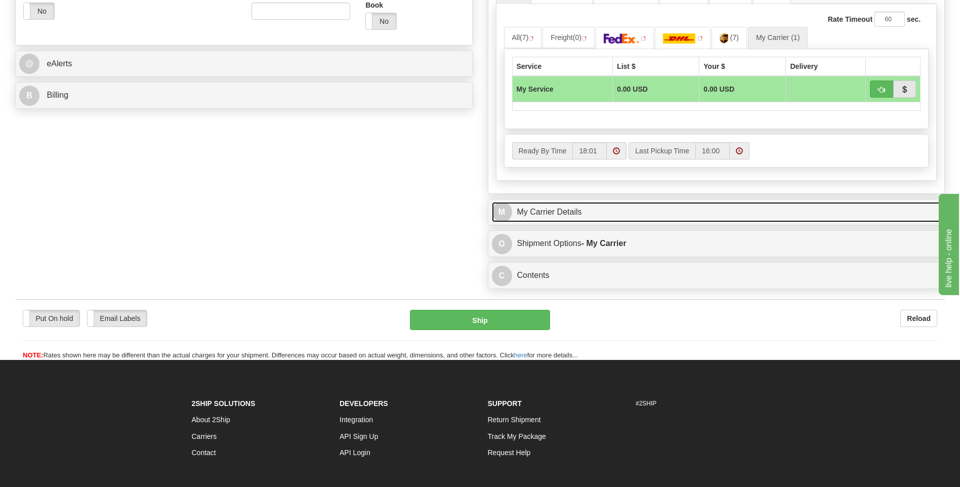
click at [597, 213] on link "M My Carrier Details" at bounding box center [716, 212] width 449 height 21
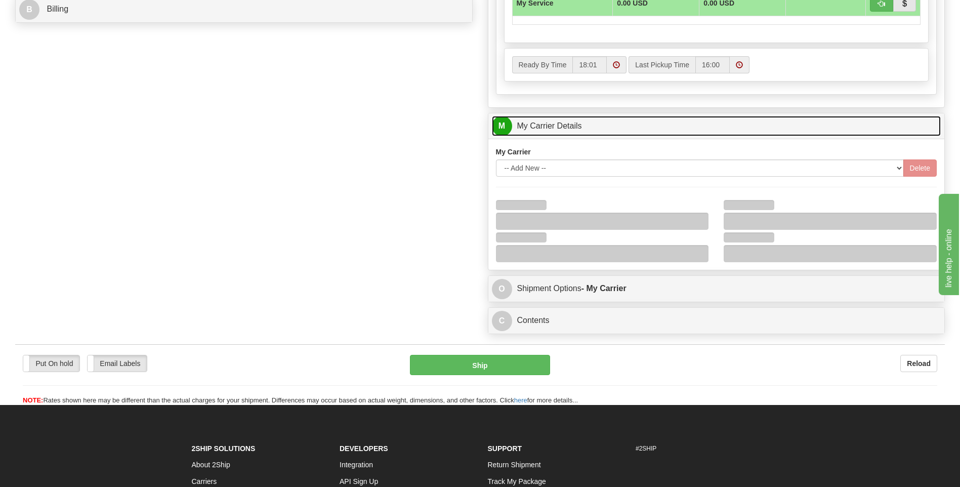
scroll to position [556, 0]
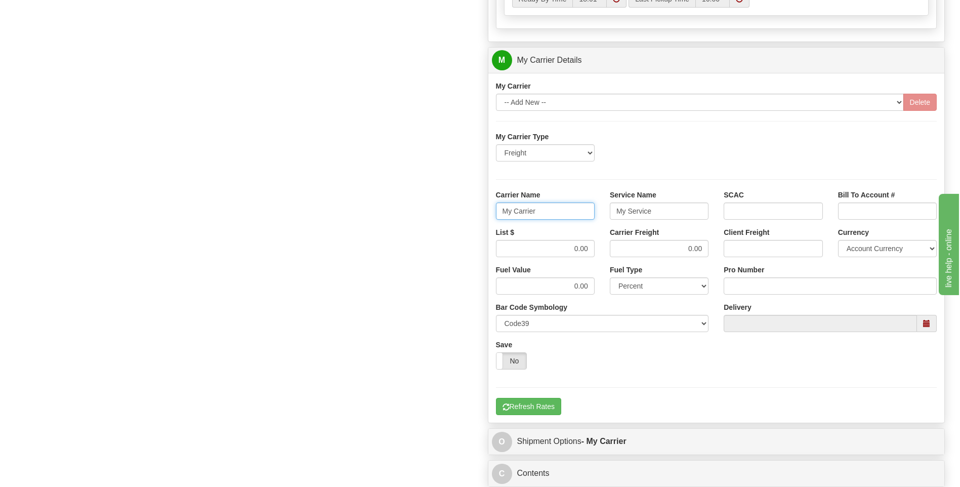
drag, startPoint x: 485, startPoint y: 215, endPoint x: 461, endPoint y: 215, distance: 23.8
click at [461, 215] on div "Order # 86694276 S Sender" at bounding box center [480, 3] width 945 height 976
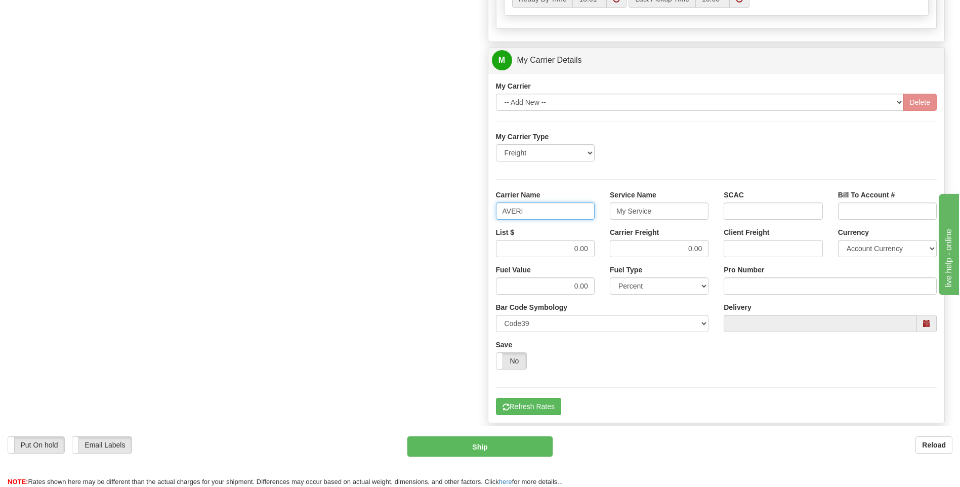
type input "AVERI"
type input "LTL"
drag, startPoint x: 576, startPoint y: 250, endPoint x: 608, endPoint y: 245, distance: 31.8
click at [610, 246] on div "List $ 0.00 Carrier Freight 0.00 Client Freight Currency Account Currency ARN A…" at bounding box center [716, 245] width 456 height 37
type input "320"
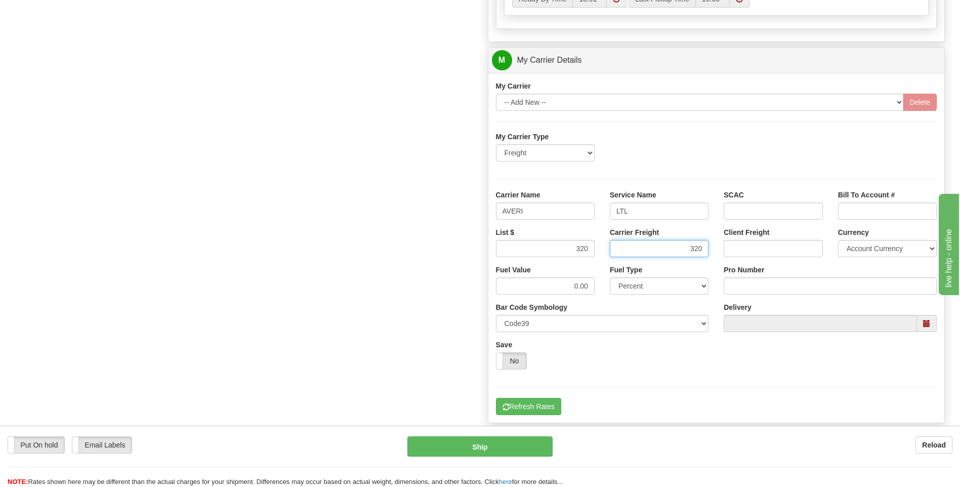
type input "320"
click at [726, 285] on input "Pro Number" at bounding box center [829, 285] width 213 height 17
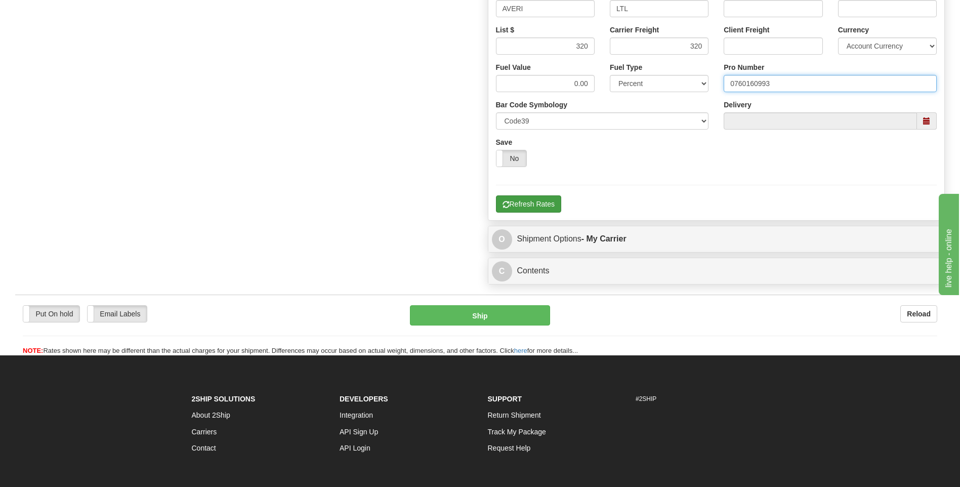
type input "0760160993"
click at [547, 208] on button "Refresh Rates" at bounding box center [528, 203] width 65 height 17
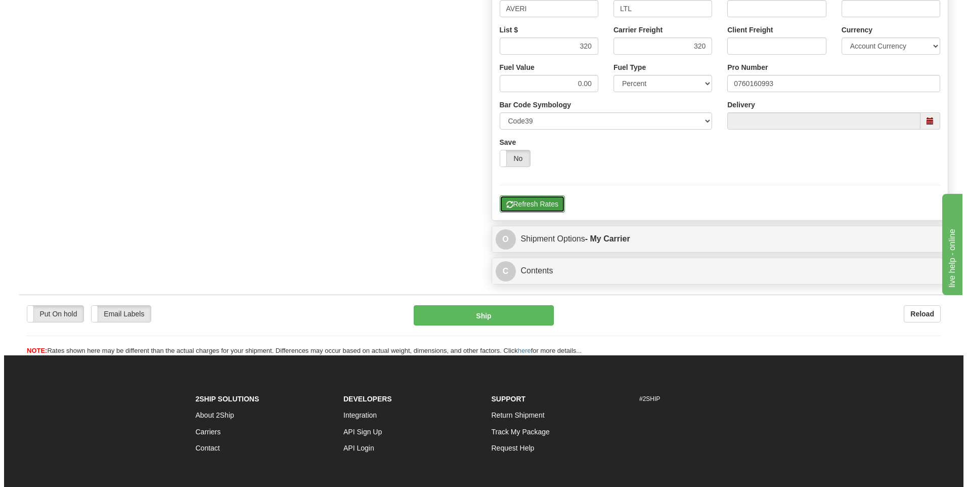
scroll to position [379, 0]
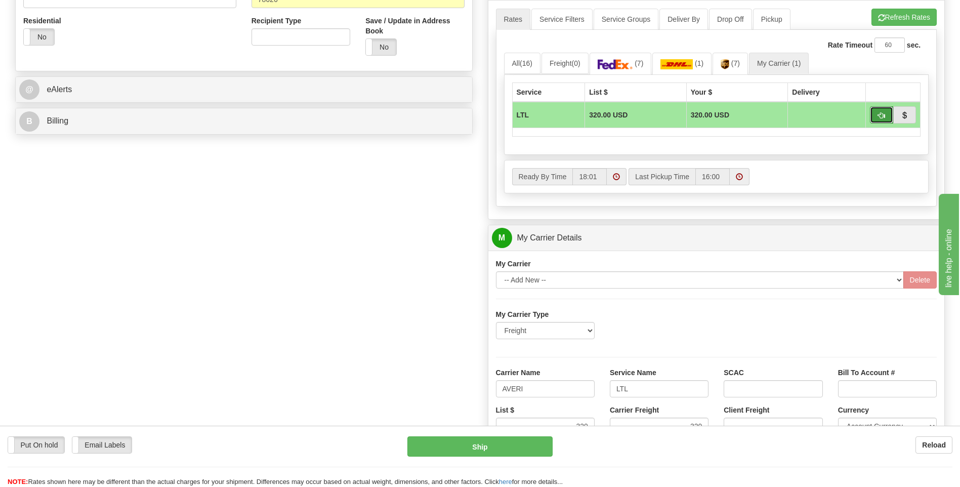
click at [877, 114] on button "button" at bounding box center [881, 114] width 23 height 17
type input "00"
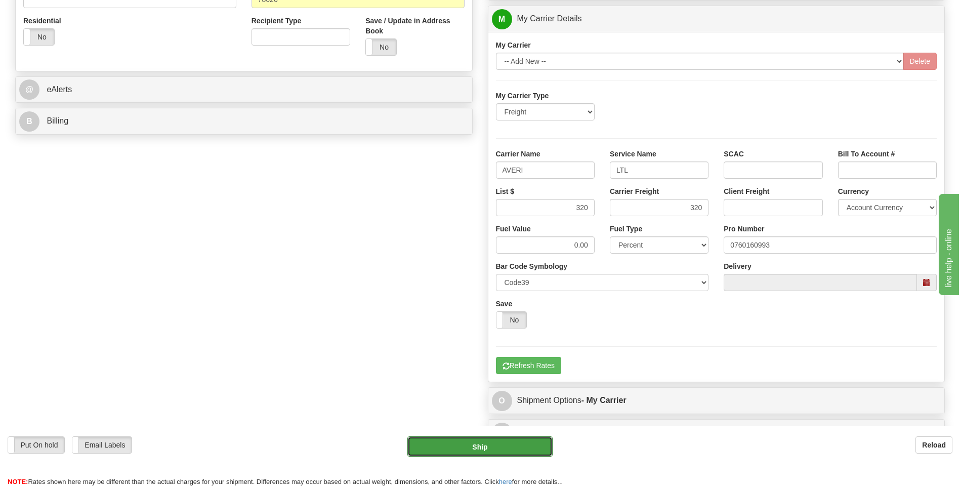
click at [494, 441] on button "Ship" at bounding box center [479, 446] width 145 height 20
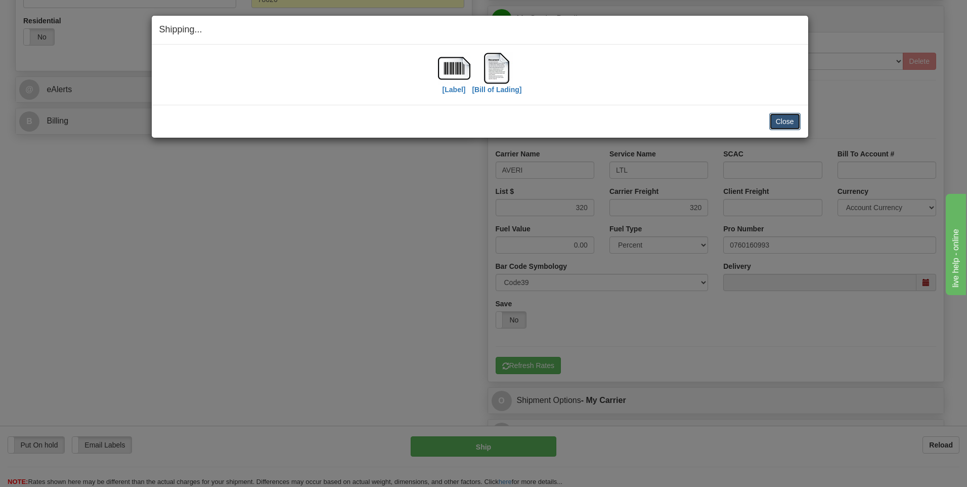
click at [788, 119] on button "Close" at bounding box center [784, 121] width 31 height 17
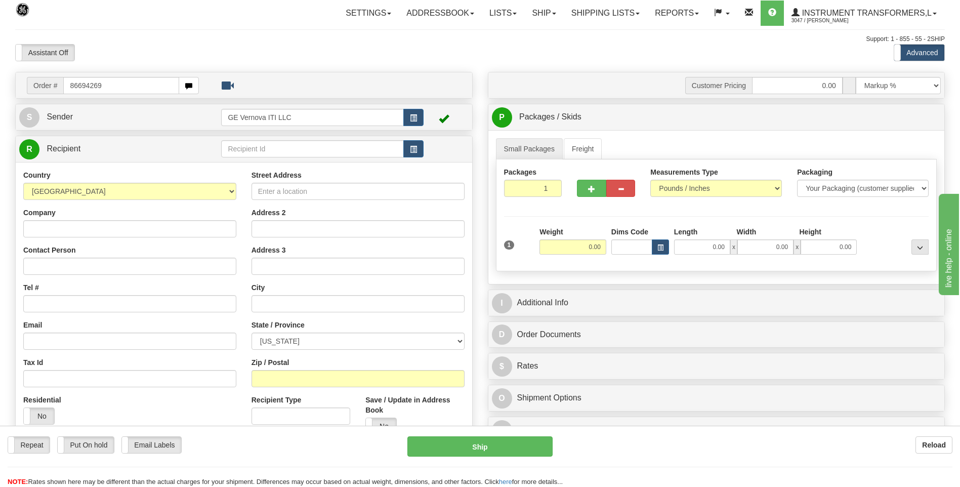
type input "86694269"
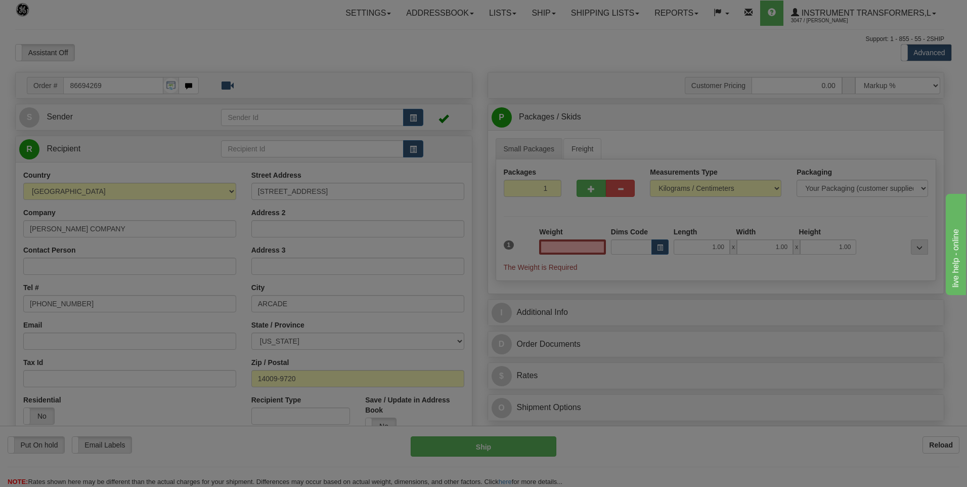
click button "Delete" at bounding box center [0, 0] width 0 height 0
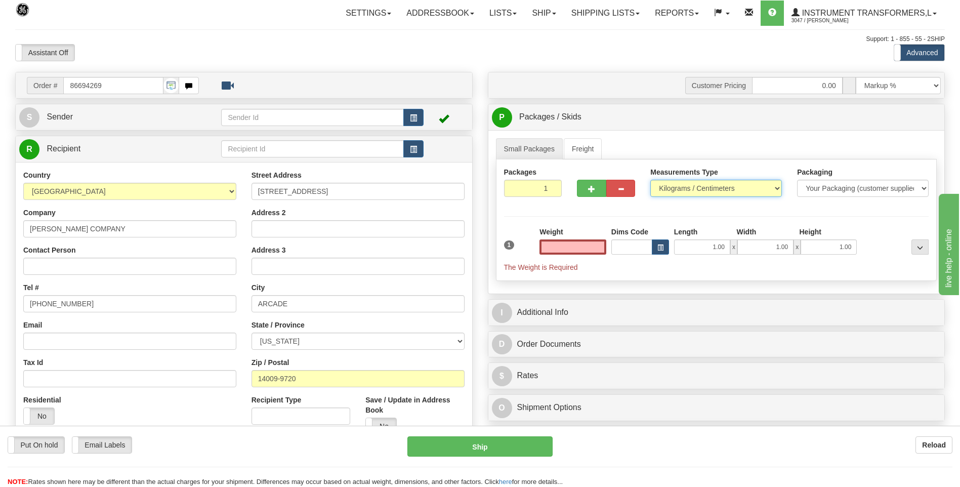
type input "0.00"
drag, startPoint x: 684, startPoint y: 188, endPoint x: 683, endPoint y: 194, distance: 6.7
click at [684, 188] on select "Pounds / Inches Kilograms / Centimeters" at bounding box center [716, 188] width 132 height 17
select select "0"
click at [650, 180] on select "Pounds / Inches Kilograms / Centimeters" at bounding box center [716, 188] width 132 height 17
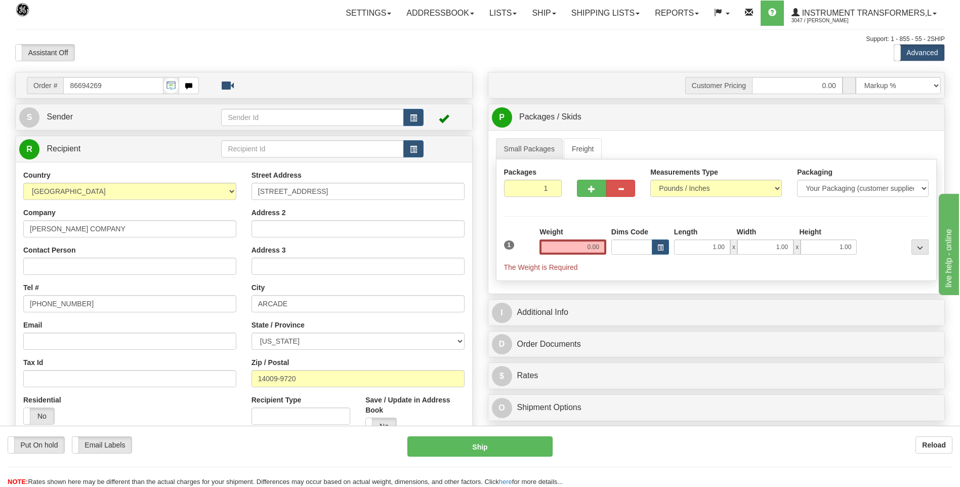
click at [608, 252] on div "1 Weight 0.00 Dims Code 1.00" at bounding box center [716, 250] width 430 height 46
drag, startPoint x: 608, startPoint y: 252, endPoint x: 602, endPoint y: 246, distance: 9.0
click at [602, 246] on input "0.00" at bounding box center [572, 246] width 67 height 15
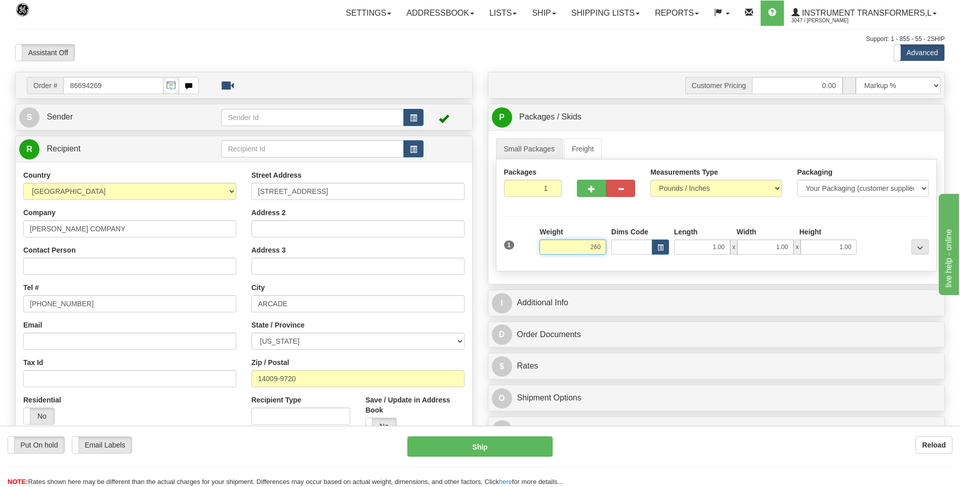
click button "Delete" at bounding box center [0, 0] width 0 height 0
type input "260.00"
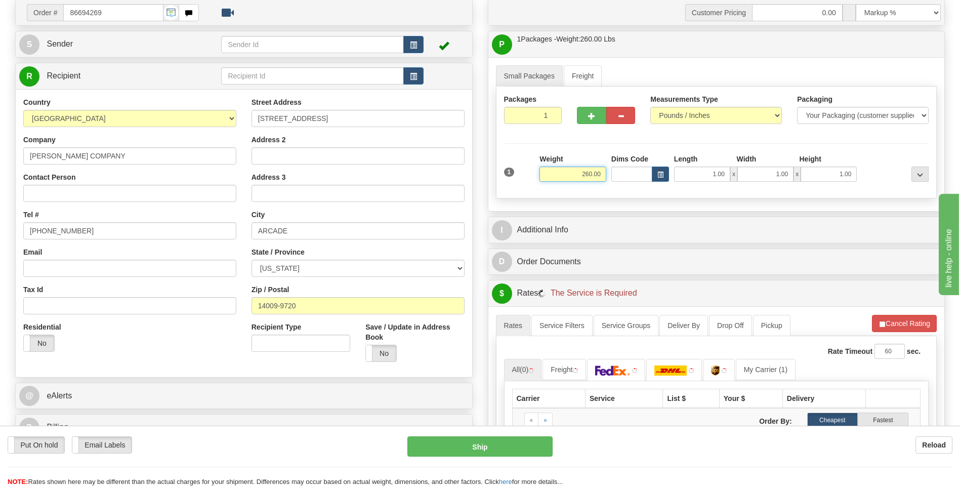
scroll to position [152, 0]
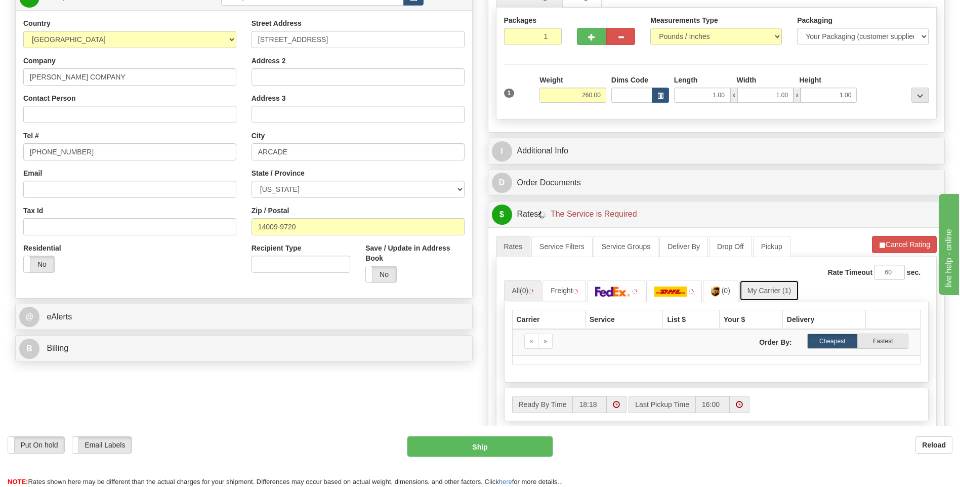
click at [780, 285] on link "My Carrier (1)" at bounding box center [769, 290] width 60 height 21
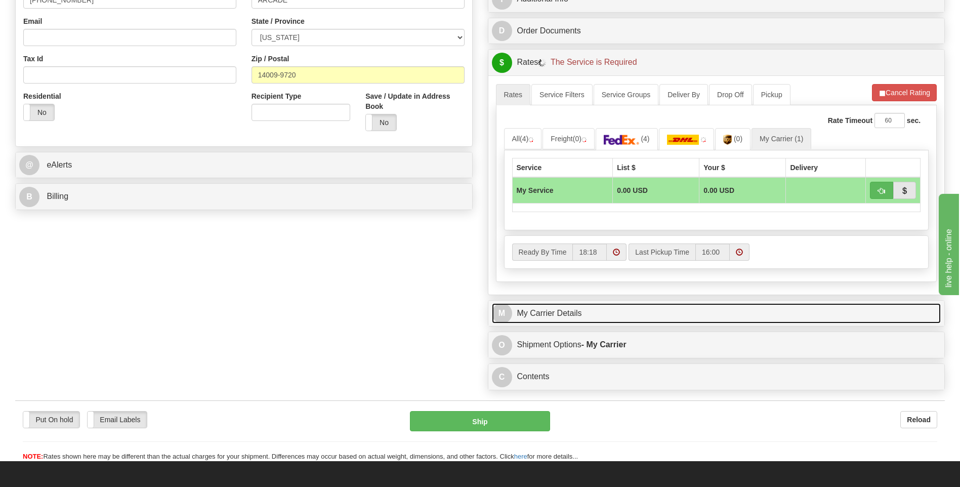
click at [561, 316] on link "M My Carrier Details" at bounding box center [716, 313] width 449 height 21
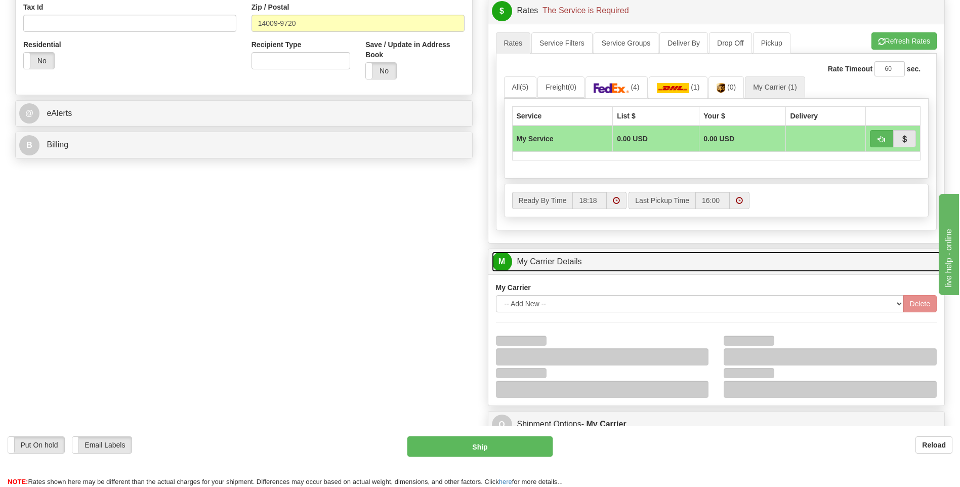
scroll to position [405, 0]
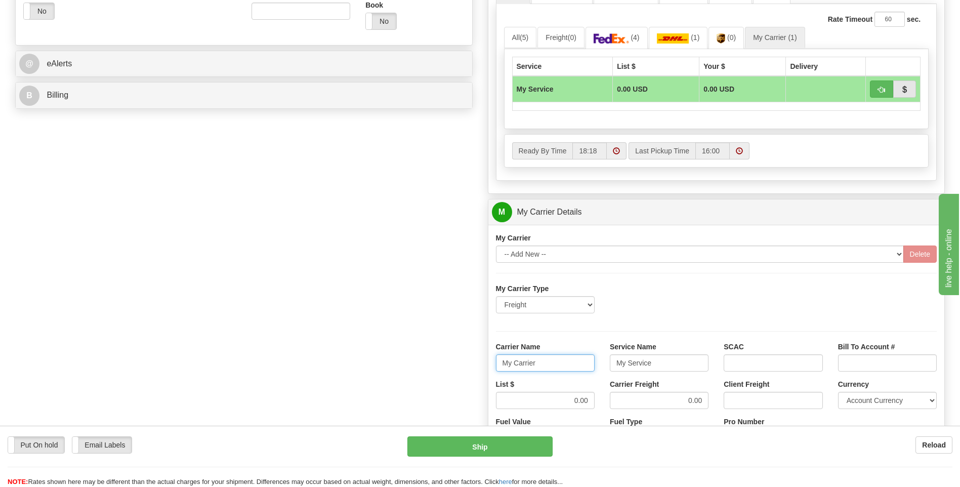
drag, startPoint x: 538, startPoint y: 363, endPoint x: 467, endPoint y: 362, distance: 70.3
click at [467, 361] on div "Order # 86694269 S Sender" at bounding box center [480, 155] width 945 height 976
type input "XPO"
type input "LTL"
drag, startPoint x: 544, startPoint y: 395, endPoint x: 599, endPoint y: 403, distance: 55.8
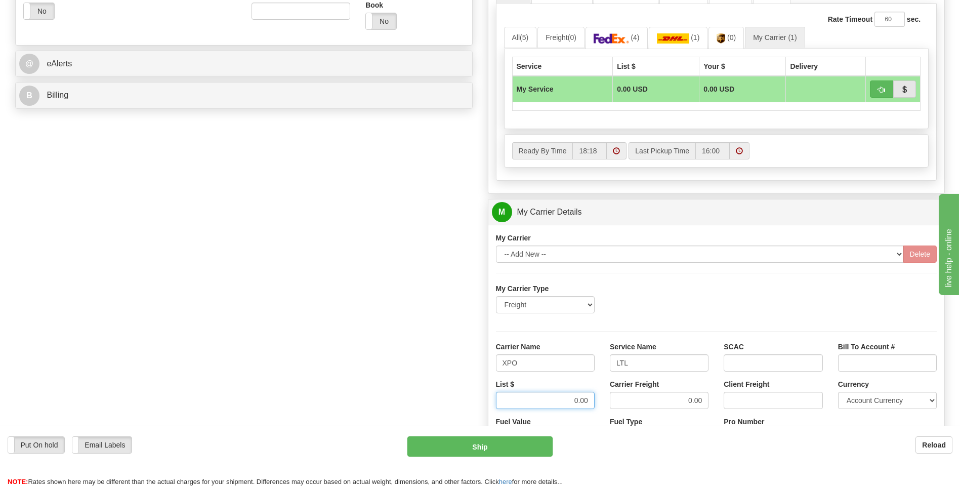
click at [599, 403] on div "List $ 0.00" at bounding box center [545, 397] width 114 height 37
type input "385"
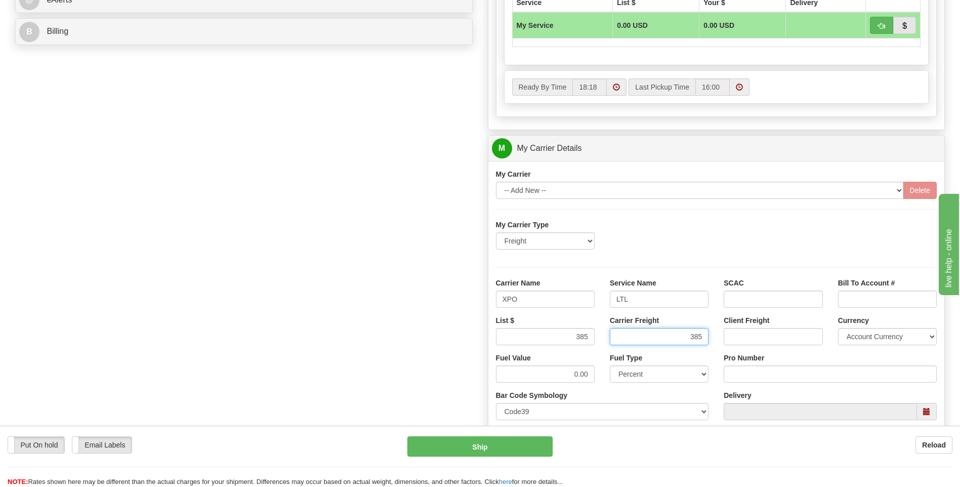
scroll to position [506, 0]
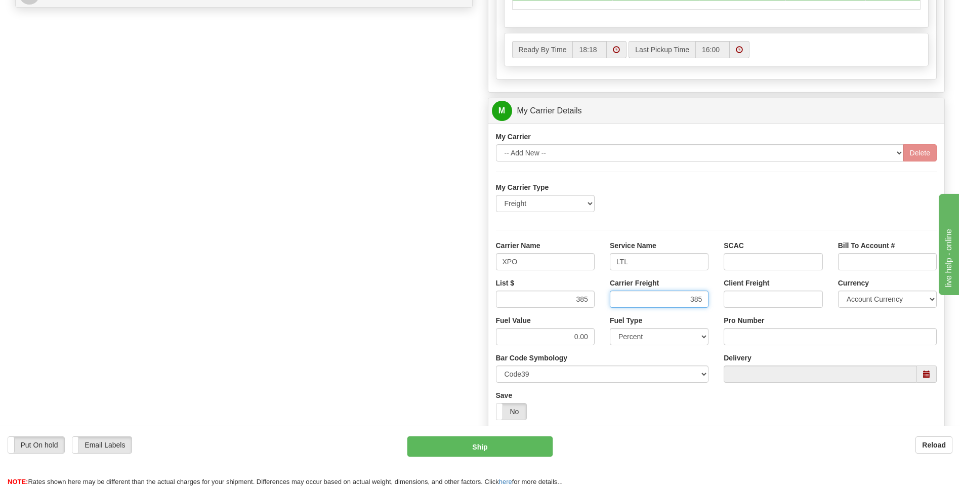
type input "385"
click at [744, 336] on input "Pro Number" at bounding box center [829, 336] width 213 height 17
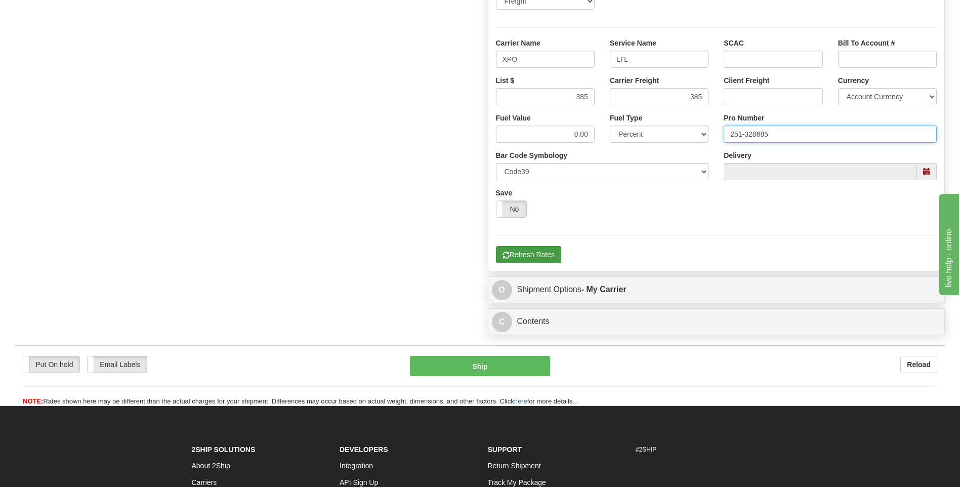
type input "251-328685"
click at [529, 256] on button "Refresh Rates" at bounding box center [528, 254] width 65 height 17
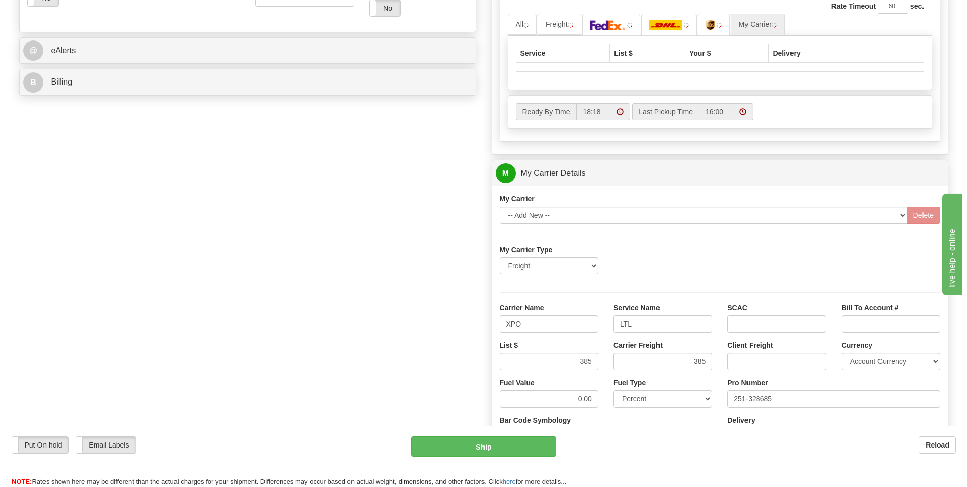
scroll to position [278, 0]
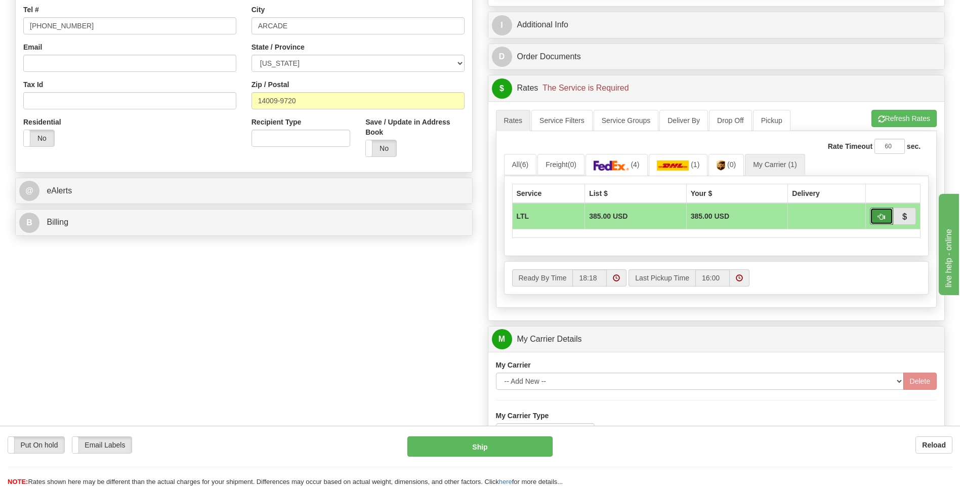
click at [877, 220] on button "button" at bounding box center [881, 215] width 23 height 17
type input "00"
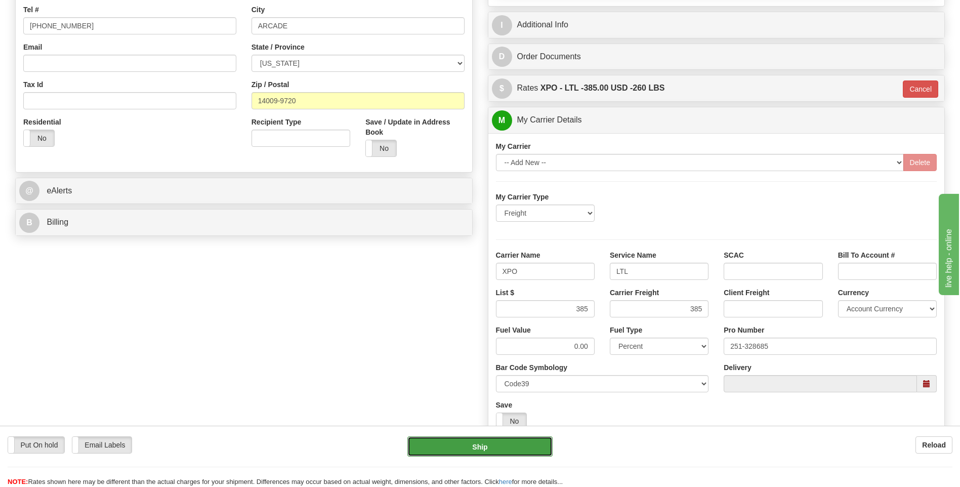
click at [522, 448] on button "Ship" at bounding box center [479, 446] width 145 height 20
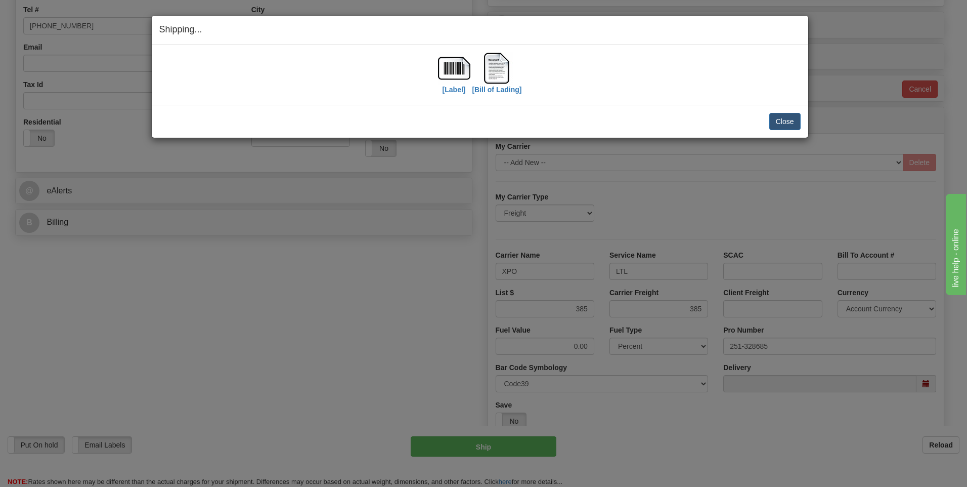
drag, startPoint x: 246, startPoint y: 422, endPoint x: 261, endPoint y: 397, distance: 29.7
click at [246, 422] on div "Shipping... Your SHIPMENT will EXPIRE in [Label] [Bill of Lading] IMPORTANT NOT…" at bounding box center [483, 243] width 967 height 487
click at [775, 115] on button "Close" at bounding box center [784, 121] width 31 height 17
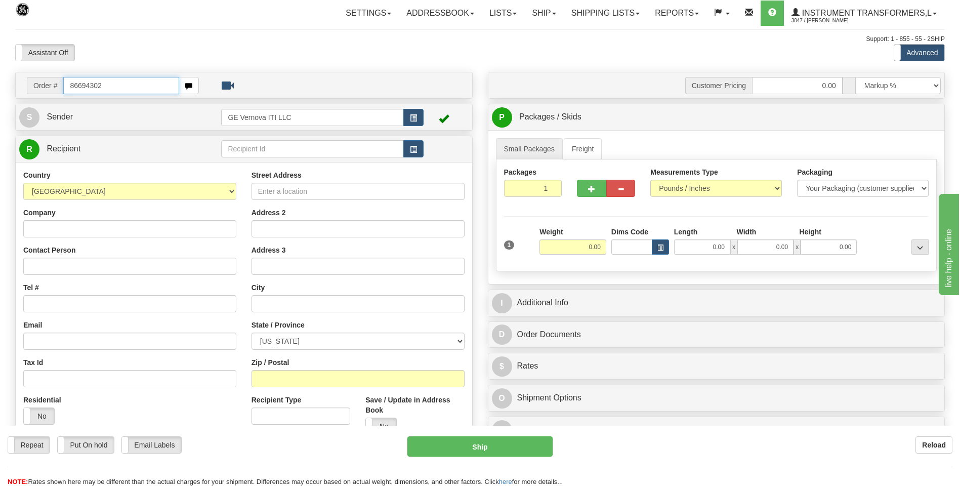
type input "86694302"
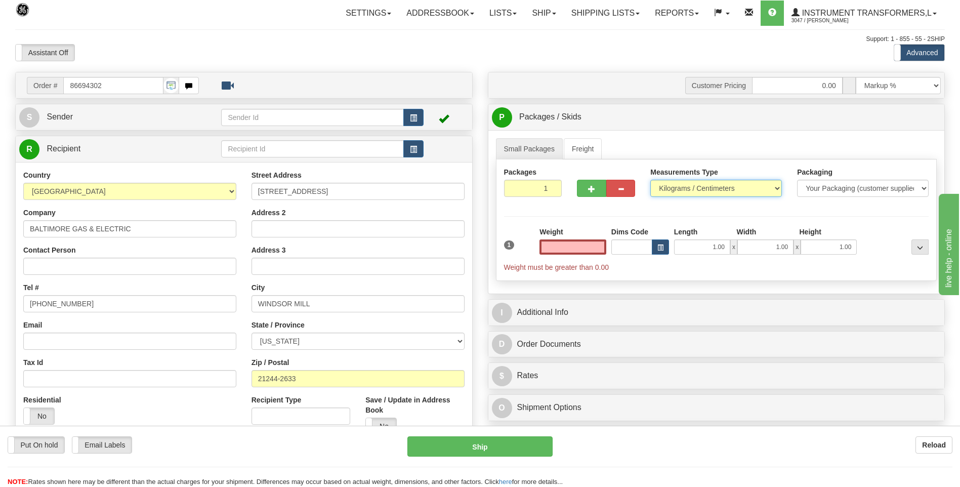
type input "0.00"
click at [682, 184] on select "Pounds / Inches Kilograms / Centimeters" at bounding box center [716, 188] width 132 height 17
select select "0"
click at [650, 180] on select "Pounds / Inches Kilograms / Centimeters" at bounding box center [716, 188] width 132 height 17
click at [598, 245] on input "0.00" at bounding box center [572, 246] width 67 height 15
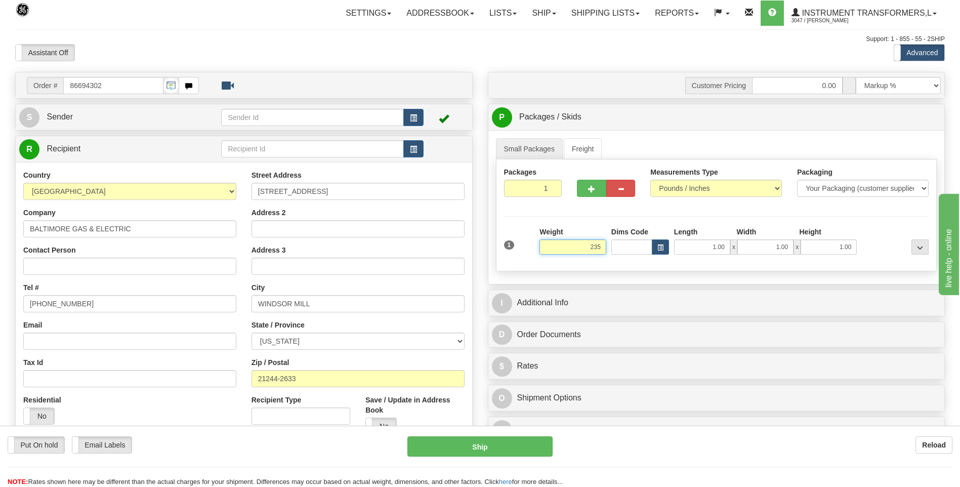
click button "Delete" at bounding box center [0, 0] width 0 height 0
type input "235.00"
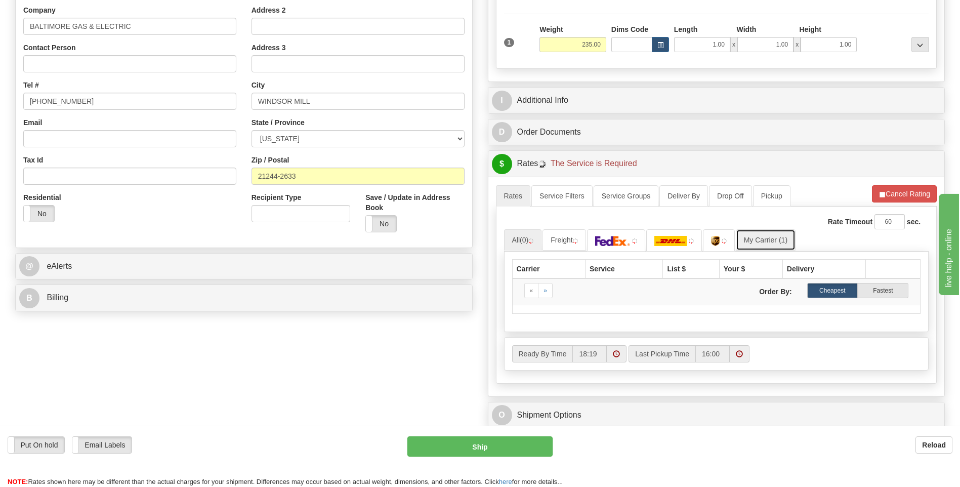
click at [782, 246] on link "My Carrier (1)" at bounding box center [766, 239] width 60 height 21
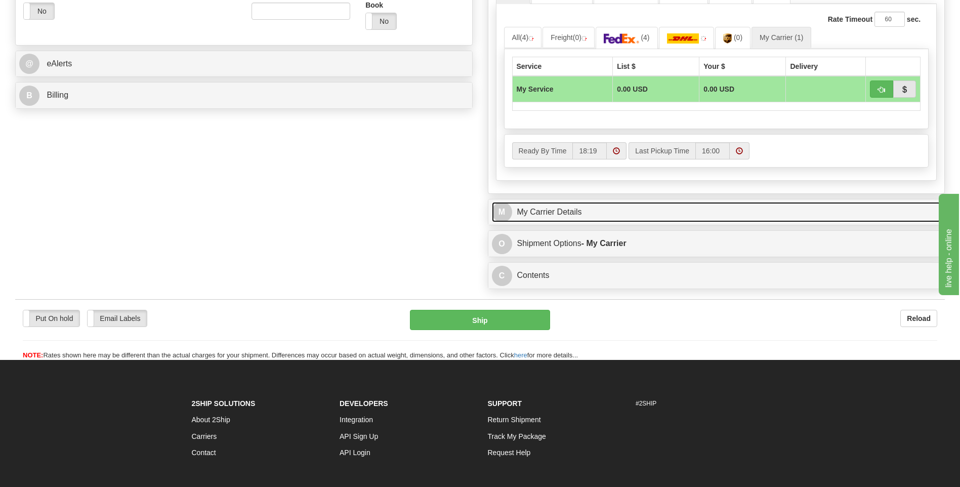
click at [599, 214] on link "M My Carrier Details" at bounding box center [716, 212] width 449 height 21
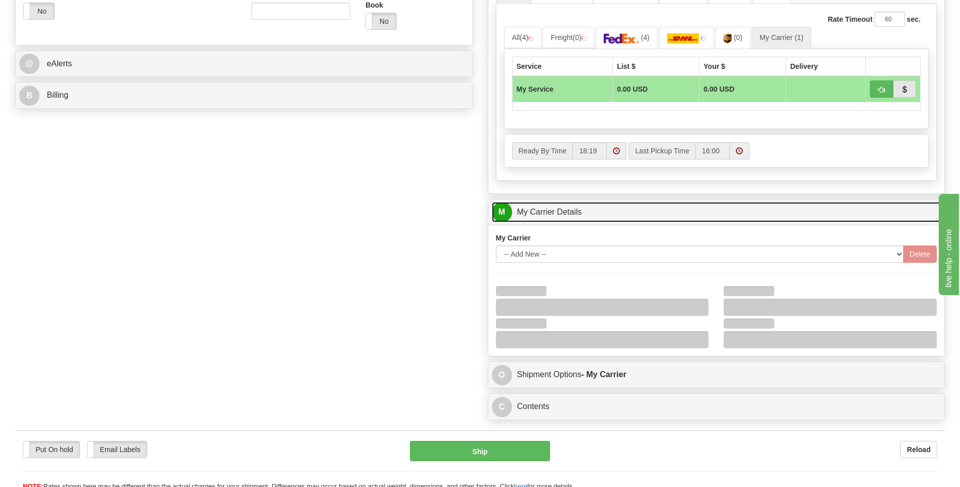
scroll to position [556, 0]
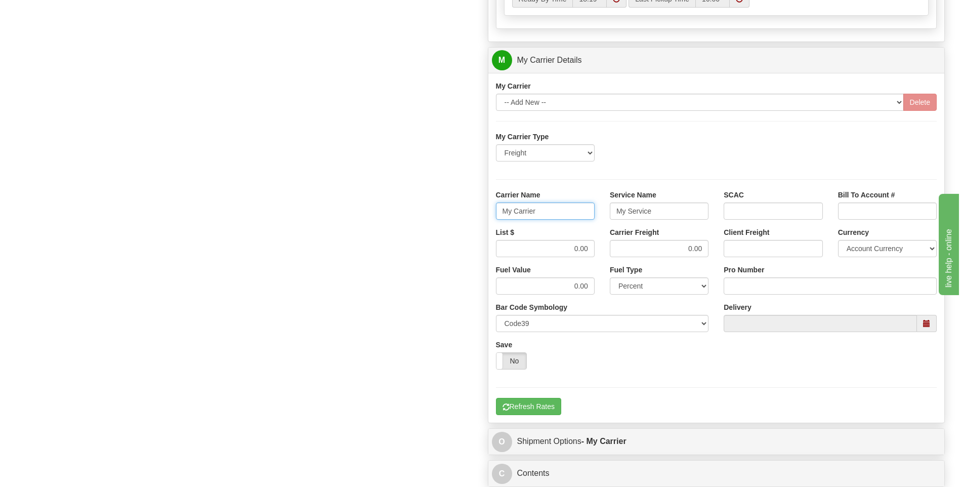
drag, startPoint x: 548, startPoint y: 211, endPoint x: 462, endPoint y: 209, distance: 85.5
click at [462, 209] on div "Order # 86694302 S Sender" at bounding box center [480, 3] width 945 height 976
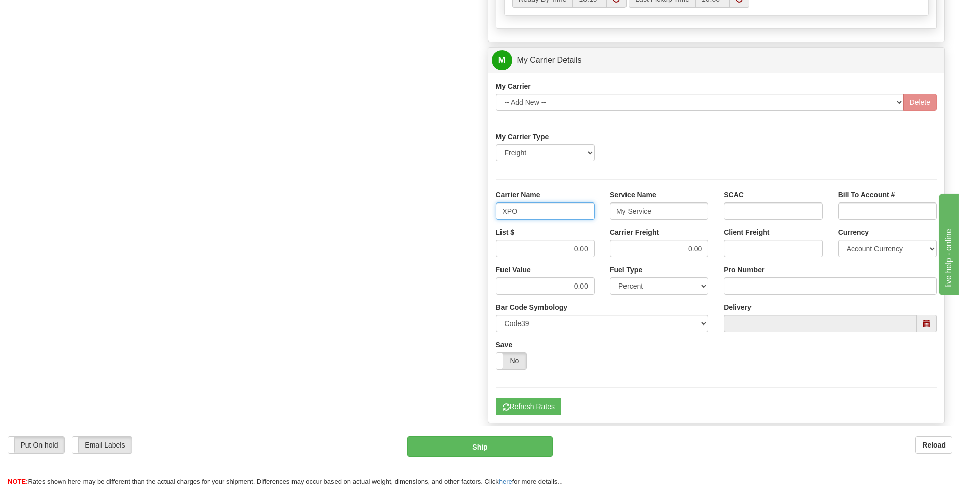
type input "XPO"
type input "LTL"
drag, startPoint x: 544, startPoint y: 245, endPoint x: 612, endPoint y: 250, distance: 68.5
click at [612, 250] on div "List $ 0.00 Carrier Freight 0.00 Client Freight Currency Account Currency ARN A…" at bounding box center [716, 245] width 456 height 37
type input "385"
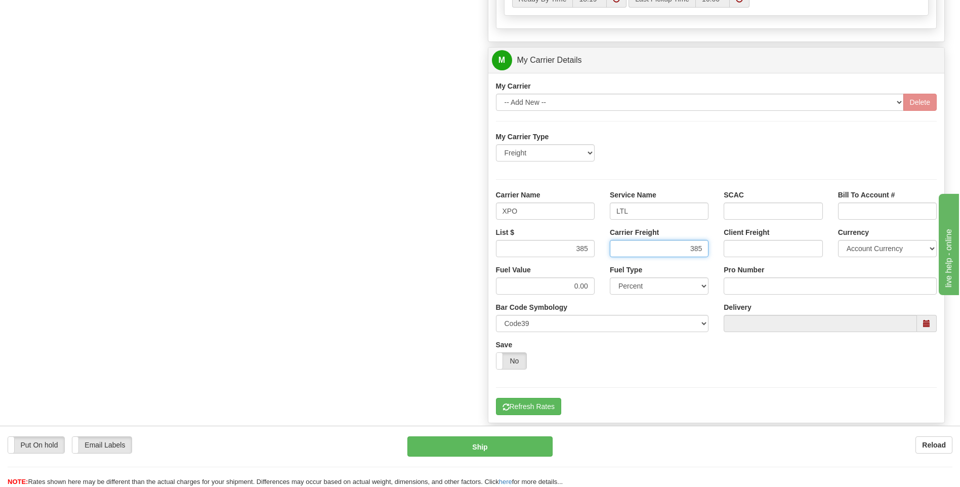
type input "385"
click at [776, 285] on input "Pro Number" at bounding box center [829, 285] width 213 height 17
type input "251-328674"
click at [524, 400] on button "Refresh Rates" at bounding box center [528, 406] width 65 height 17
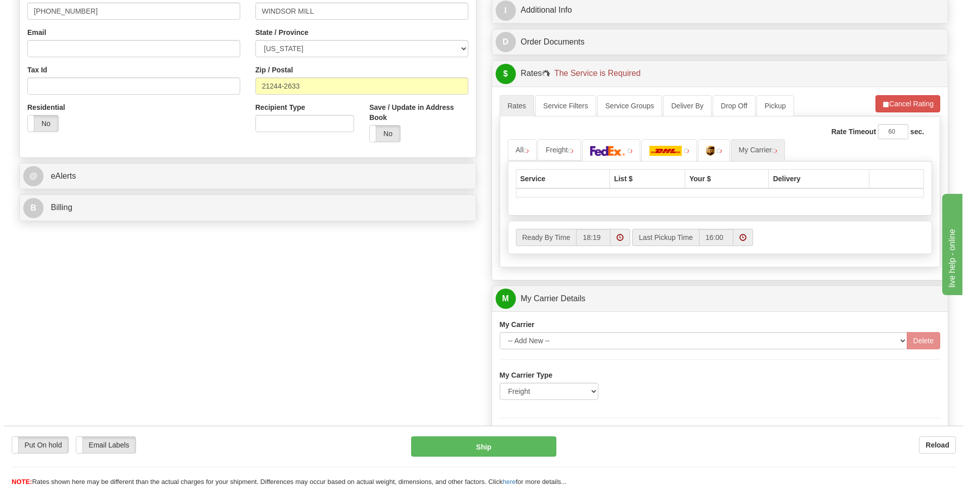
scroll to position [177, 0]
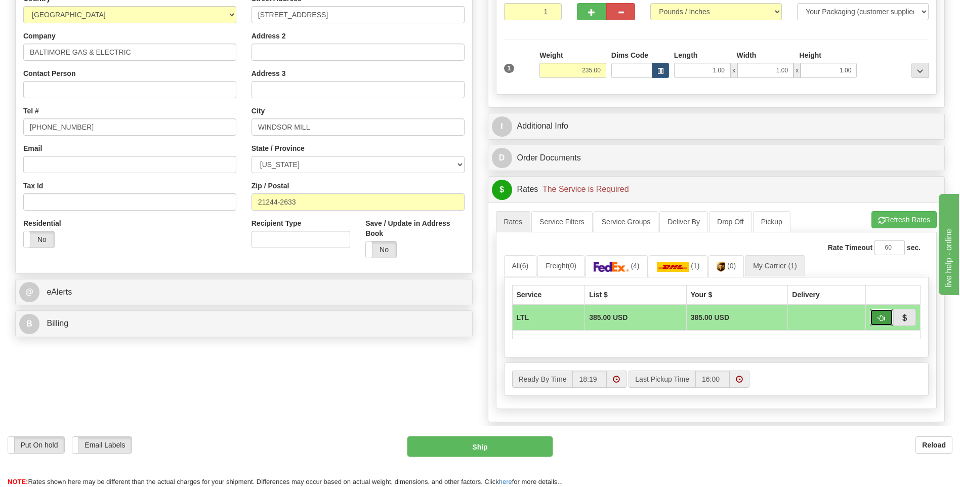
click at [879, 319] on span "button" at bounding box center [881, 318] width 7 height 7
type input "00"
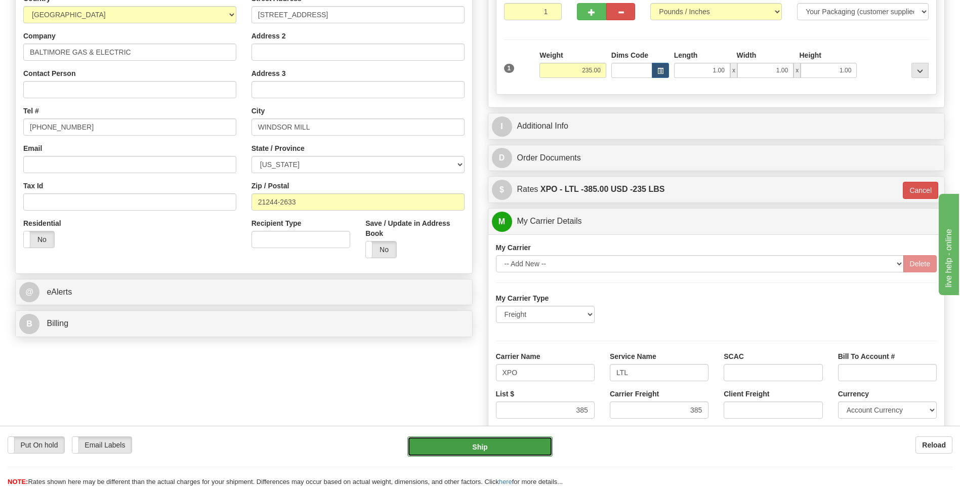
click at [511, 447] on button "Ship" at bounding box center [479, 446] width 145 height 20
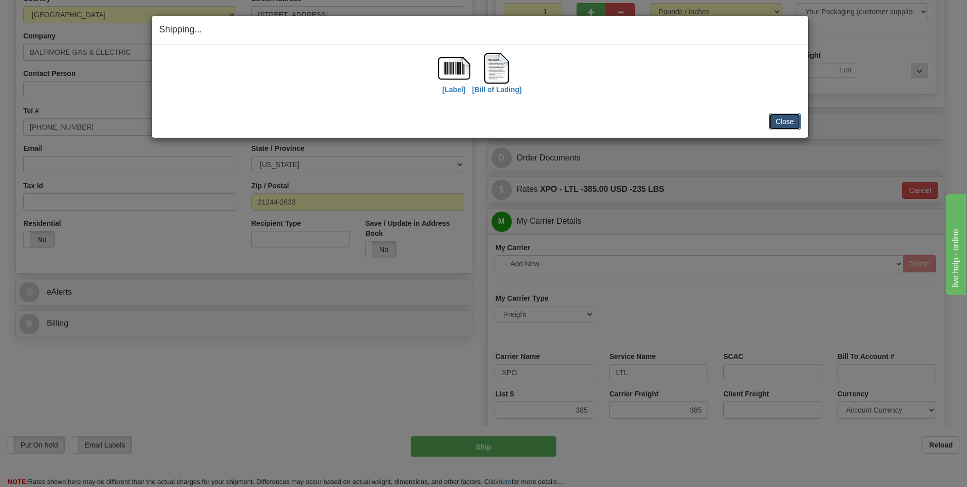
click at [779, 128] on button "Close" at bounding box center [784, 121] width 31 height 17
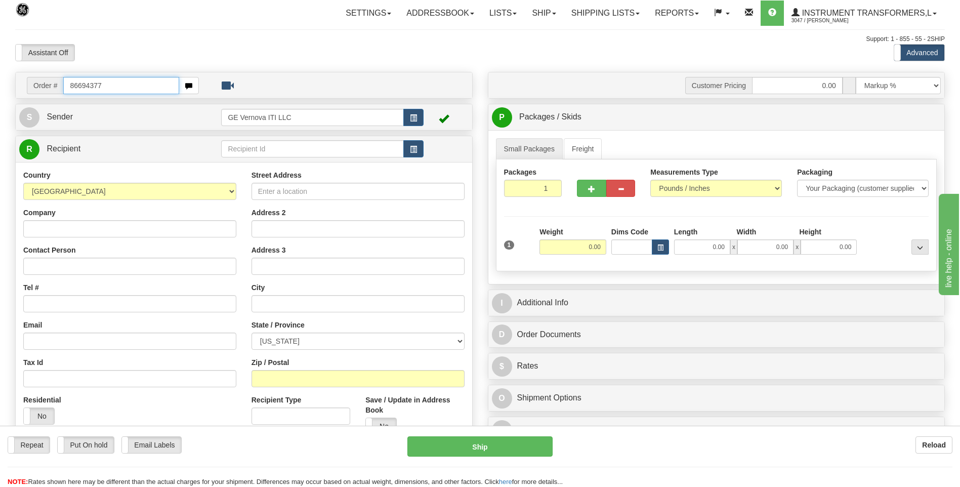
type input "86694377"
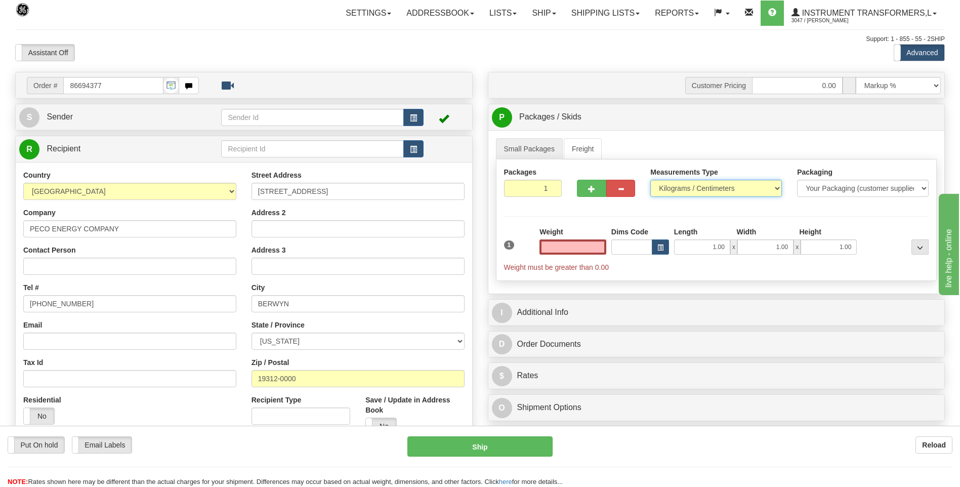
type input "0.00"
click at [708, 184] on select "Pounds / Inches Kilograms / Centimeters" at bounding box center [716, 188] width 132 height 17
select select "0"
click at [650, 180] on select "Pounds / Inches Kilograms / Centimeters" at bounding box center [716, 188] width 132 height 17
click at [603, 246] on input "0.00" at bounding box center [572, 246] width 67 height 15
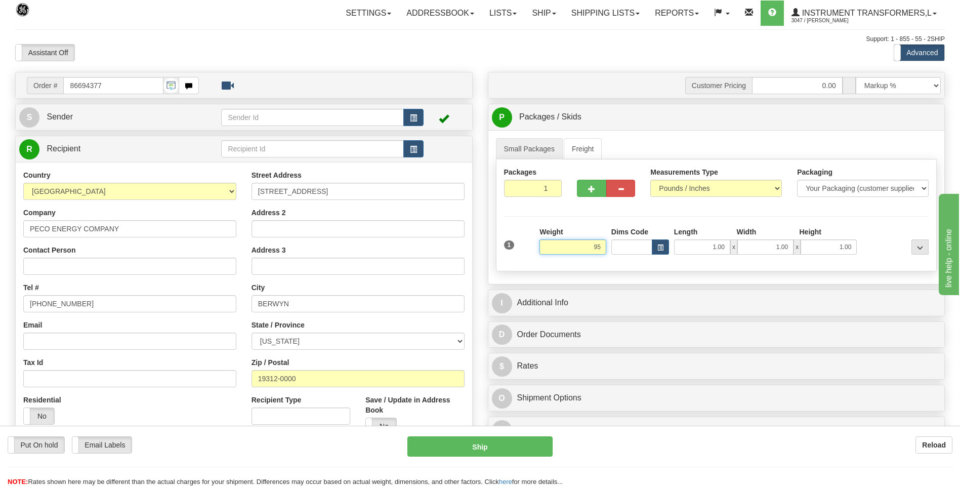
click button "Delete" at bounding box center [0, 0] width 0 height 0
type input "95.00"
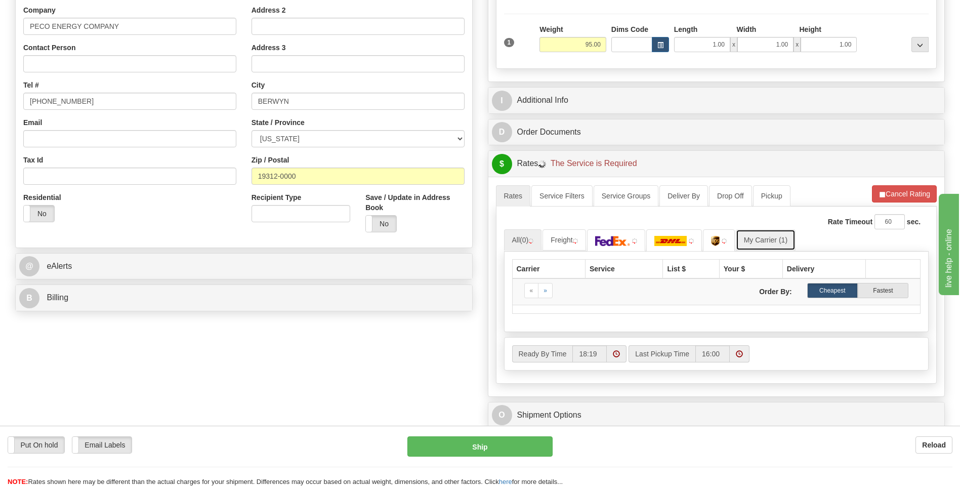
click at [769, 242] on link "My Carrier (1)" at bounding box center [766, 239] width 60 height 21
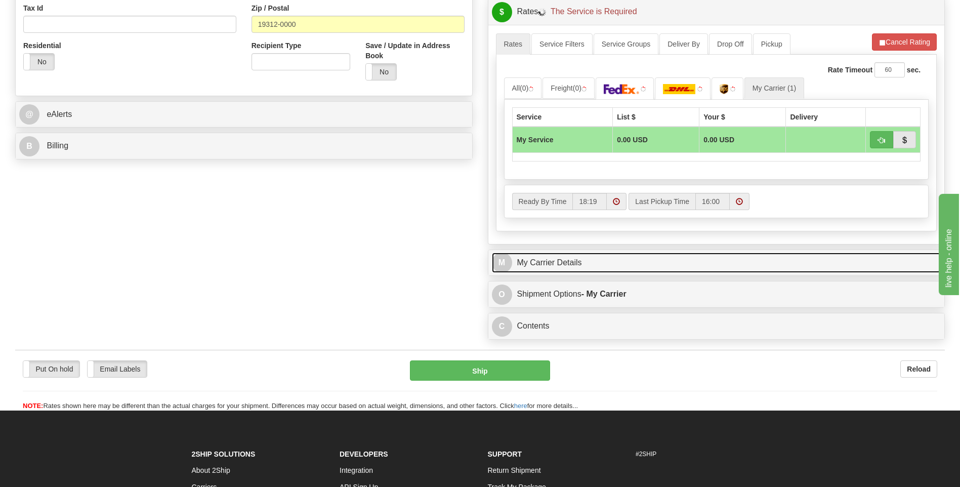
click at [539, 268] on link "M My Carrier Details" at bounding box center [716, 262] width 449 height 21
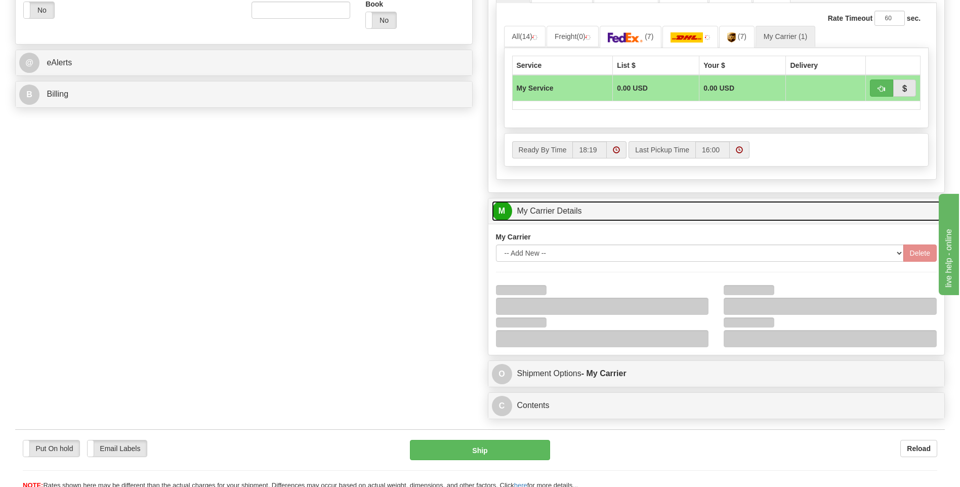
scroll to position [455, 0]
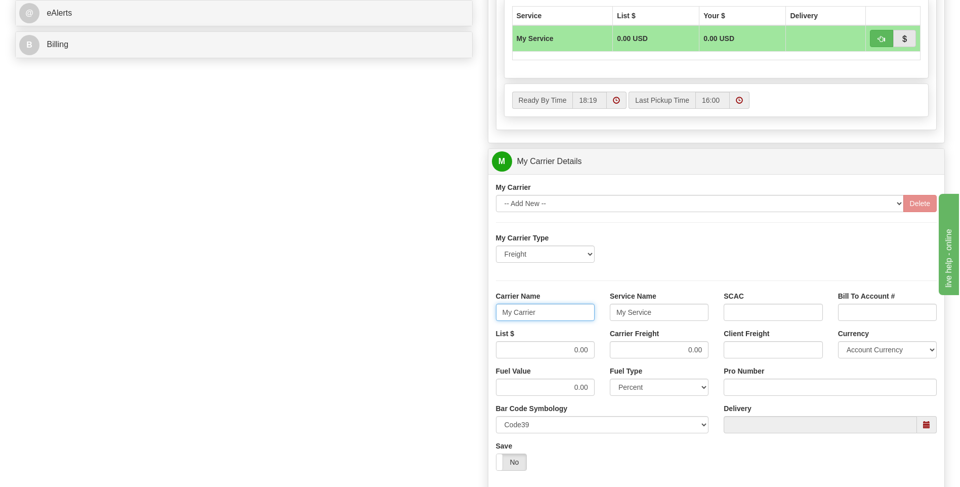
drag, startPoint x: 534, startPoint y: 310, endPoint x: 493, endPoint y: 310, distance: 41.0
click at [495, 309] on div "Carrier Name My Carrier" at bounding box center [545, 309] width 114 height 37
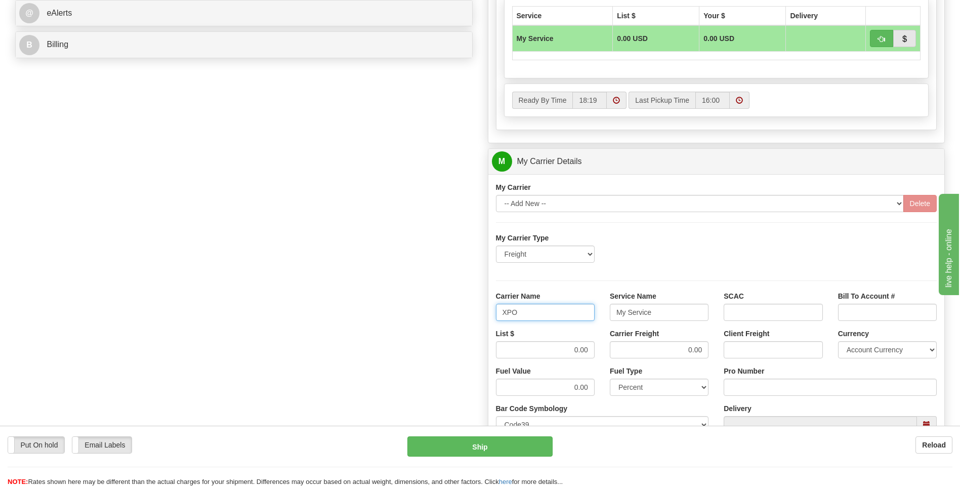
type input "XPO"
type input "LTL"
drag, startPoint x: 560, startPoint y: 347, endPoint x: 597, endPoint y: 346, distance: 37.5
click at [597, 346] on div "List $ 0.00" at bounding box center [545, 346] width 114 height 37
type input "385"
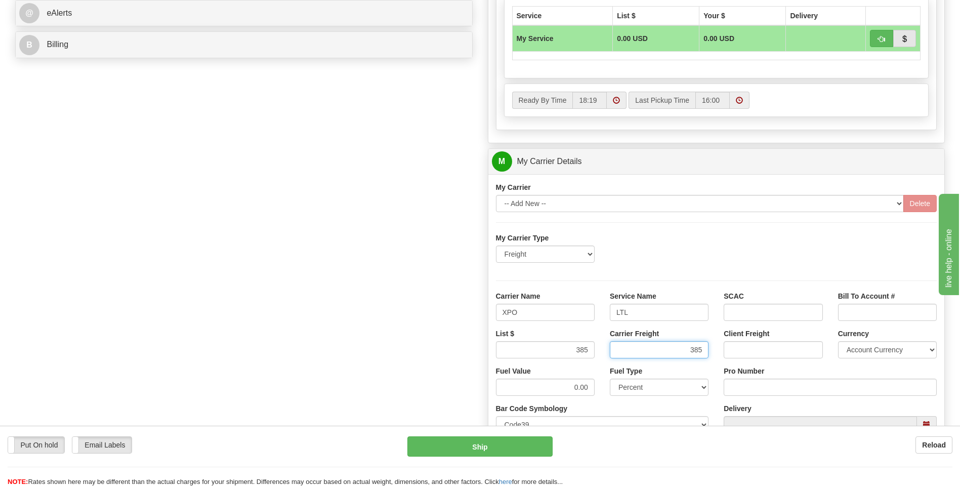
type input "385"
click at [757, 391] on input "Pro Number" at bounding box center [829, 386] width 213 height 17
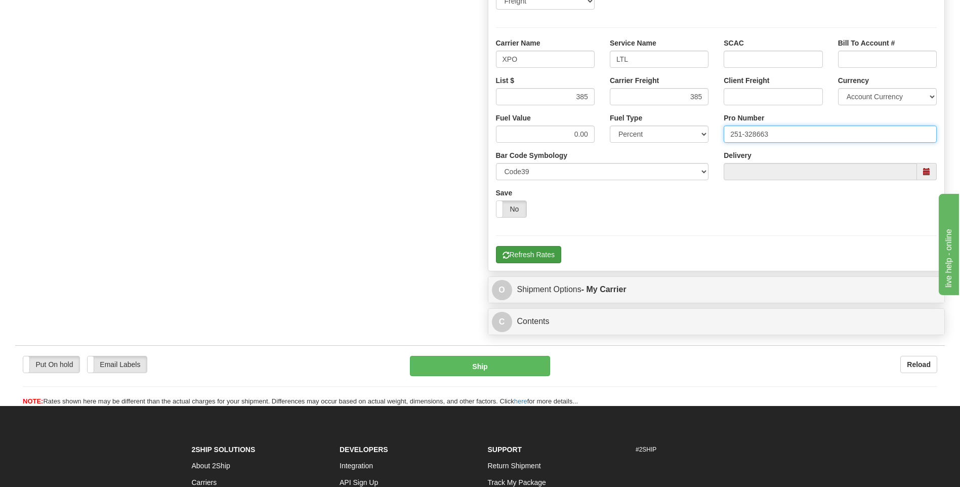
type input "251-328663"
click at [539, 258] on button "Refresh Rates" at bounding box center [528, 254] width 65 height 17
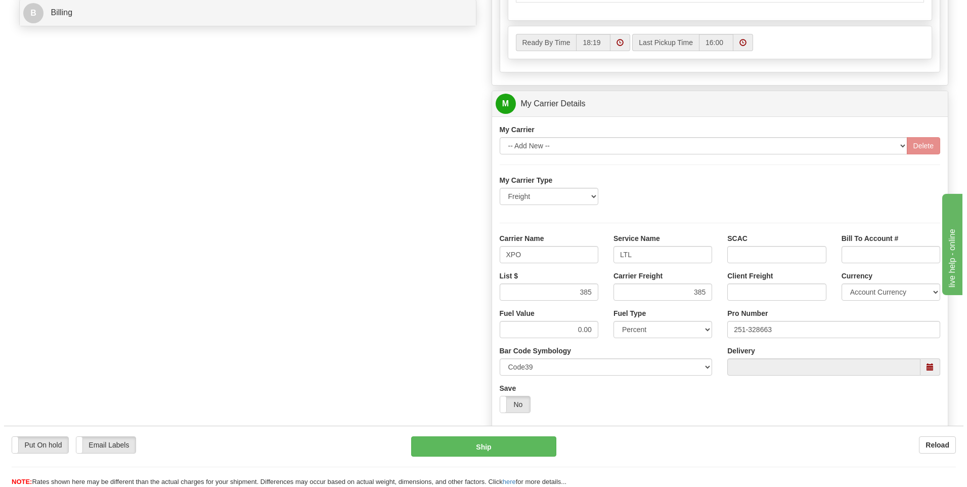
scroll to position [328, 0]
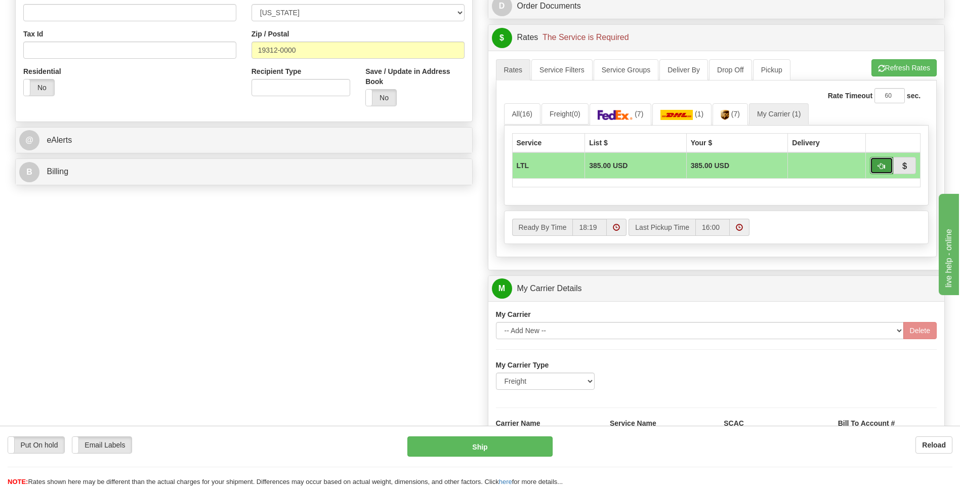
click at [881, 168] on span "button" at bounding box center [881, 166] width 7 height 7
type input "00"
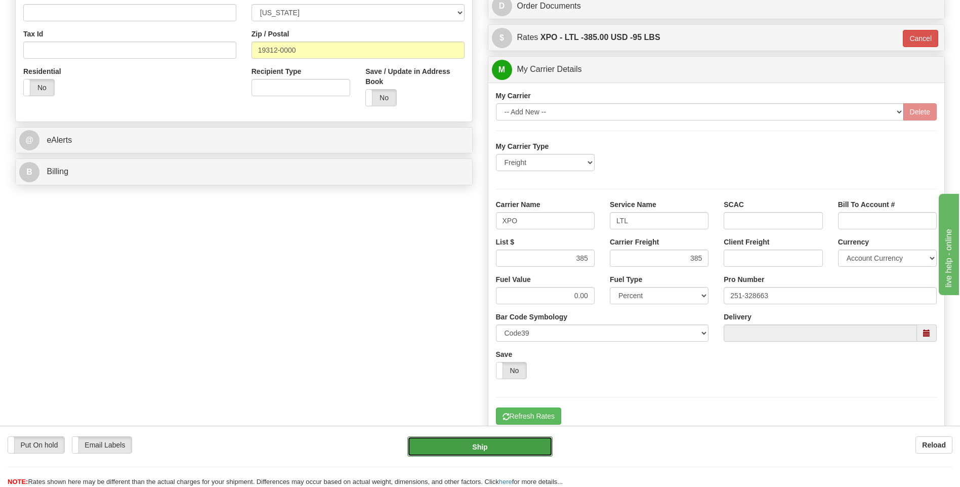
click at [508, 448] on button "Ship" at bounding box center [479, 446] width 145 height 20
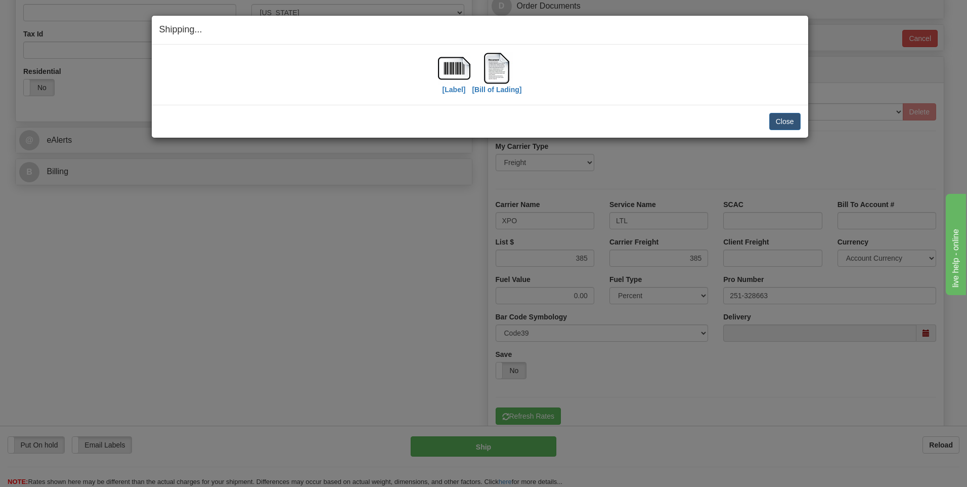
click at [767, 123] on div "Close Cancel" at bounding box center [479, 121] width 641 height 17
click at [773, 122] on button "Close" at bounding box center [784, 121] width 31 height 17
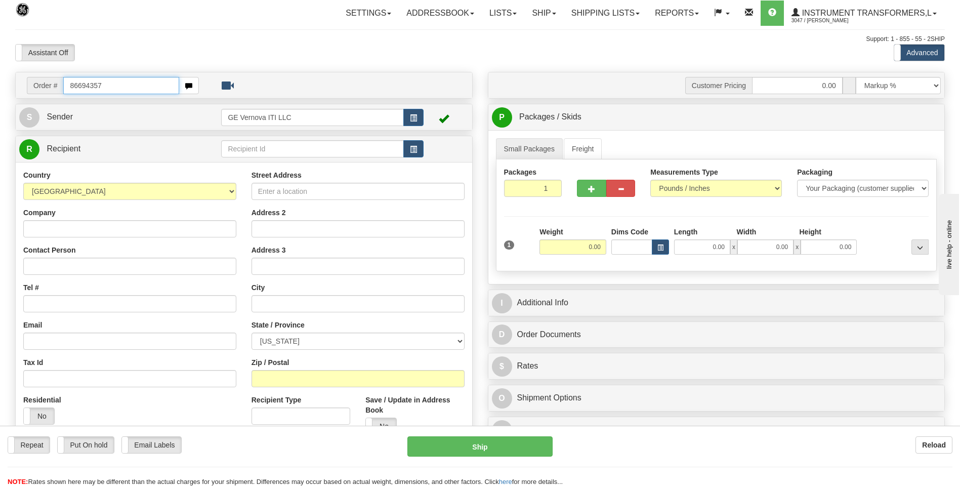
type input "86694357"
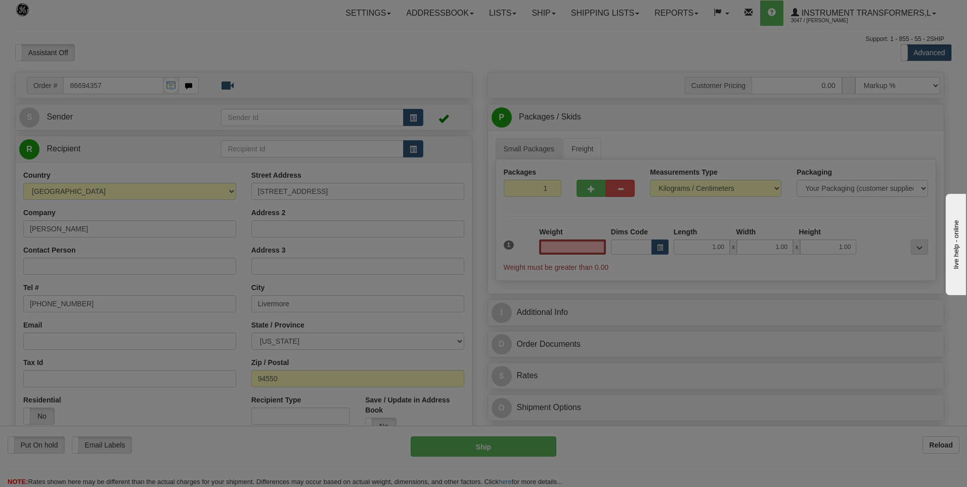
type input "0.00"
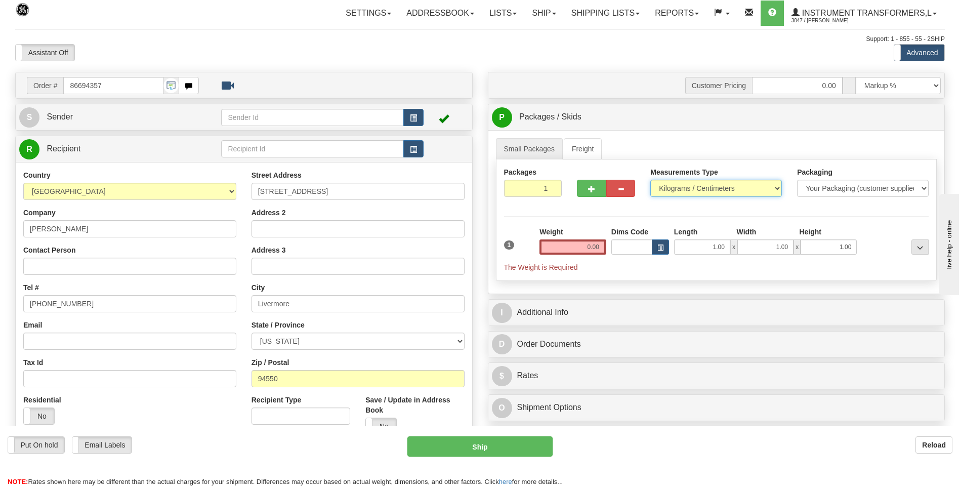
click at [671, 192] on select "Pounds / Inches Kilograms / Centimeters" at bounding box center [716, 188] width 132 height 17
select select "0"
click at [650, 180] on select "Pounds / Inches Kilograms / Centimeters" at bounding box center [716, 188] width 132 height 17
click at [601, 244] on input "0.00" at bounding box center [572, 246] width 67 height 15
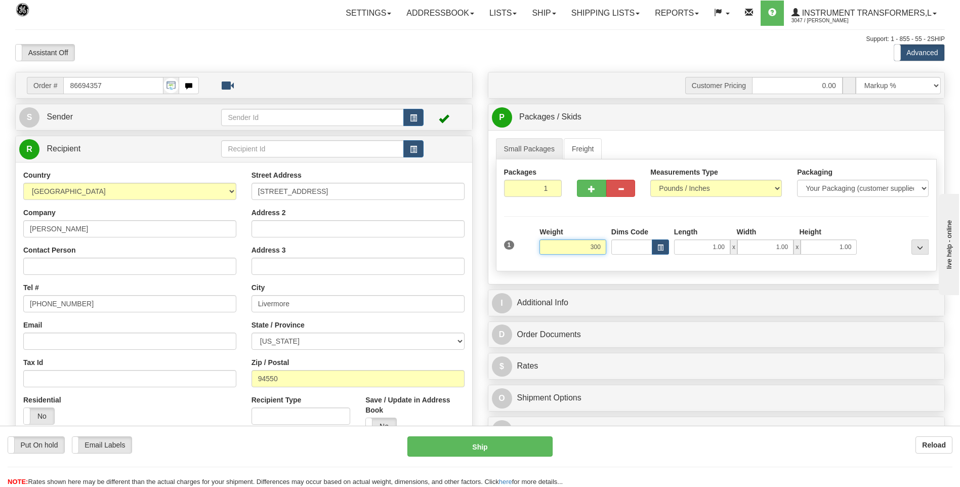
click button "Delete" at bounding box center [0, 0] width 0 height 0
type input "300.00"
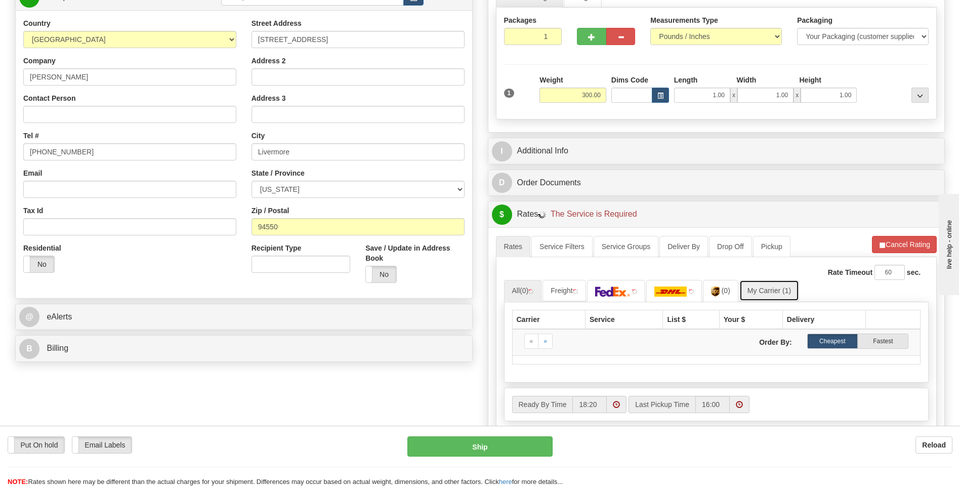
click at [768, 289] on link "My Carrier (1)" at bounding box center [769, 290] width 60 height 21
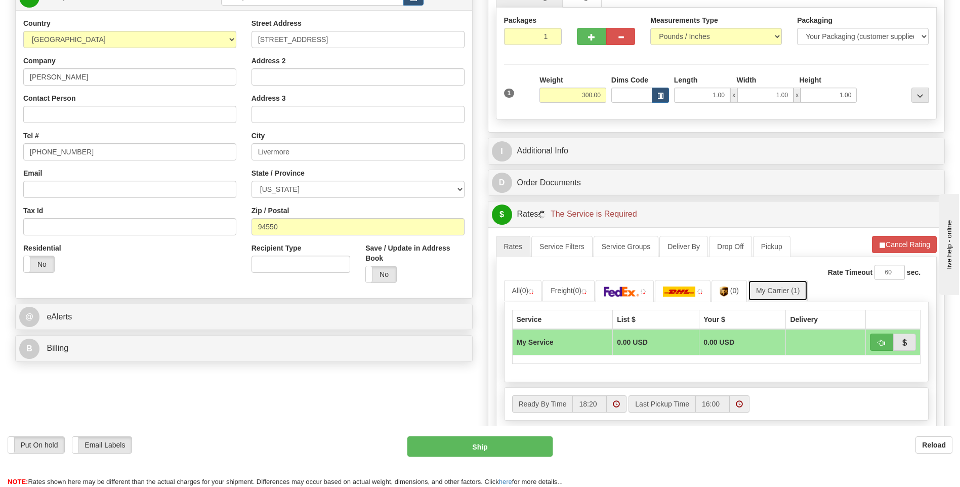
scroll to position [354, 0]
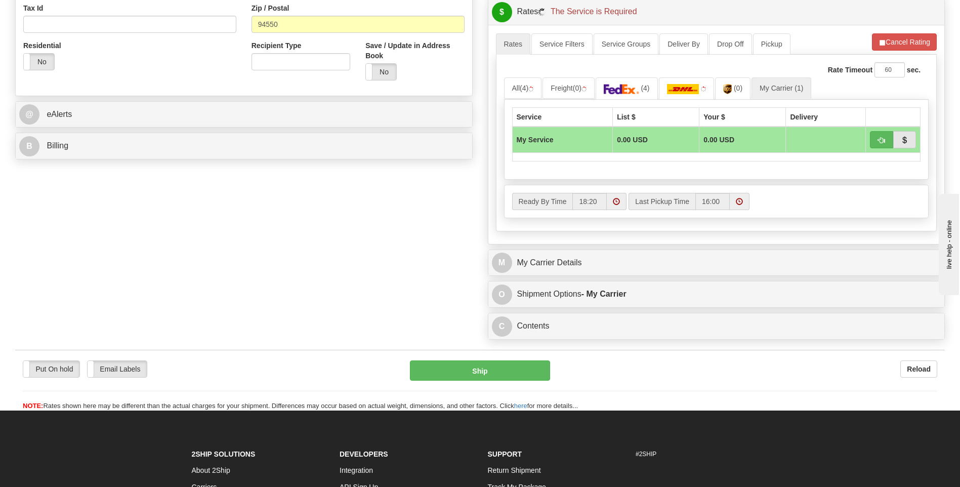
click at [599, 279] on div "Customer Pricing 0.00 Markup % Discount % Flat Amount Per Pound Flat Amount Mar…" at bounding box center [716, 31] width 473 height 627
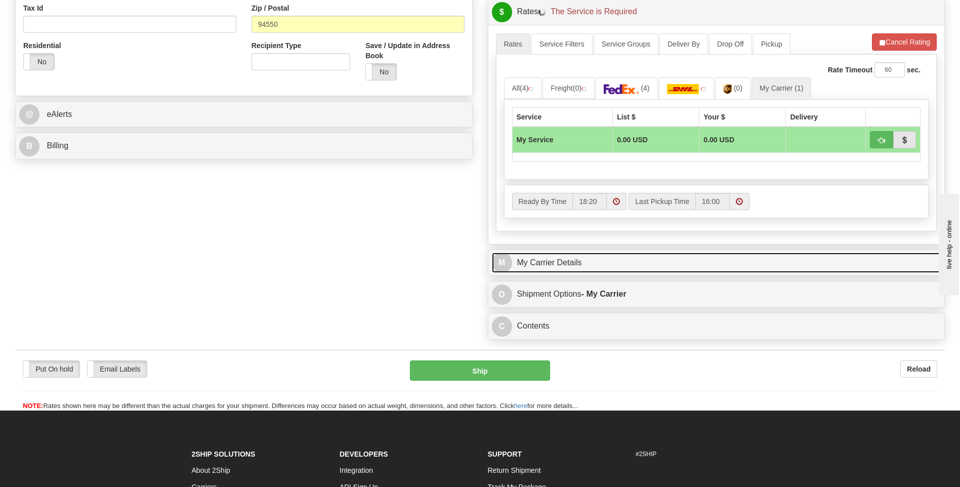
click at [597, 265] on link "M My Carrier Details" at bounding box center [716, 262] width 449 height 21
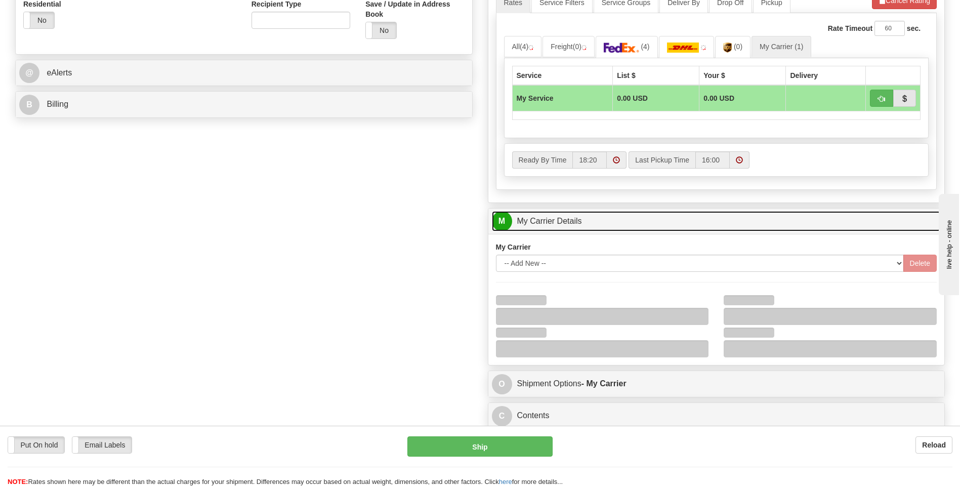
scroll to position [506, 0]
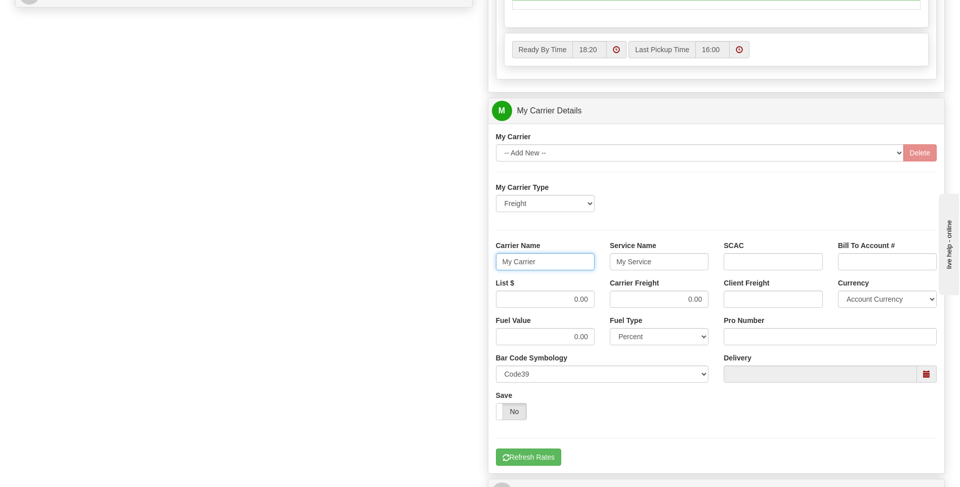
drag, startPoint x: 549, startPoint y: 265, endPoint x: 465, endPoint y: 261, distance: 84.6
click at [465, 261] on div "Order # 86694357 S Sender" at bounding box center [480, 54] width 945 height 976
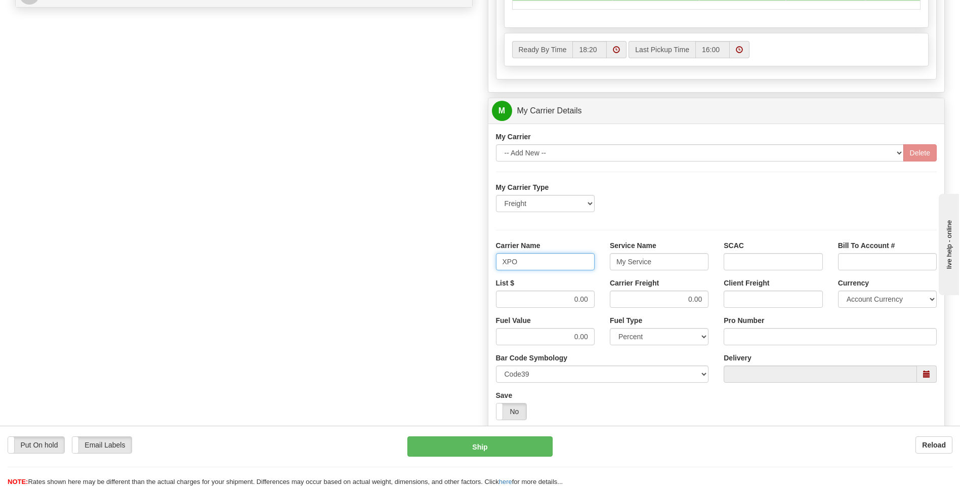
type input "XPO"
type input "LTL"
drag, startPoint x: 562, startPoint y: 296, endPoint x: 621, endPoint y: 298, distance: 59.2
click at [621, 298] on div "List $ 0.00 Carrier Freight 0.00 Client Freight Currency Account Currency ARN A…" at bounding box center [716, 296] width 456 height 37
type input "385"
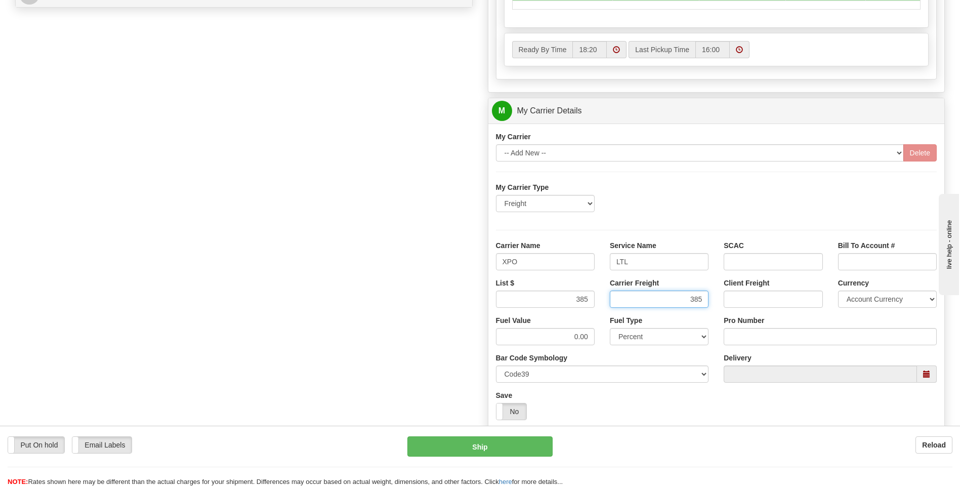
type input "385"
click at [730, 332] on input "Pro Number" at bounding box center [829, 336] width 213 height 17
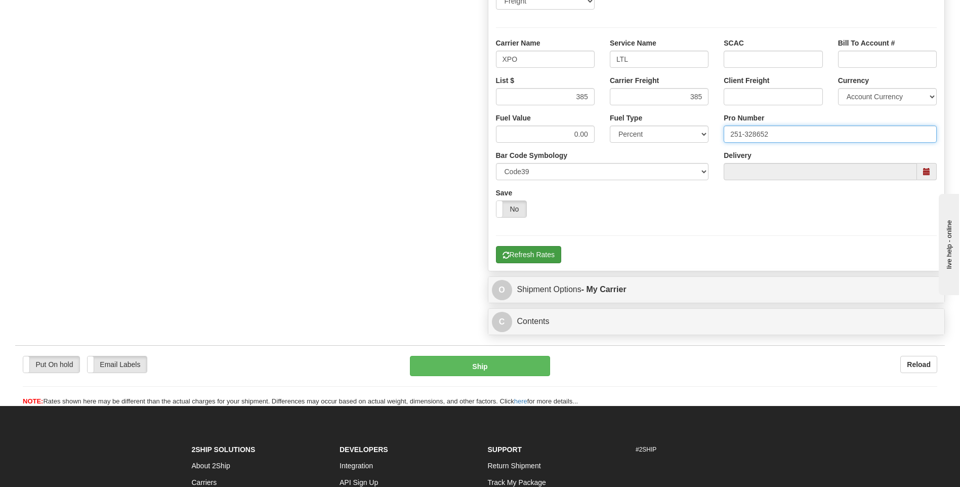
type input "251-328652"
click at [533, 258] on button "Refresh Rates" at bounding box center [528, 254] width 65 height 17
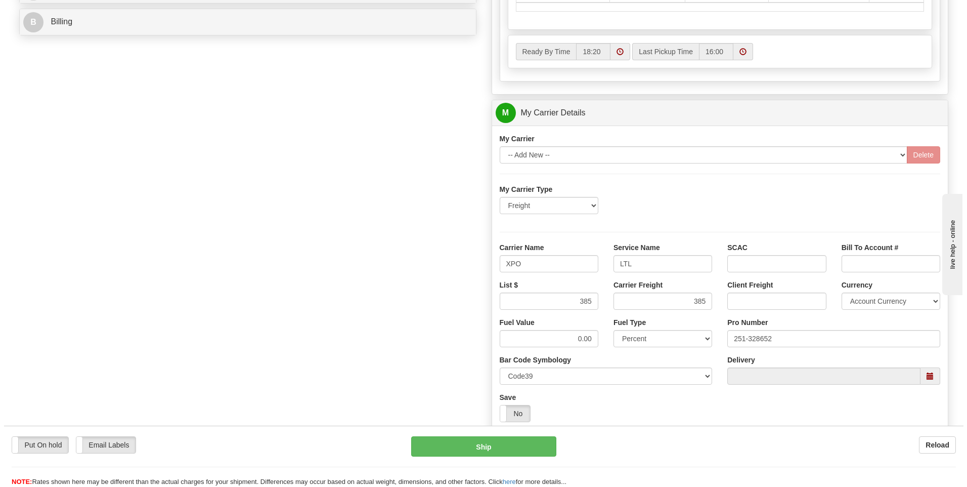
scroll to position [227, 0]
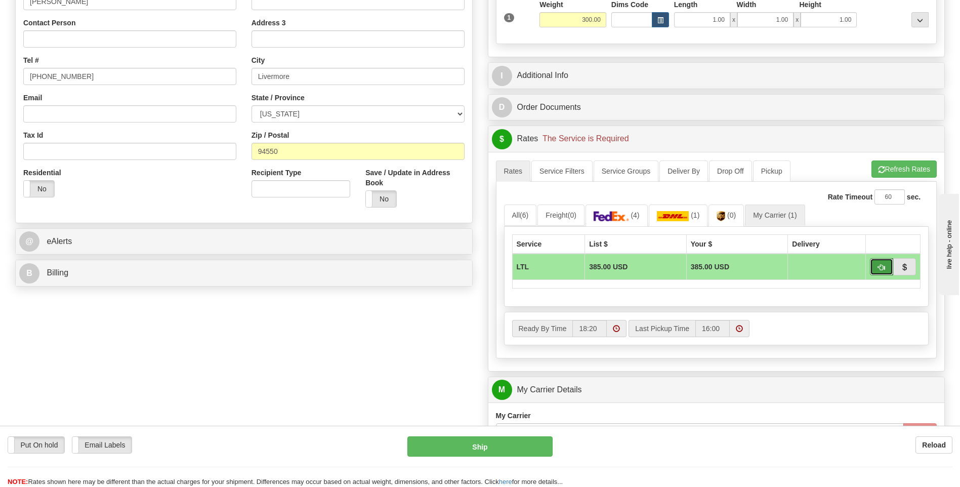
click at [876, 267] on button "button" at bounding box center [881, 266] width 23 height 17
type input "00"
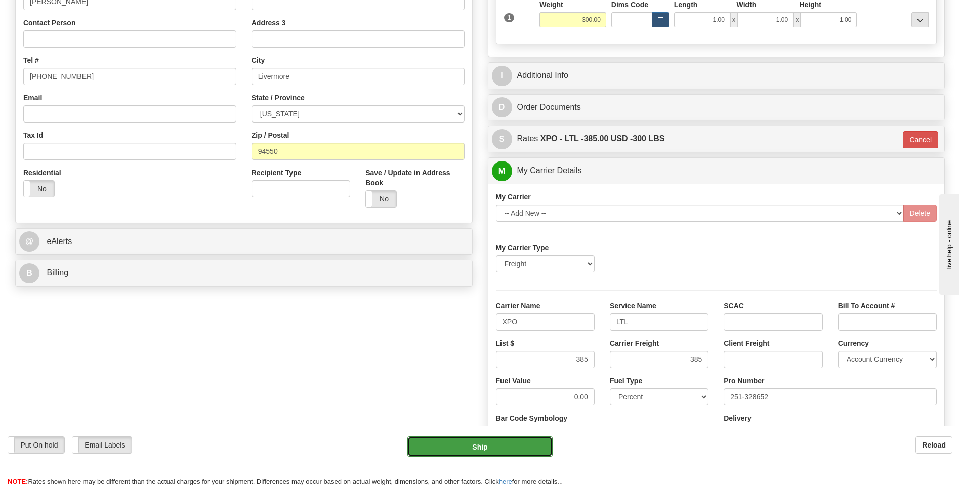
click at [531, 445] on button "Ship" at bounding box center [479, 446] width 145 height 20
